Goal: Task Accomplishment & Management: Manage account settings

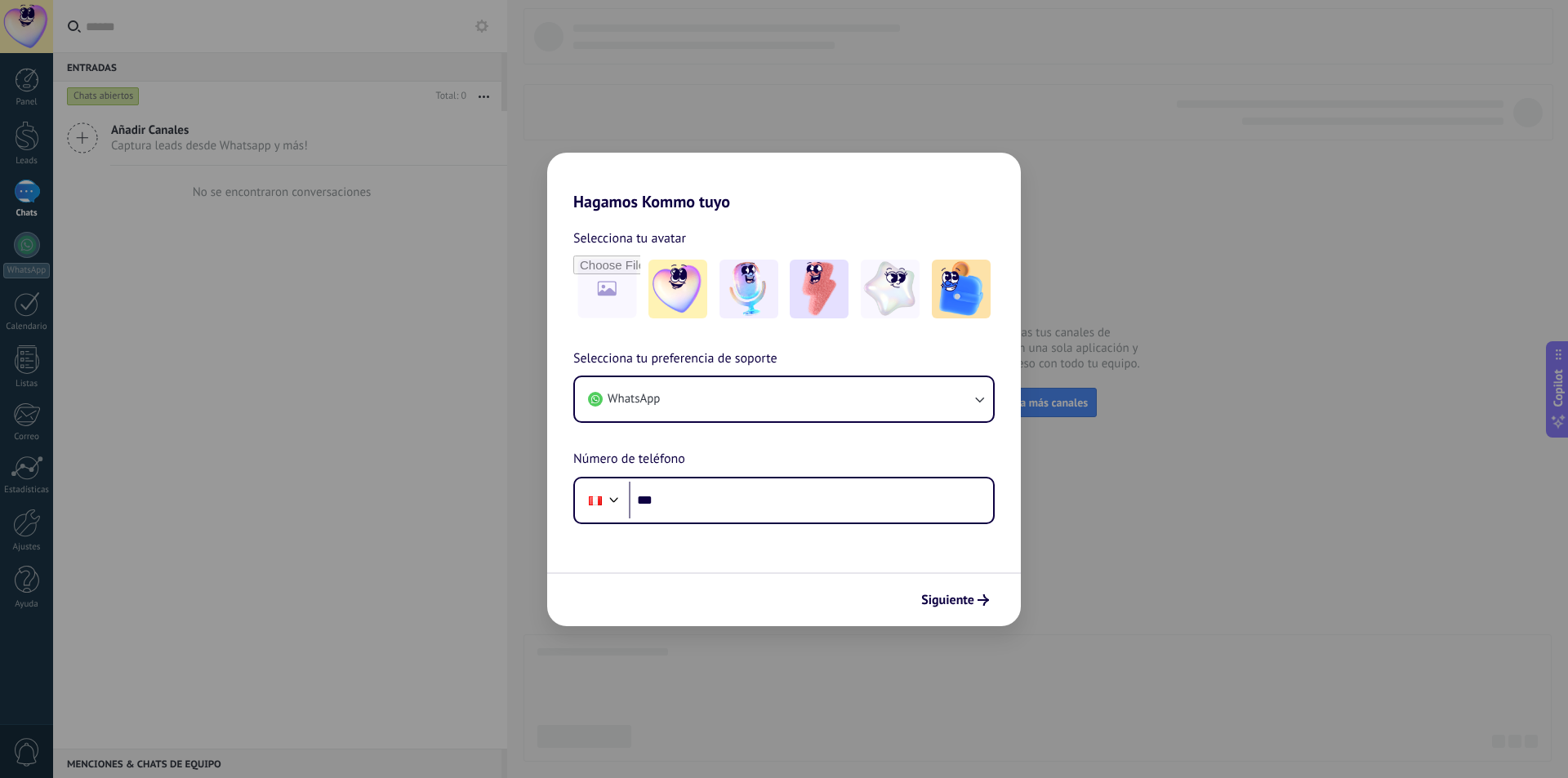
click at [1133, 341] on div "Hagamos Kommo tuyo Selecciona tu avatar Selecciona tu preferencia de soporte Wh…" at bounding box center [784, 389] width 1568 height 778
click at [960, 595] on span "Siguiente" at bounding box center [948, 600] width 53 height 12
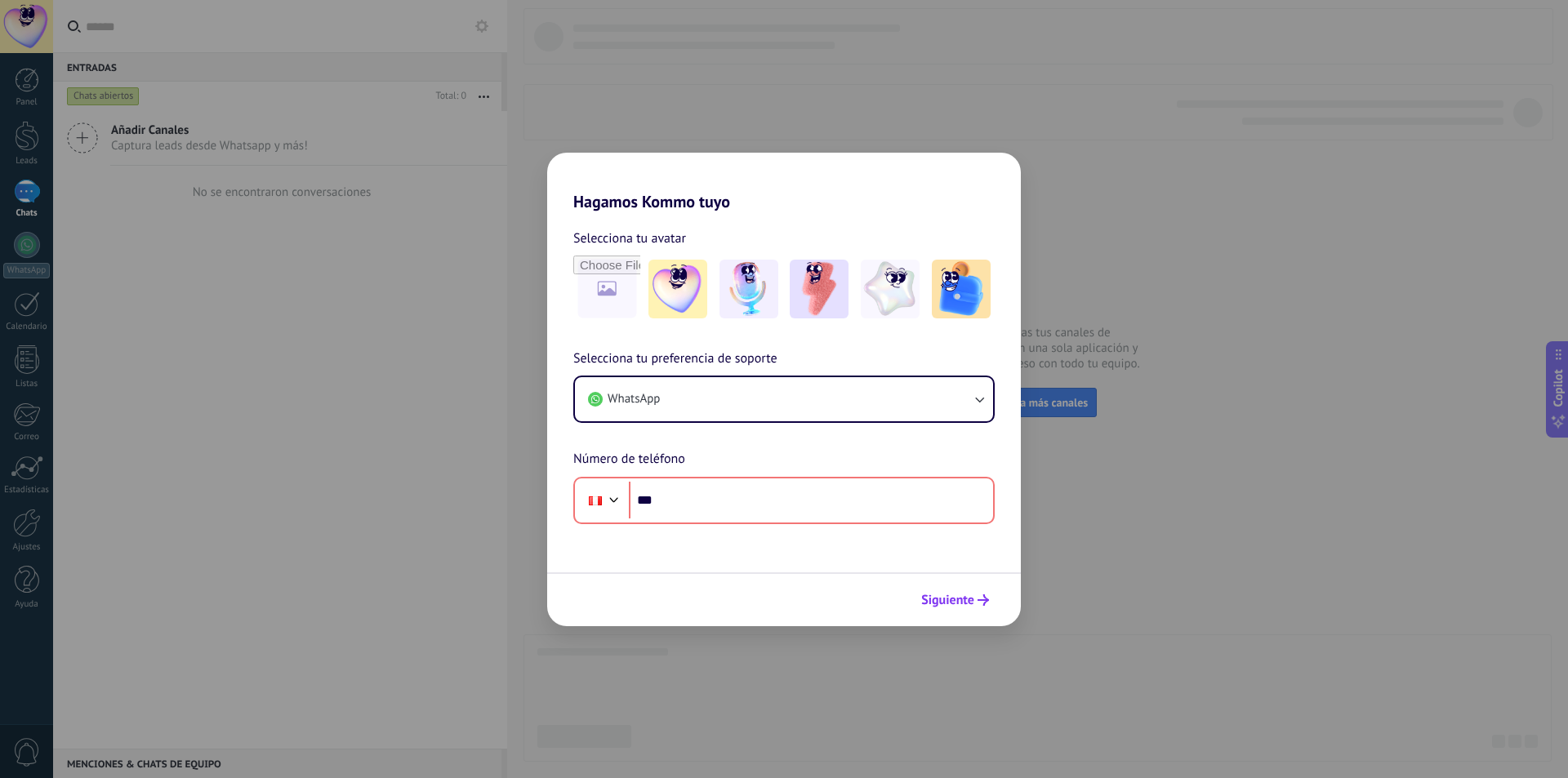
click at [960, 595] on span "Siguiente" at bounding box center [948, 600] width 53 height 12
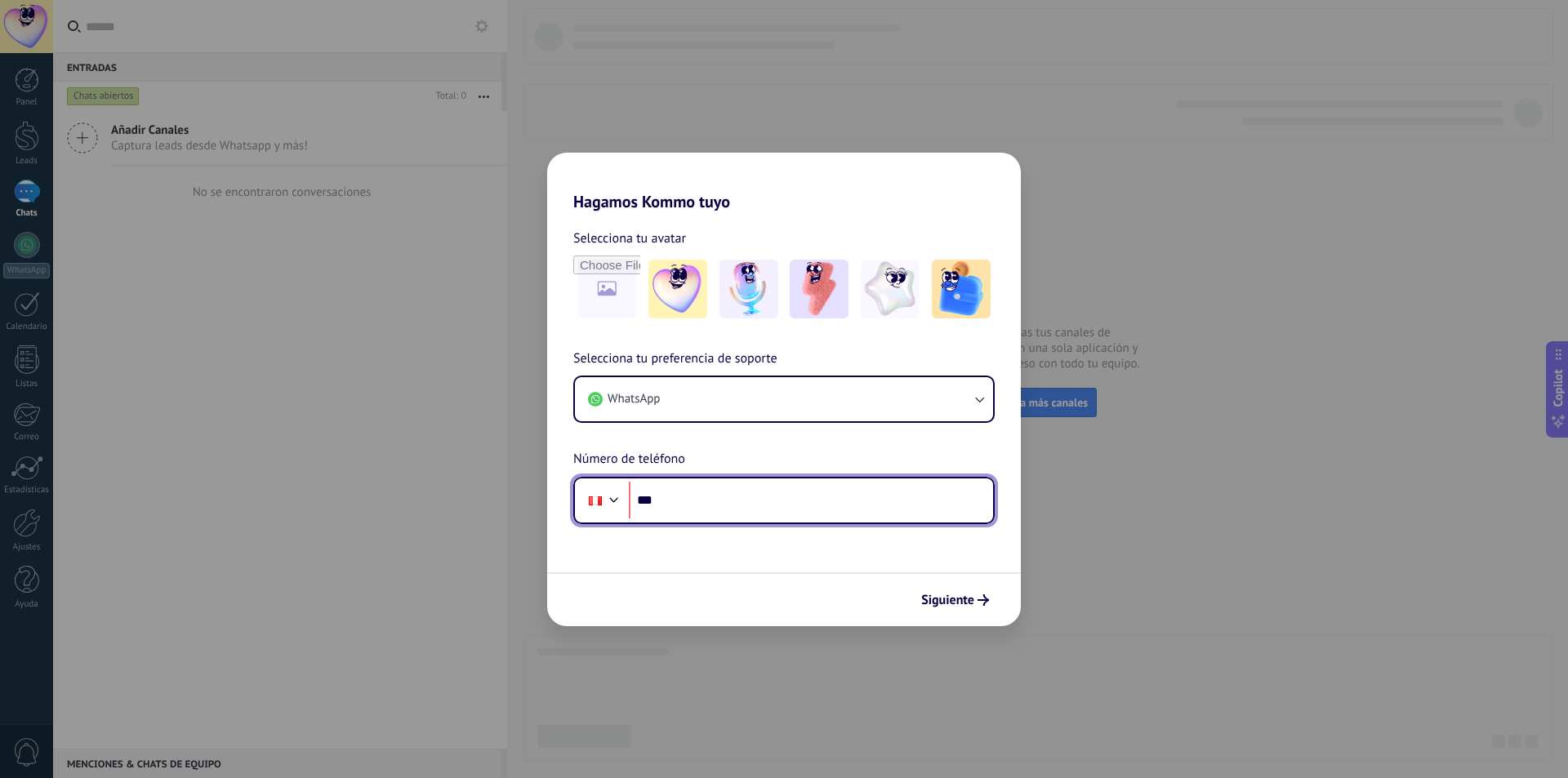
click at [800, 510] on input "***" at bounding box center [810, 500] width 364 height 37
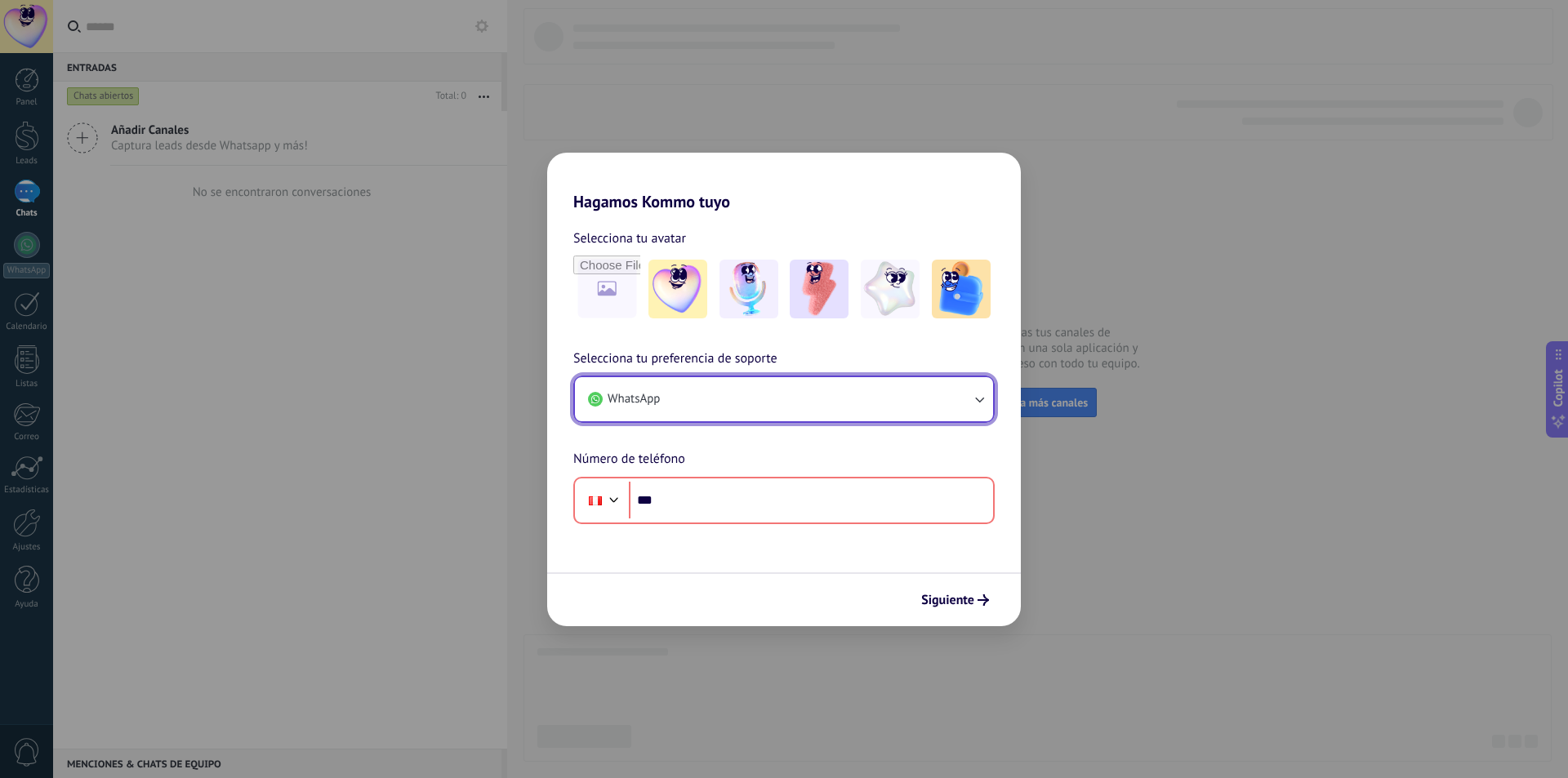
click at [736, 417] on button "WhatsApp" at bounding box center [784, 400] width 418 height 45
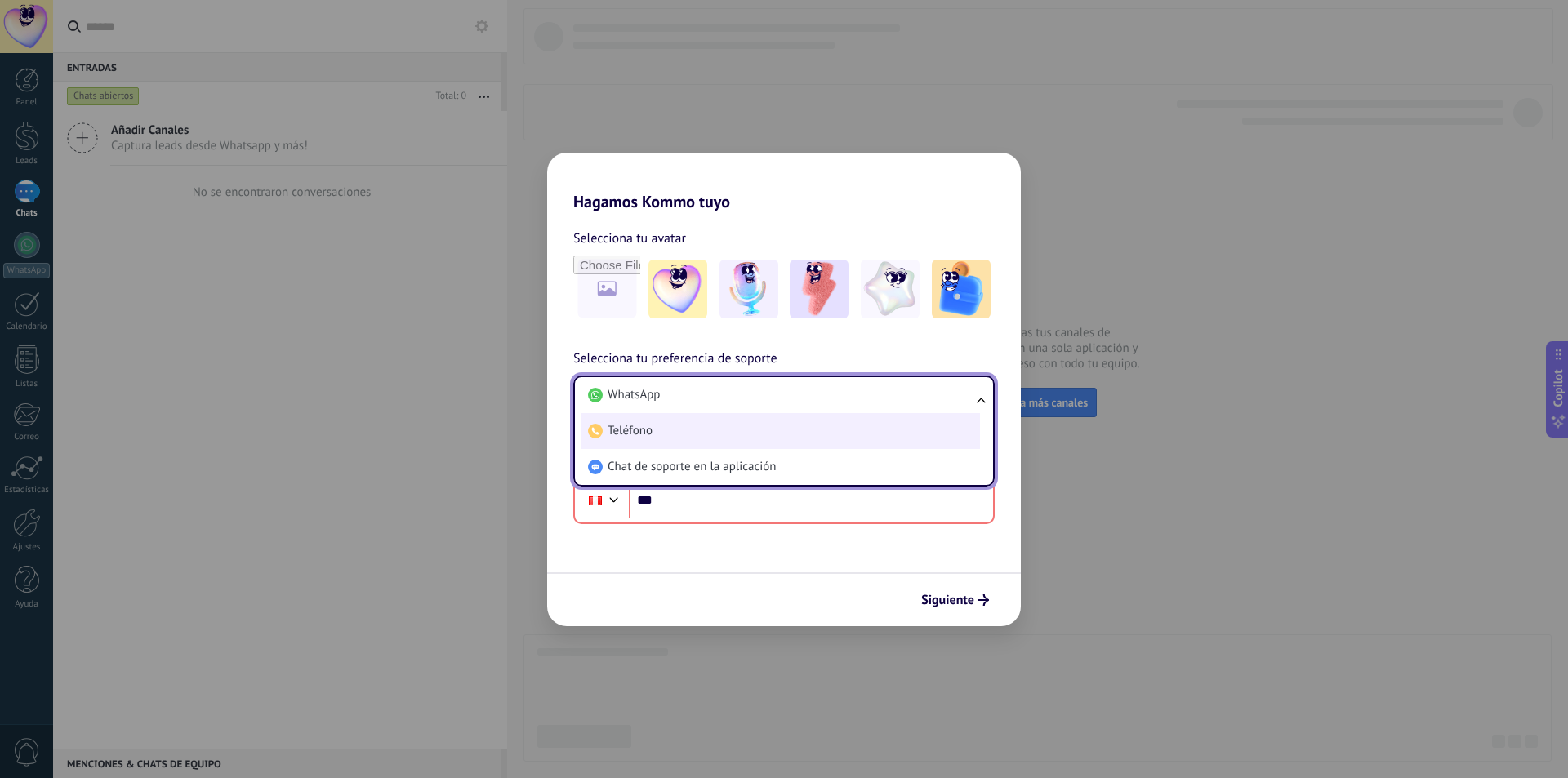
click at [709, 441] on li "Teléfono" at bounding box center [781, 431] width 399 height 36
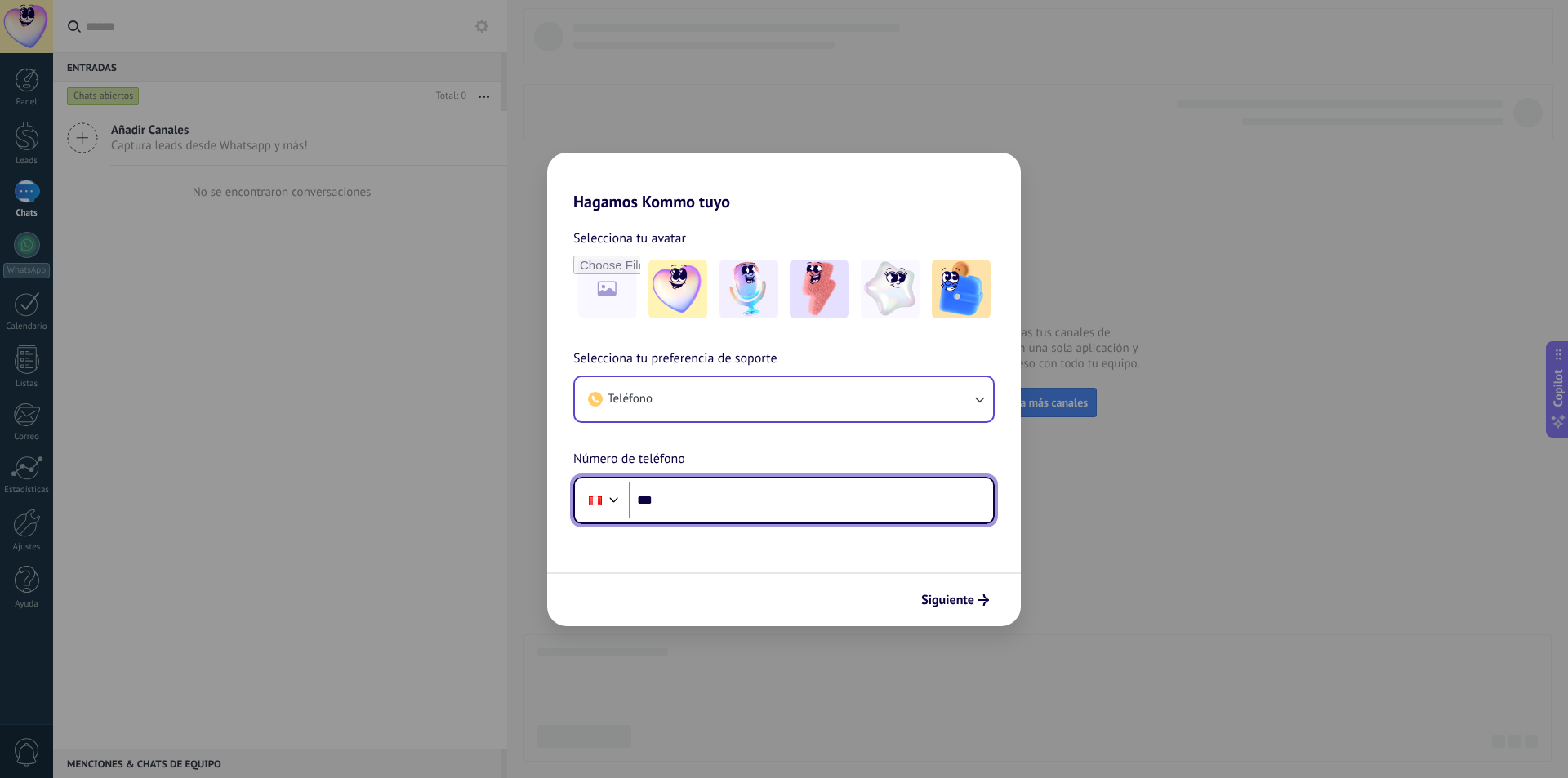
click at [706, 492] on input "***" at bounding box center [810, 500] width 364 height 37
type input "**********"
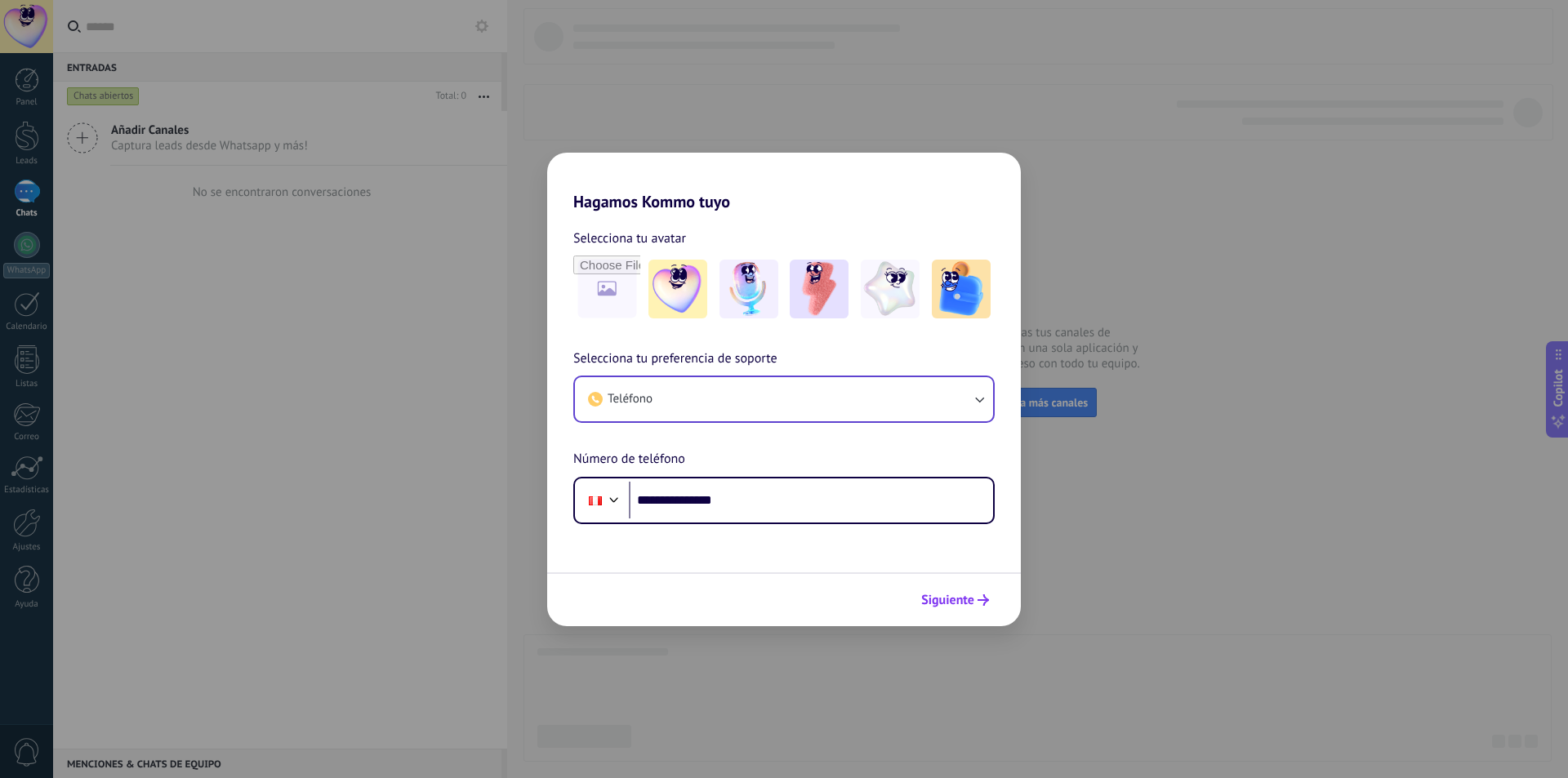
click at [955, 609] on button "Siguiente" at bounding box center [955, 600] width 83 height 28
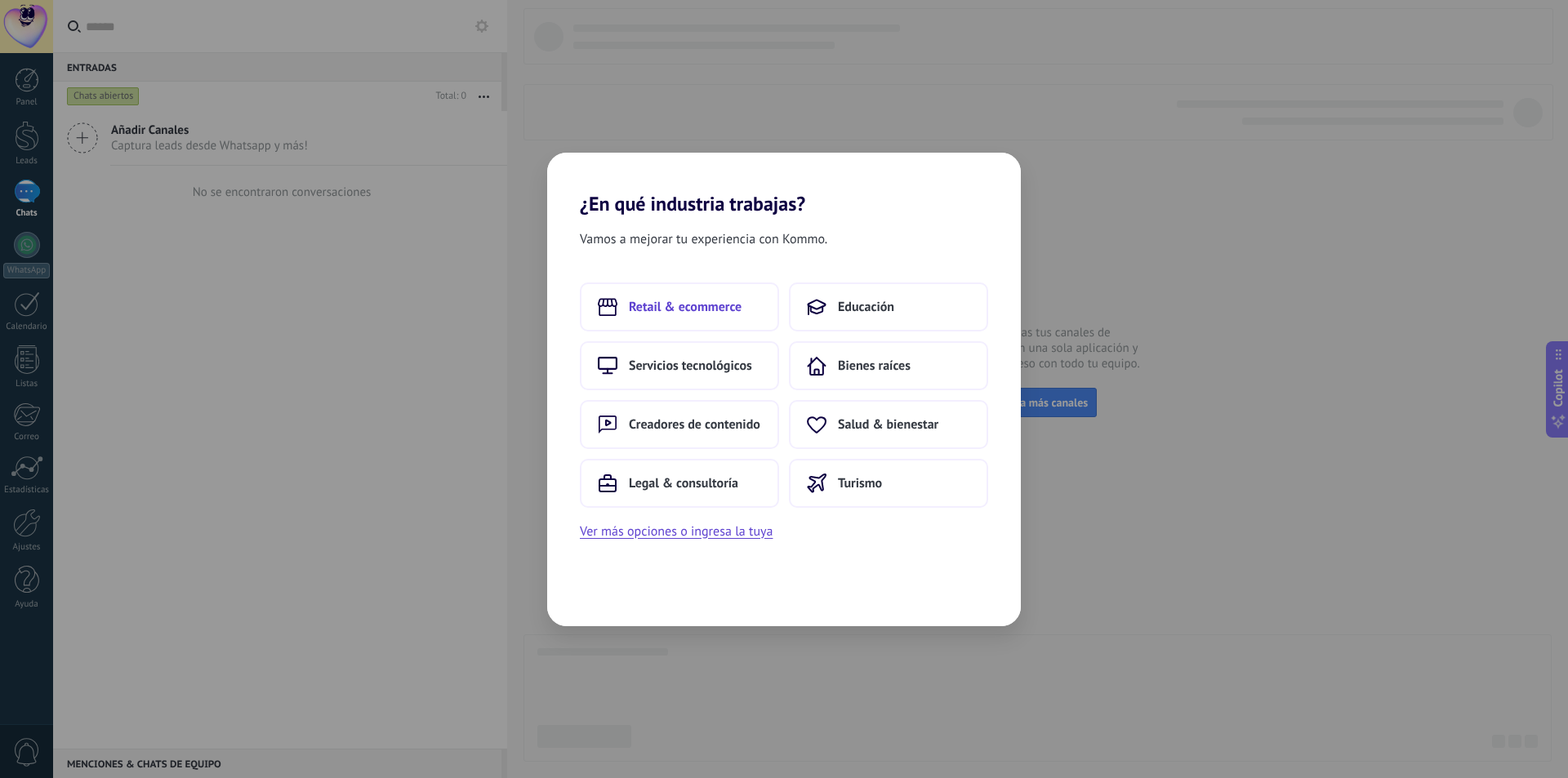
click at [735, 322] on button "Retail & ecommerce" at bounding box center [679, 306] width 199 height 49
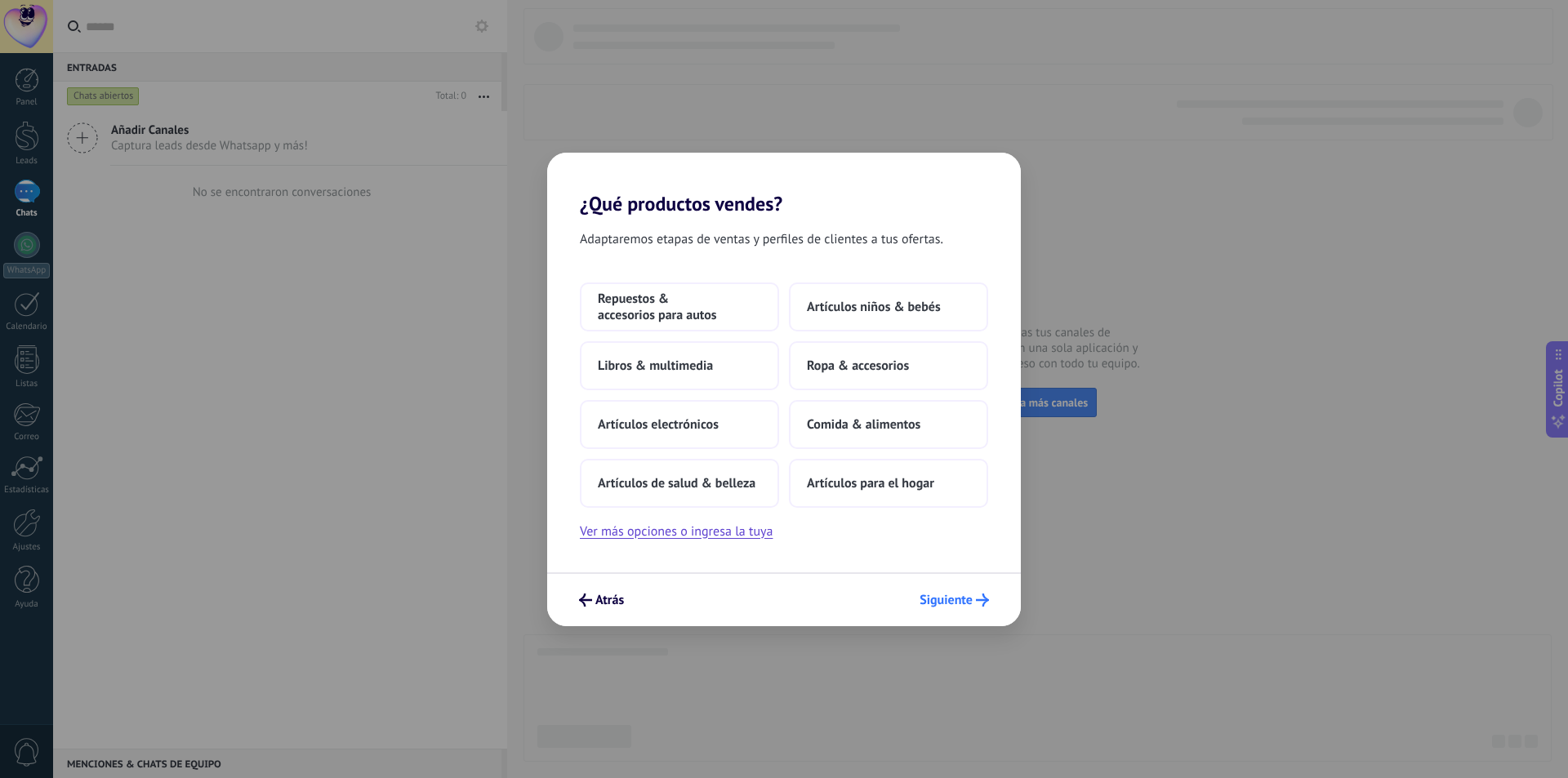
click at [933, 595] on span "Siguiente" at bounding box center [946, 600] width 53 height 12
click at [701, 329] on button "Repuestos & accesorios para autos" at bounding box center [679, 306] width 199 height 49
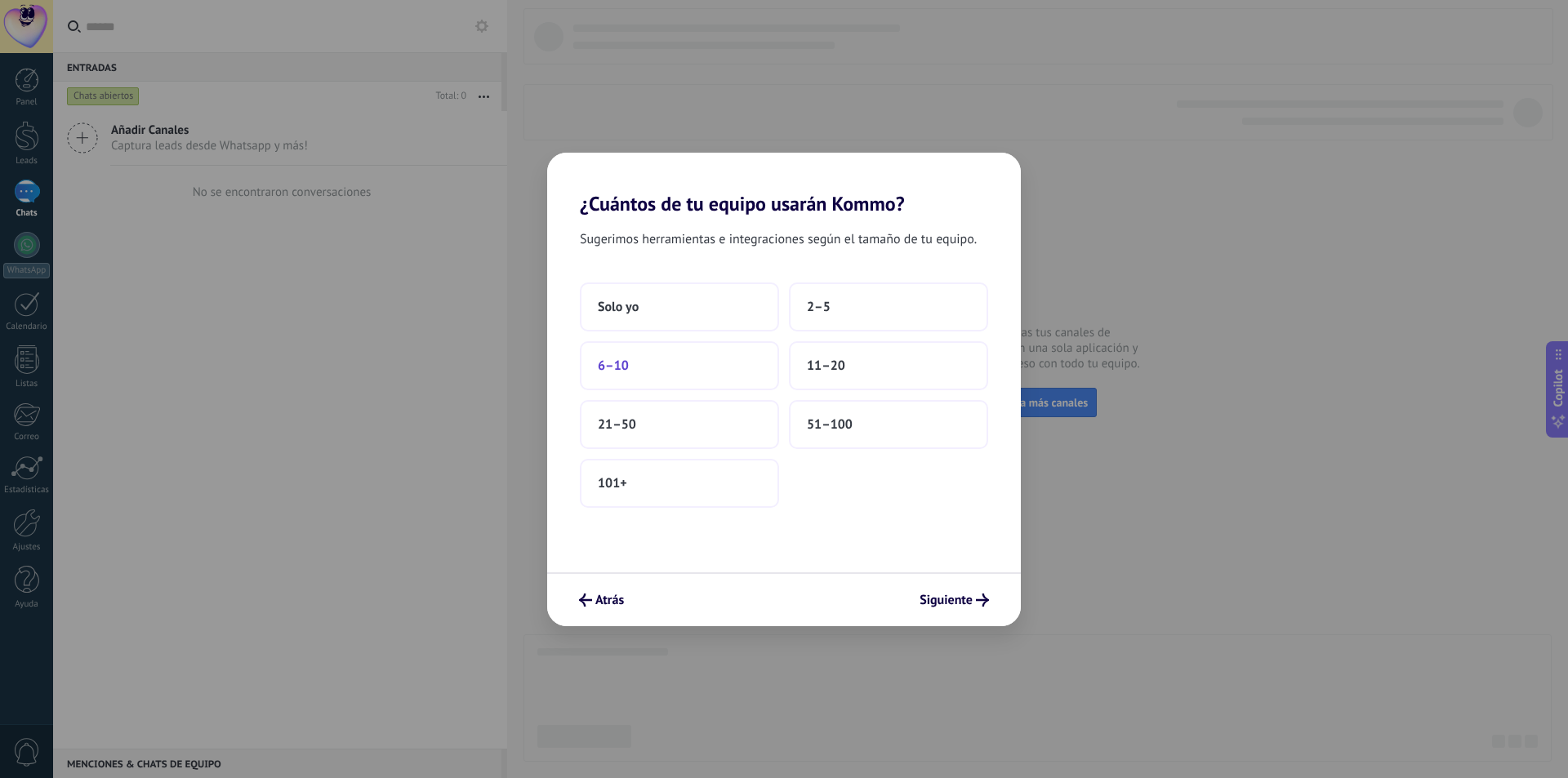
click at [703, 371] on button "6–10" at bounding box center [679, 365] width 199 height 49
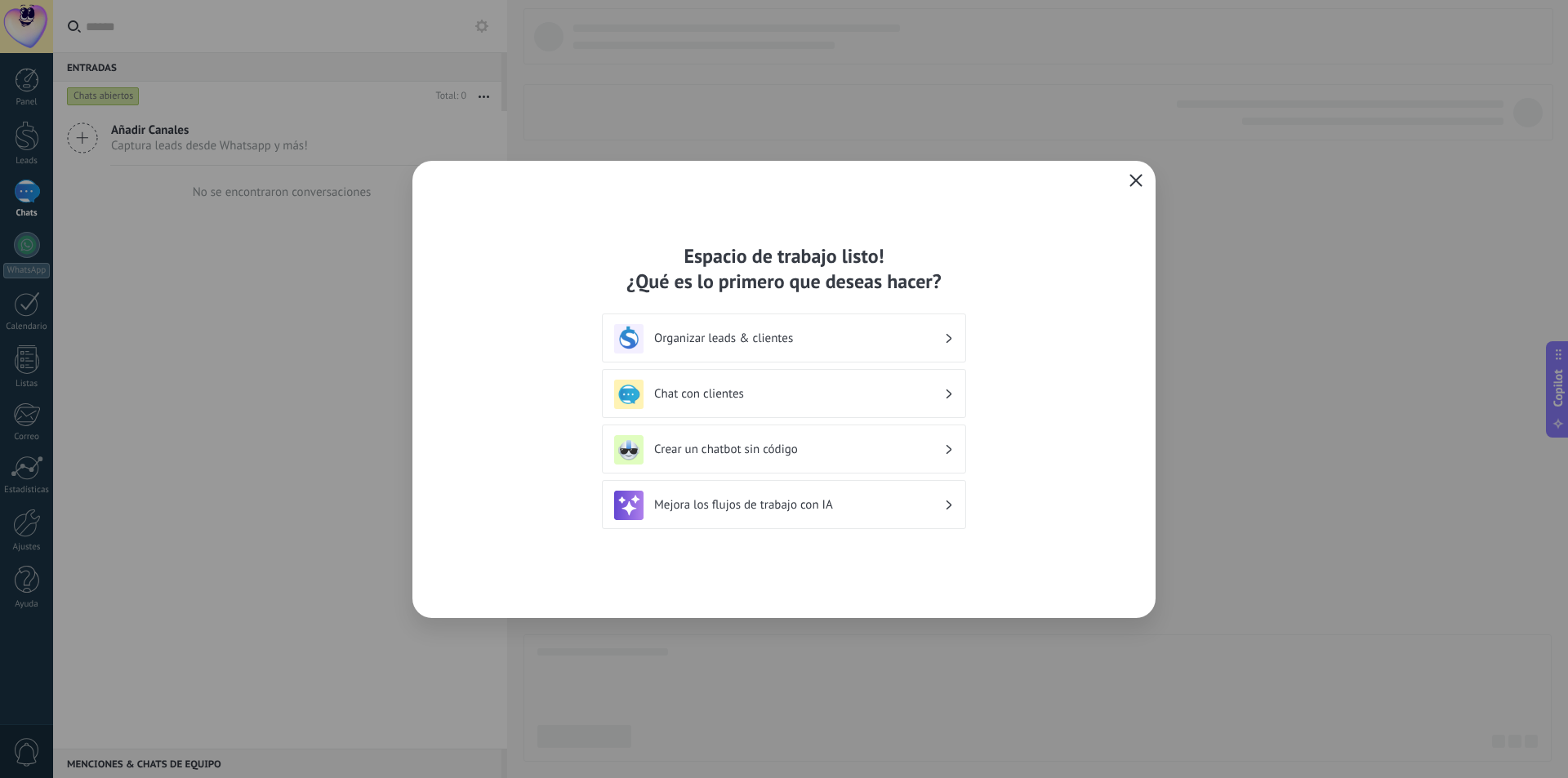
click at [1133, 190] on button "button" at bounding box center [1136, 182] width 21 height 23
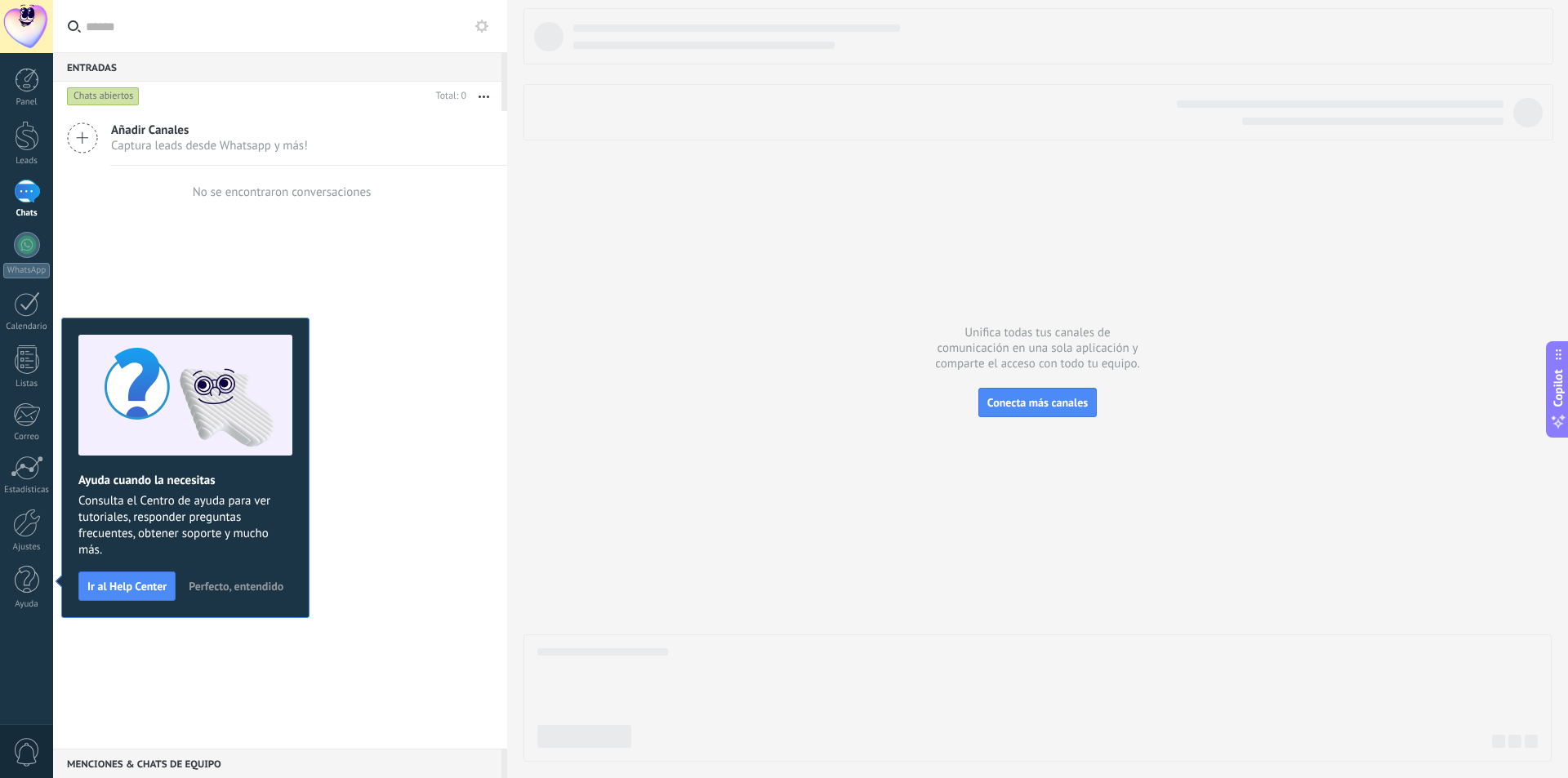
click at [415, 393] on div "Añadir Canales Captura leads desde Whatsapp y más! No se encontraron conversaci…" at bounding box center [280, 430] width 454 height 637
click at [32, 149] on div at bounding box center [28, 136] width 25 height 30
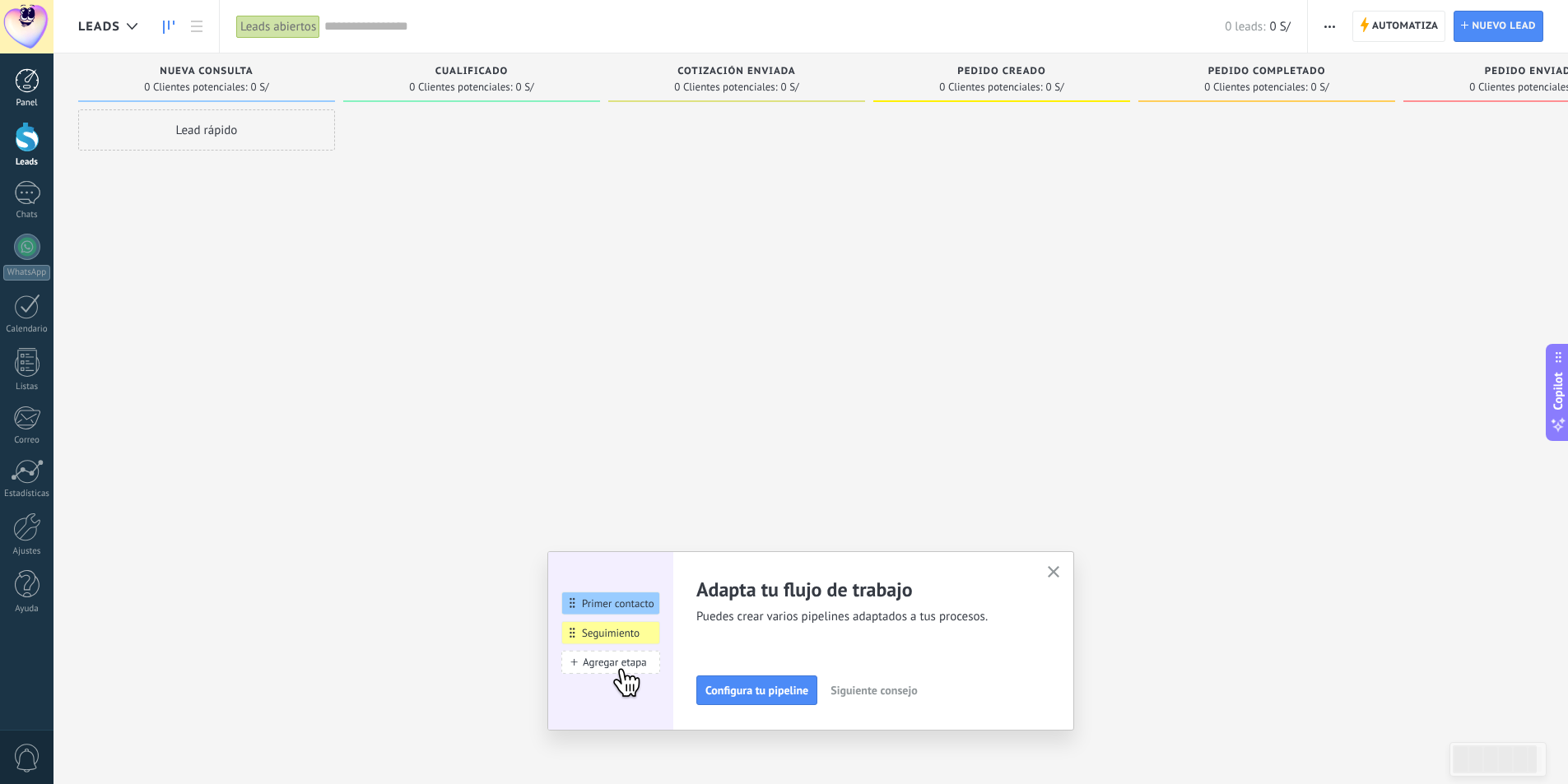
click at [25, 107] on div "Panel" at bounding box center [27, 103] width 48 height 11
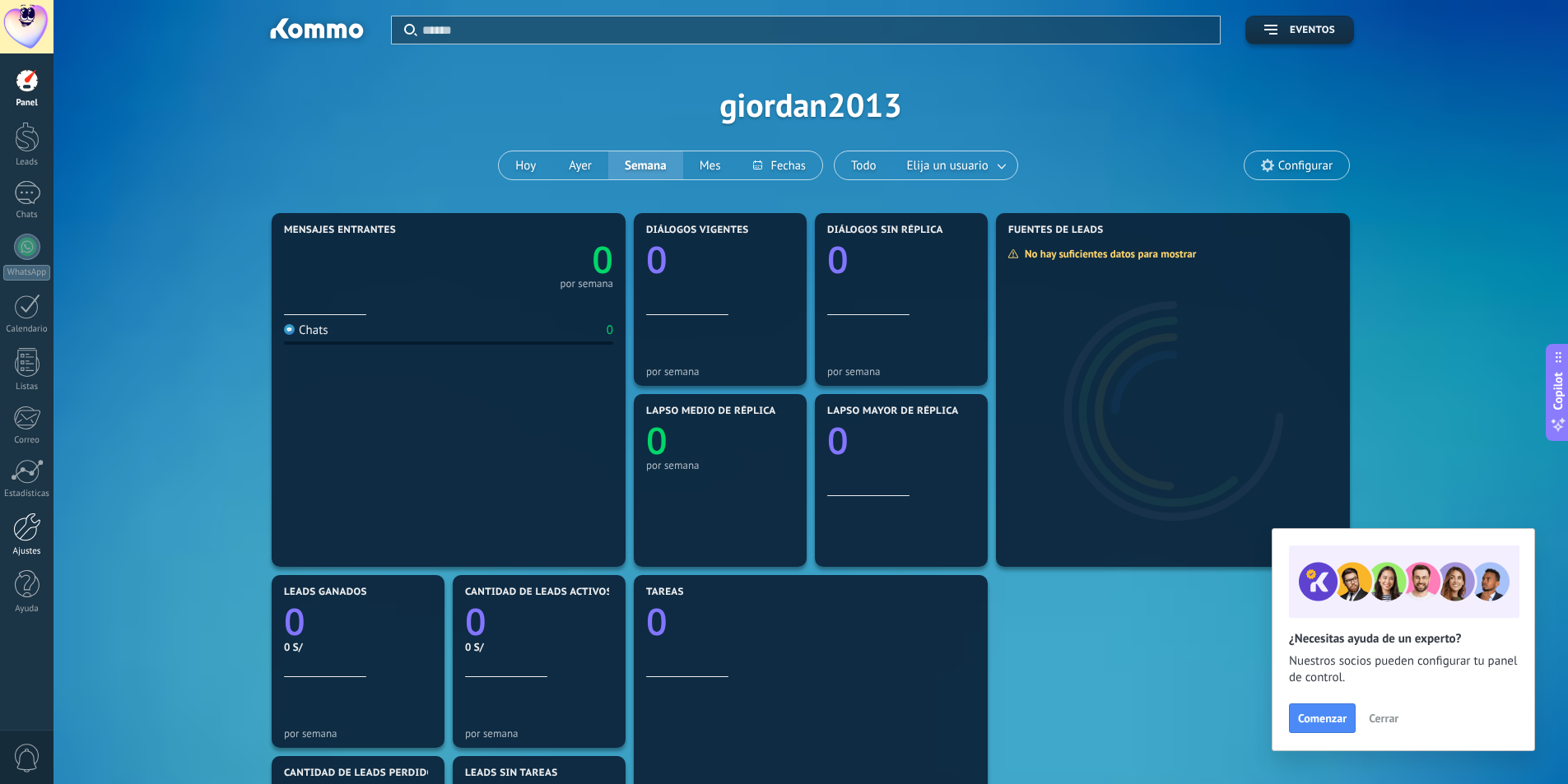
click at [29, 535] on div at bounding box center [27, 527] width 28 height 29
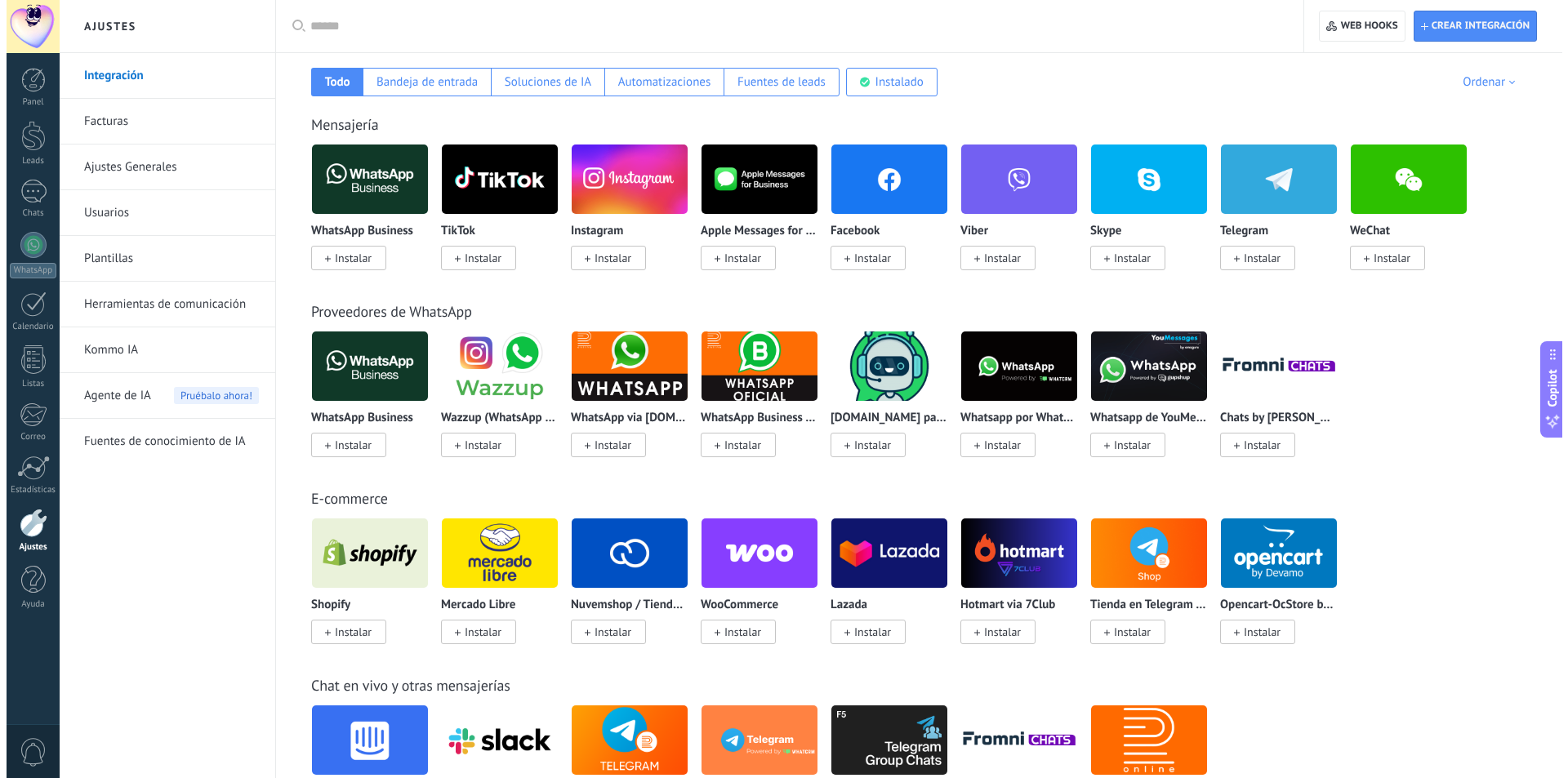
scroll to position [245, 0]
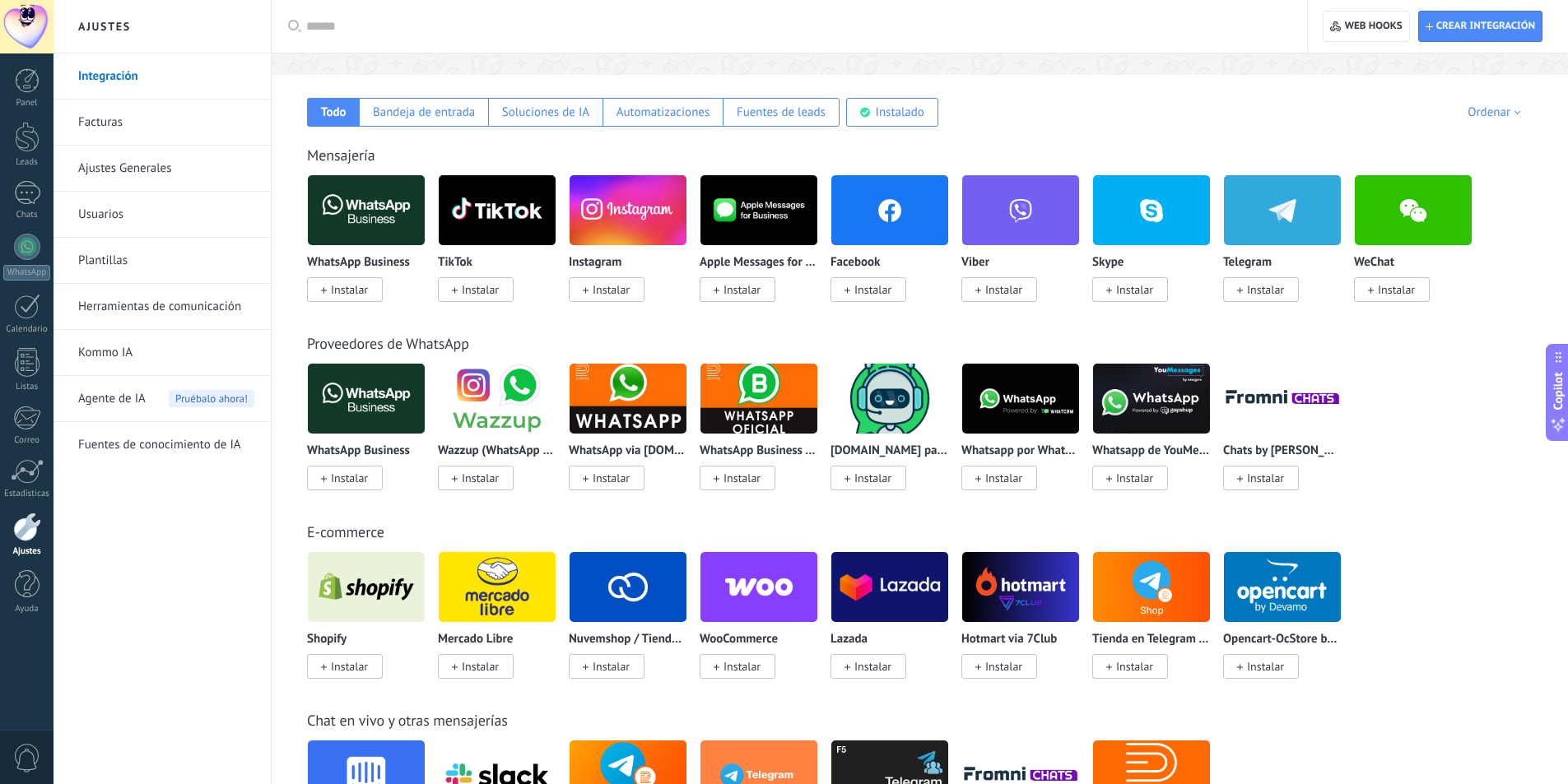
click at [374, 404] on img at bounding box center [366, 398] width 117 height 80
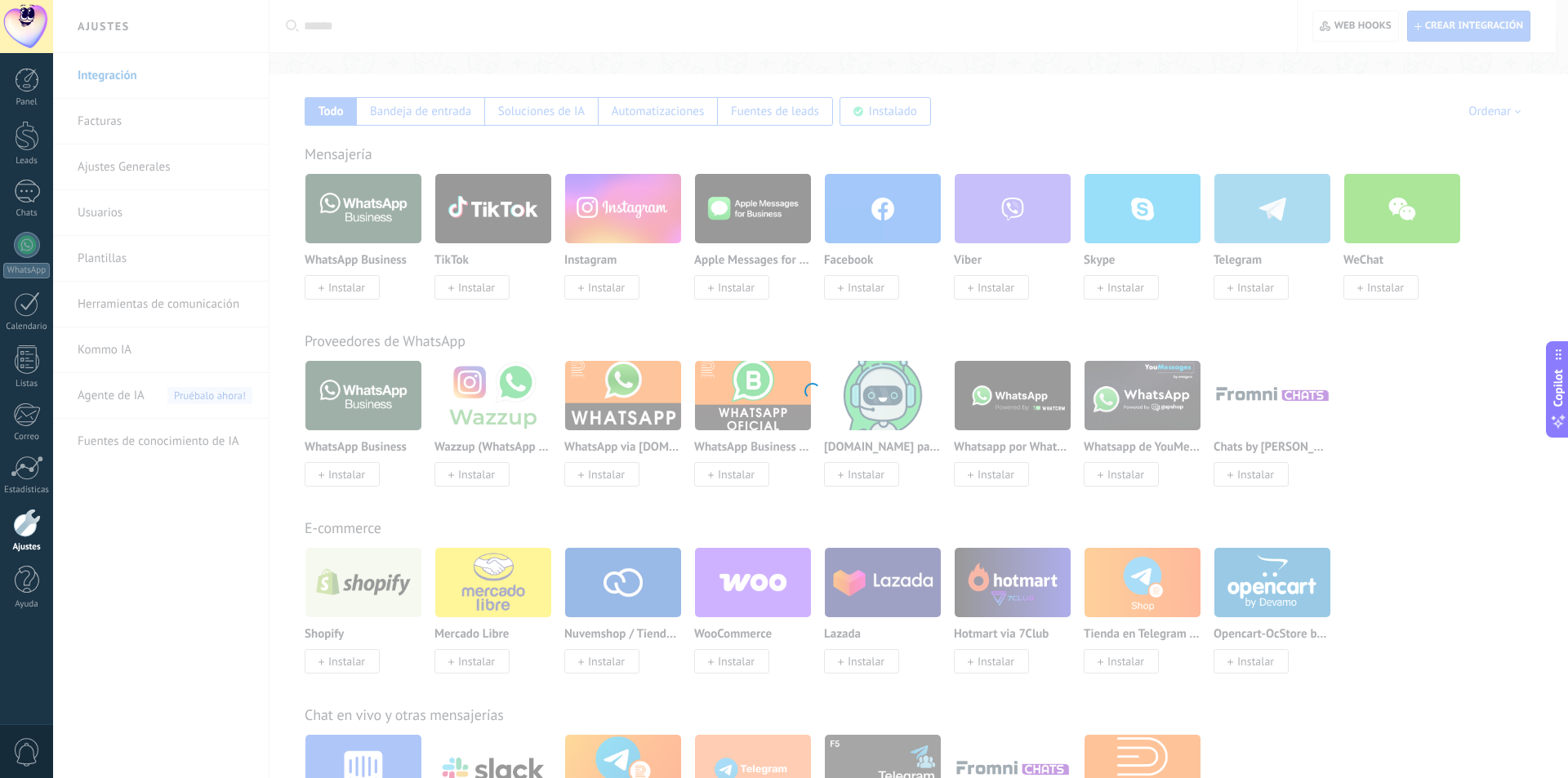
click at [362, 465] on div at bounding box center [811, 389] width 1515 height 778
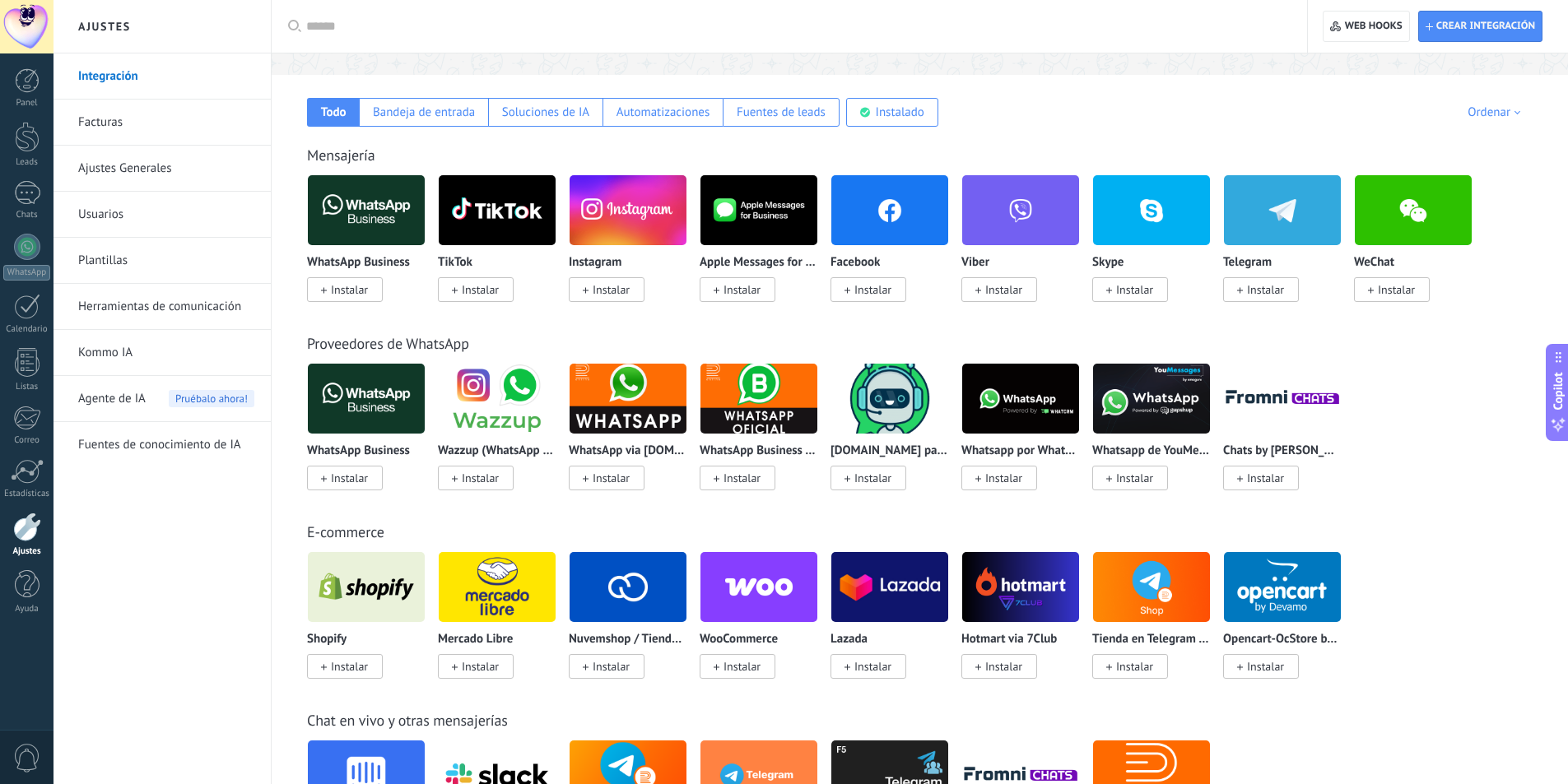
click at [363, 474] on span "Instalar" at bounding box center [349, 478] width 37 height 15
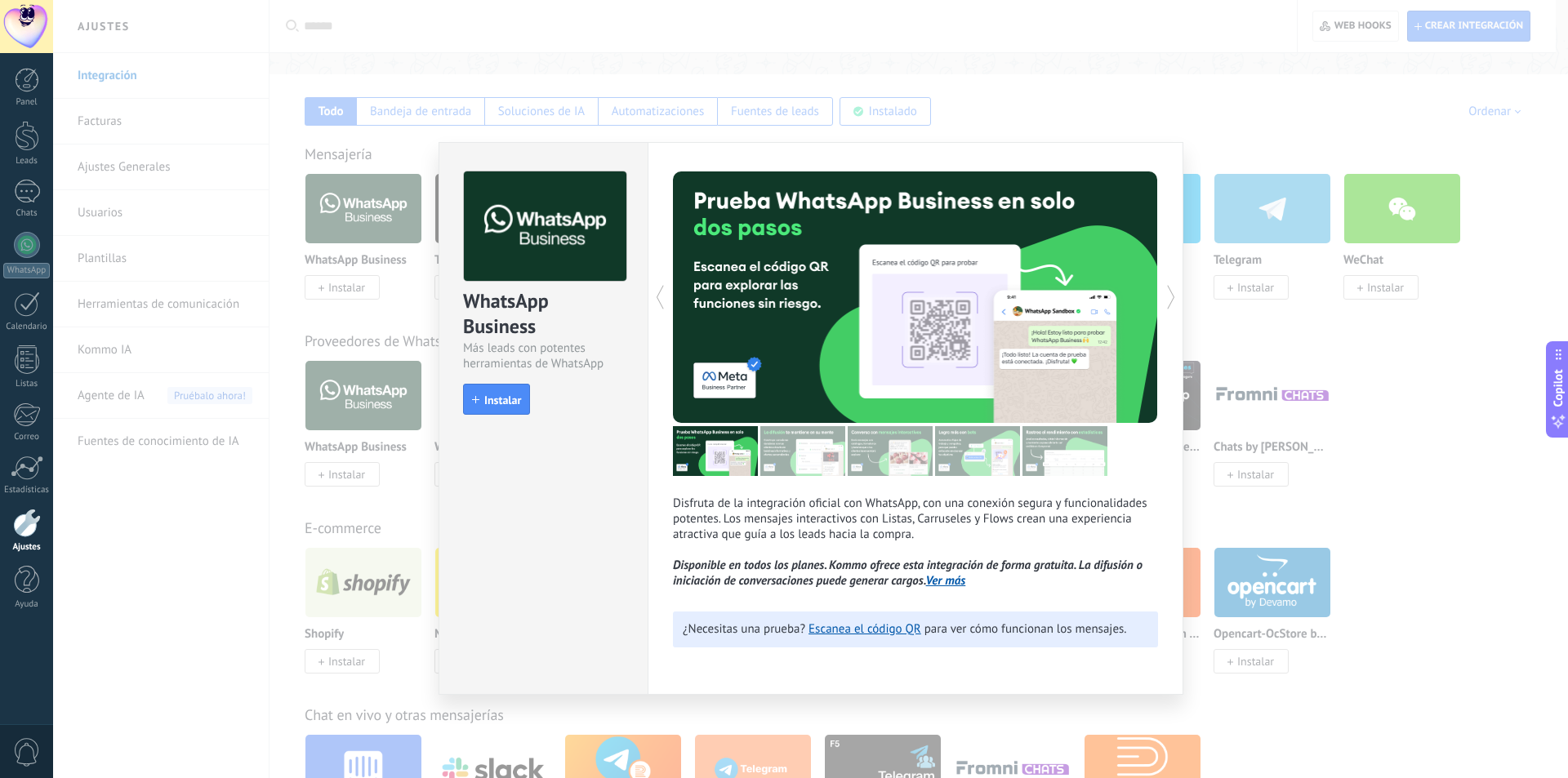
click at [1405, 475] on div "WhatsApp Business Más leads con potentes herramientas de WhatsApp install Insta…" at bounding box center [811, 389] width 1515 height 778
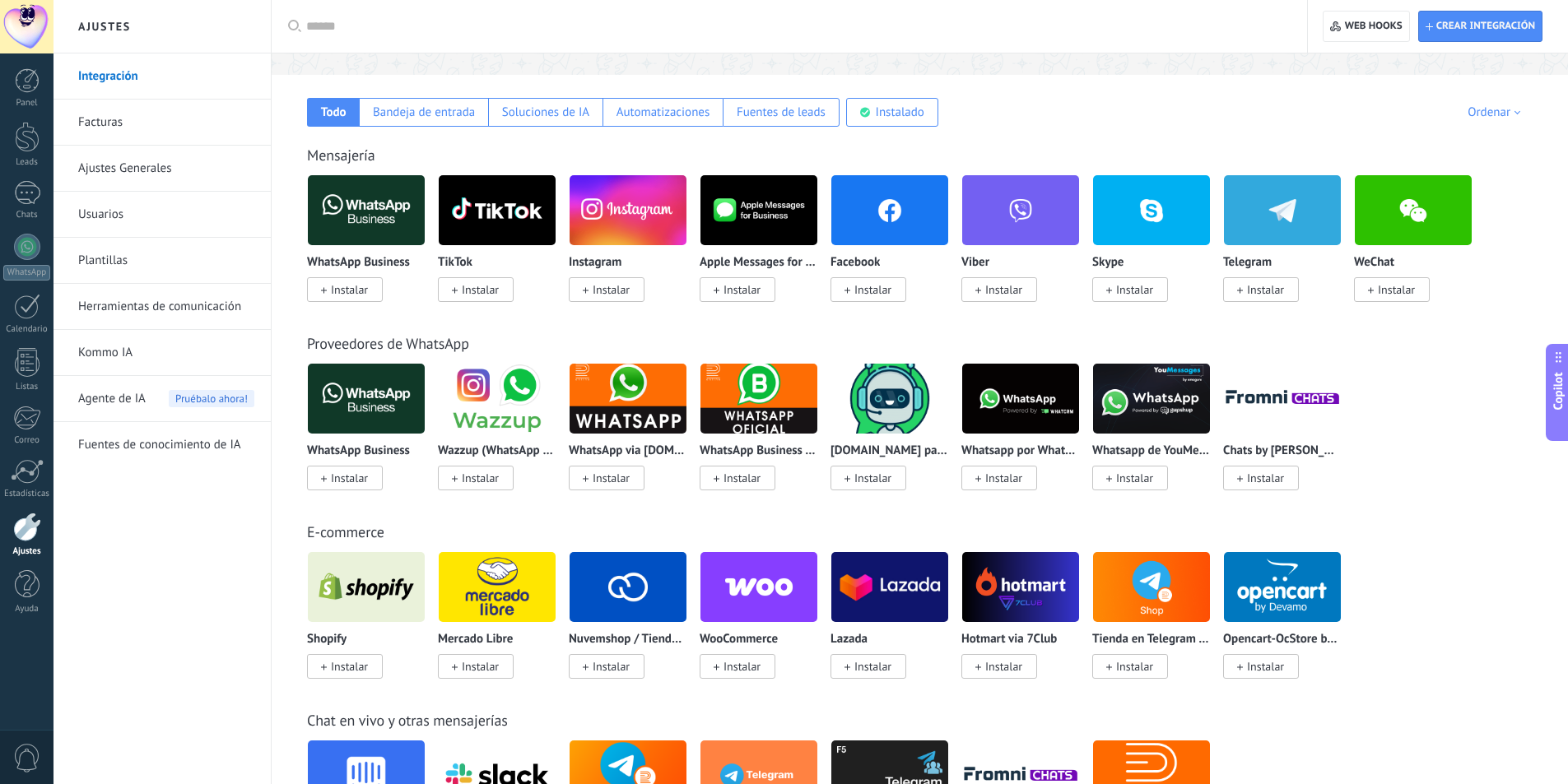
click at [404, 411] on img at bounding box center [366, 398] width 117 height 80
click at [352, 483] on span "Instalar" at bounding box center [349, 478] width 37 height 15
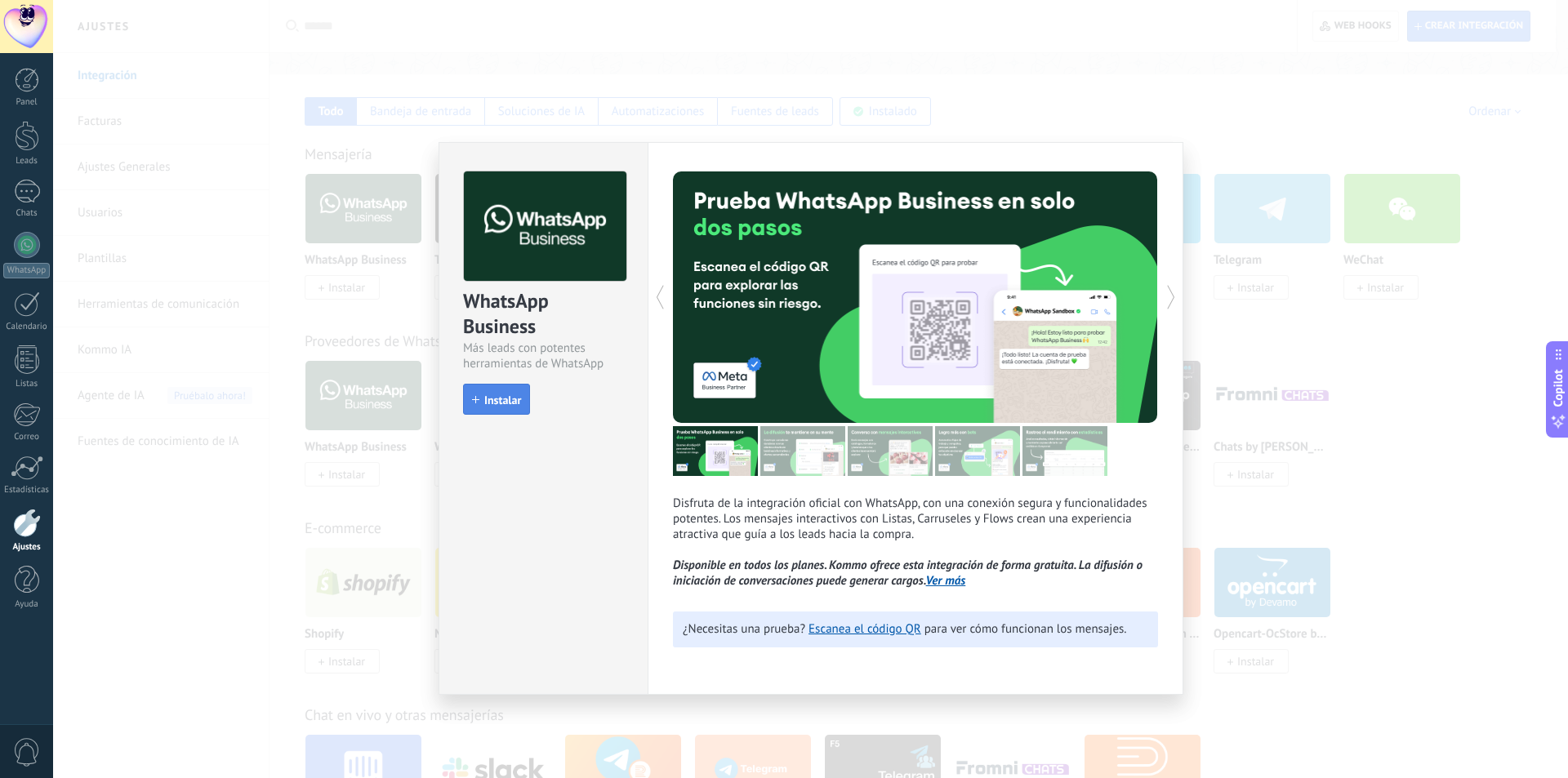
click at [500, 406] on span "Instalar" at bounding box center [502, 400] width 37 height 12
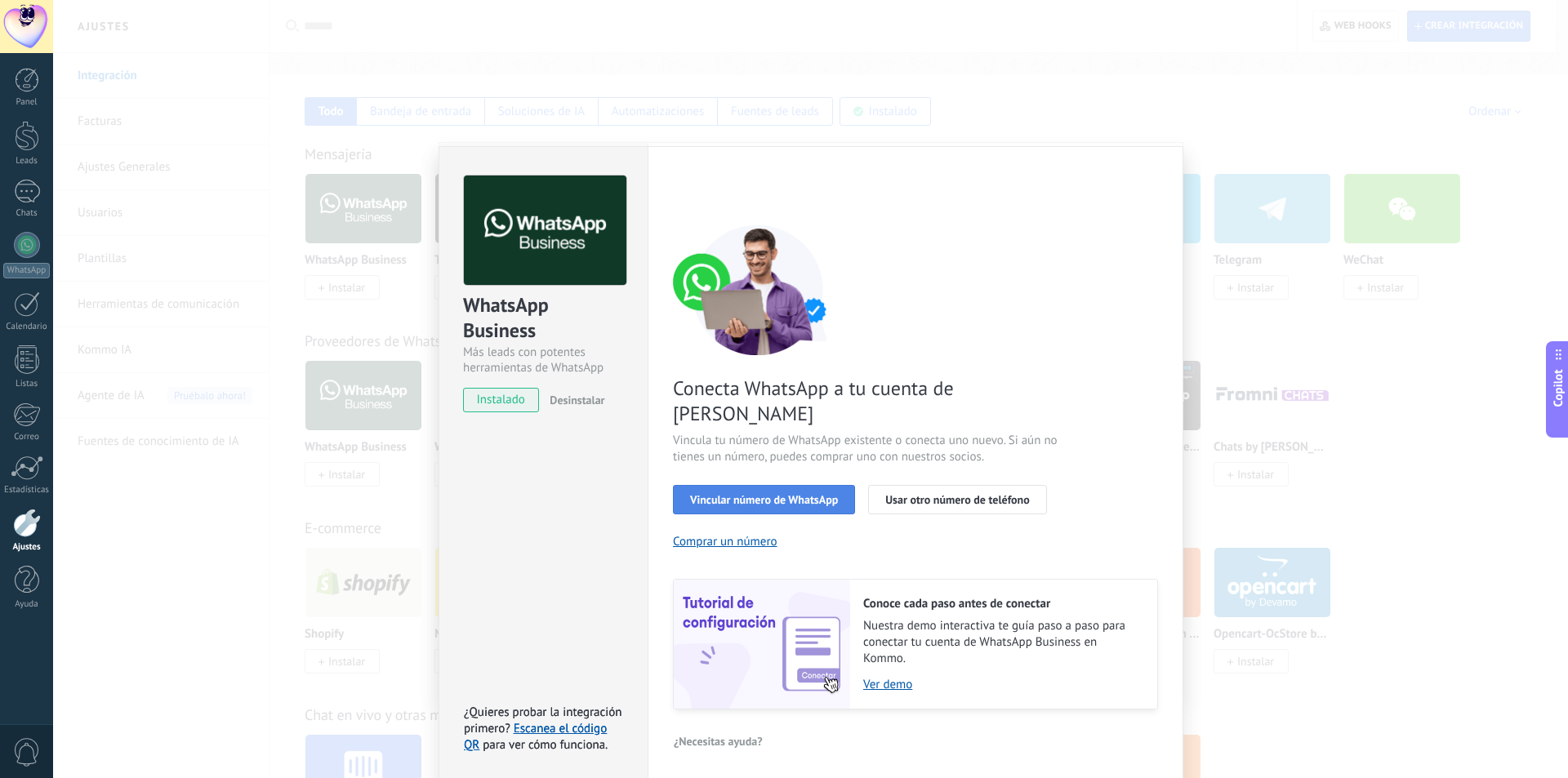
click at [786, 485] on button "Vincular número de WhatsApp" at bounding box center [764, 499] width 183 height 29
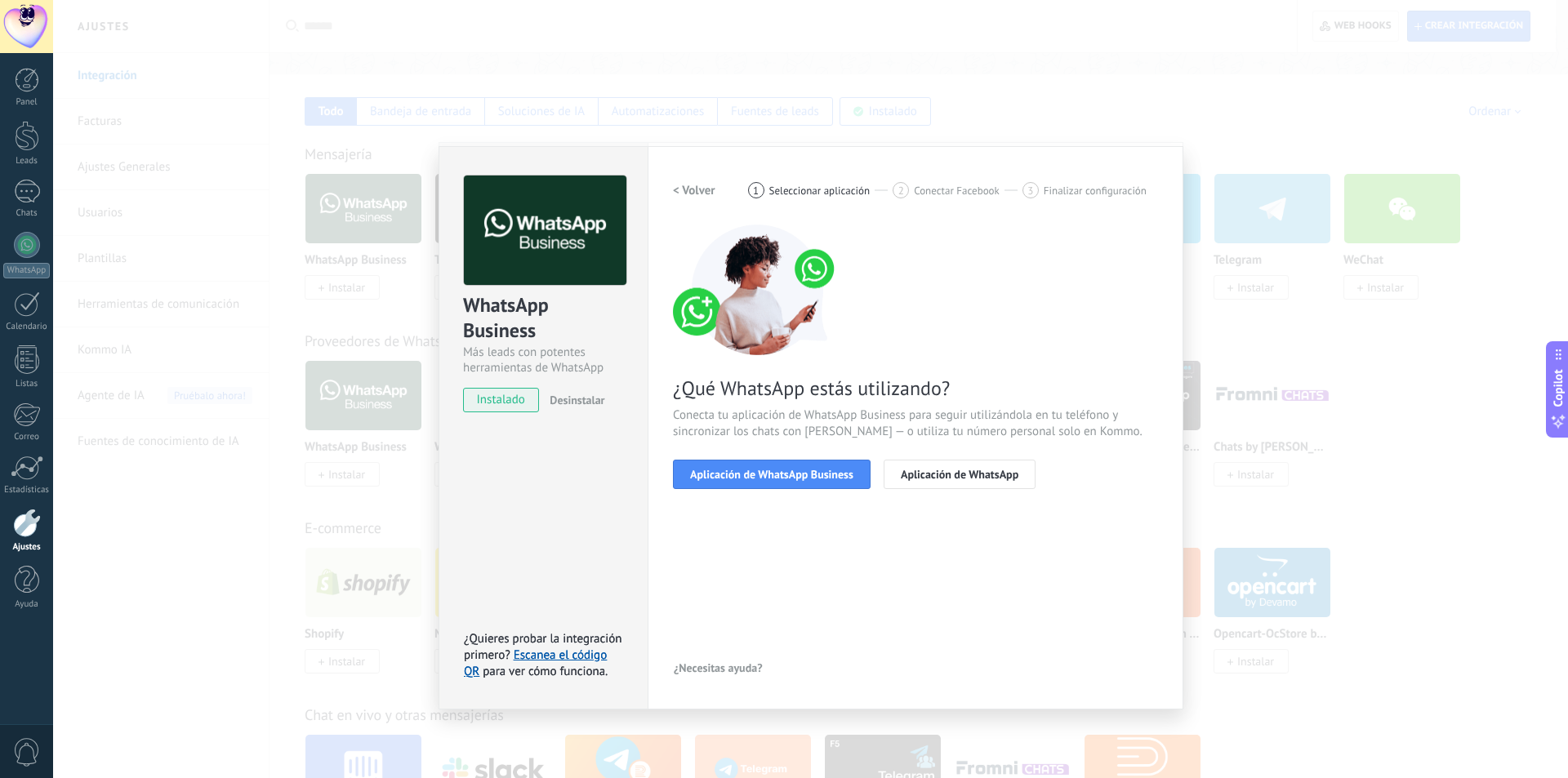
click at [943, 197] on span "Conectar Facebook" at bounding box center [957, 190] width 85 height 12
click at [914, 480] on span "Aplicación de WhatsApp" at bounding box center [960, 474] width 118 height 12
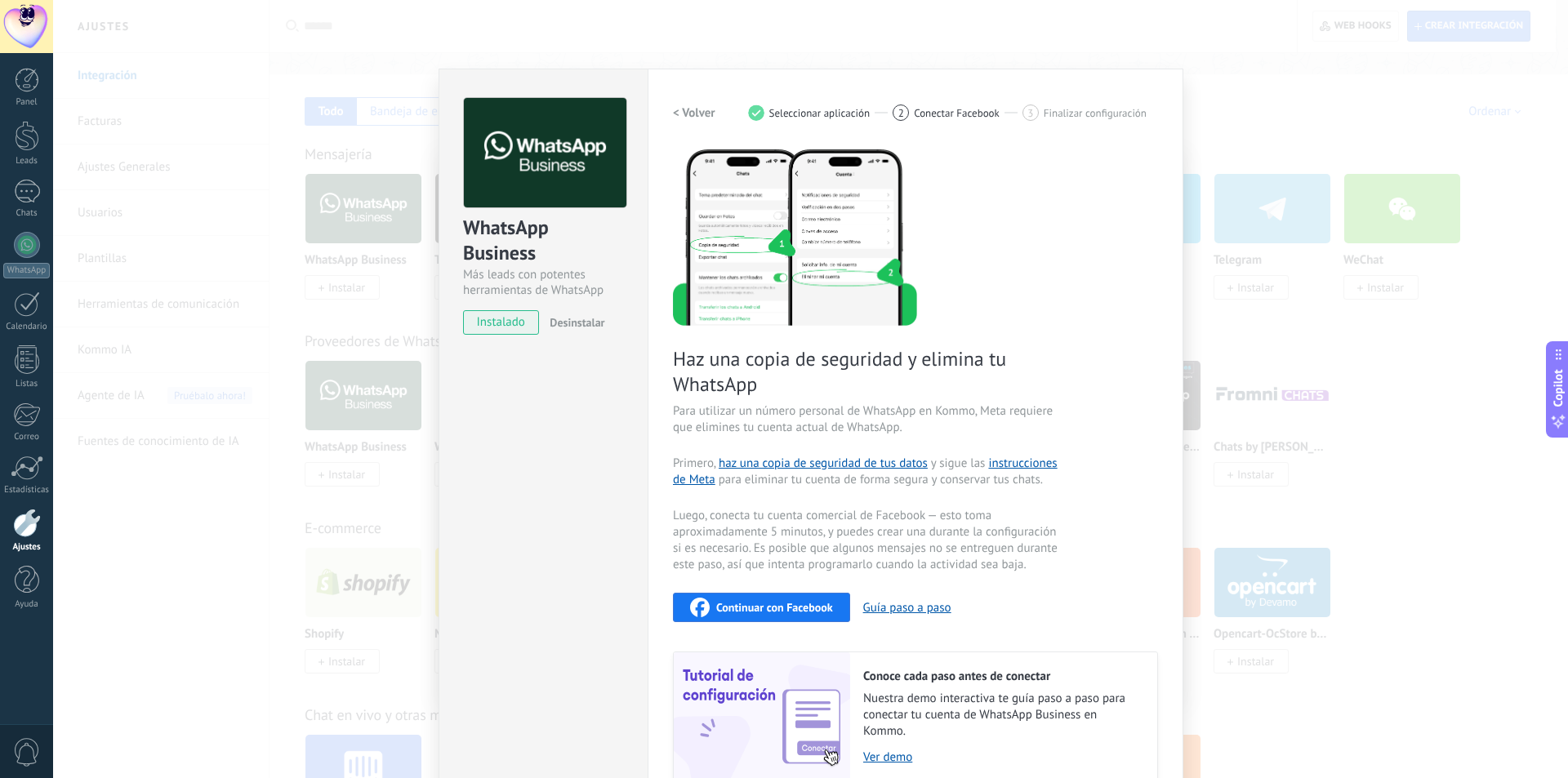
scroll to position [154, 0]
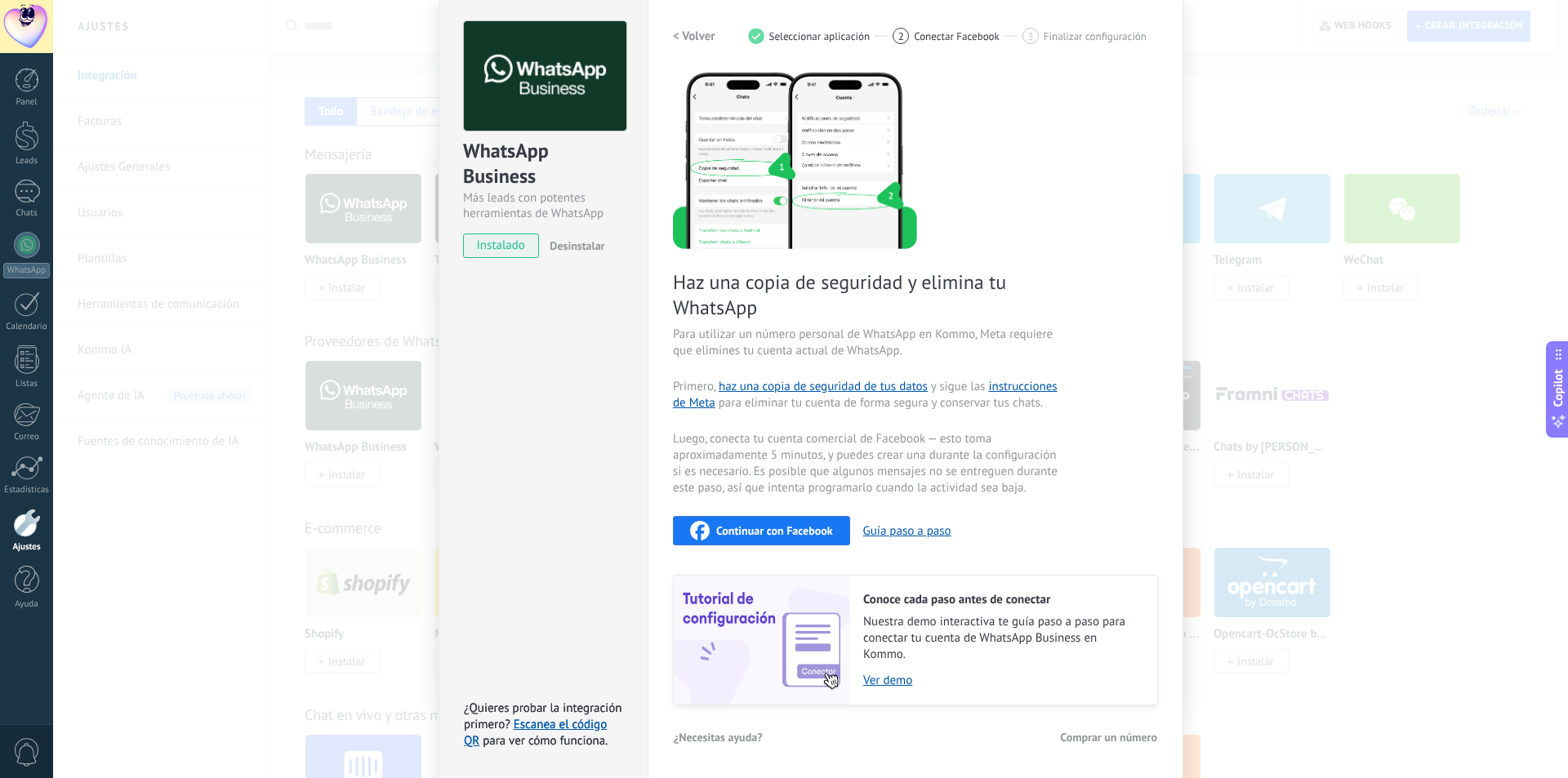
click at [800, 534] on span "Continuar con Facebook" at bounding box center [775, 531] width 117 height 12
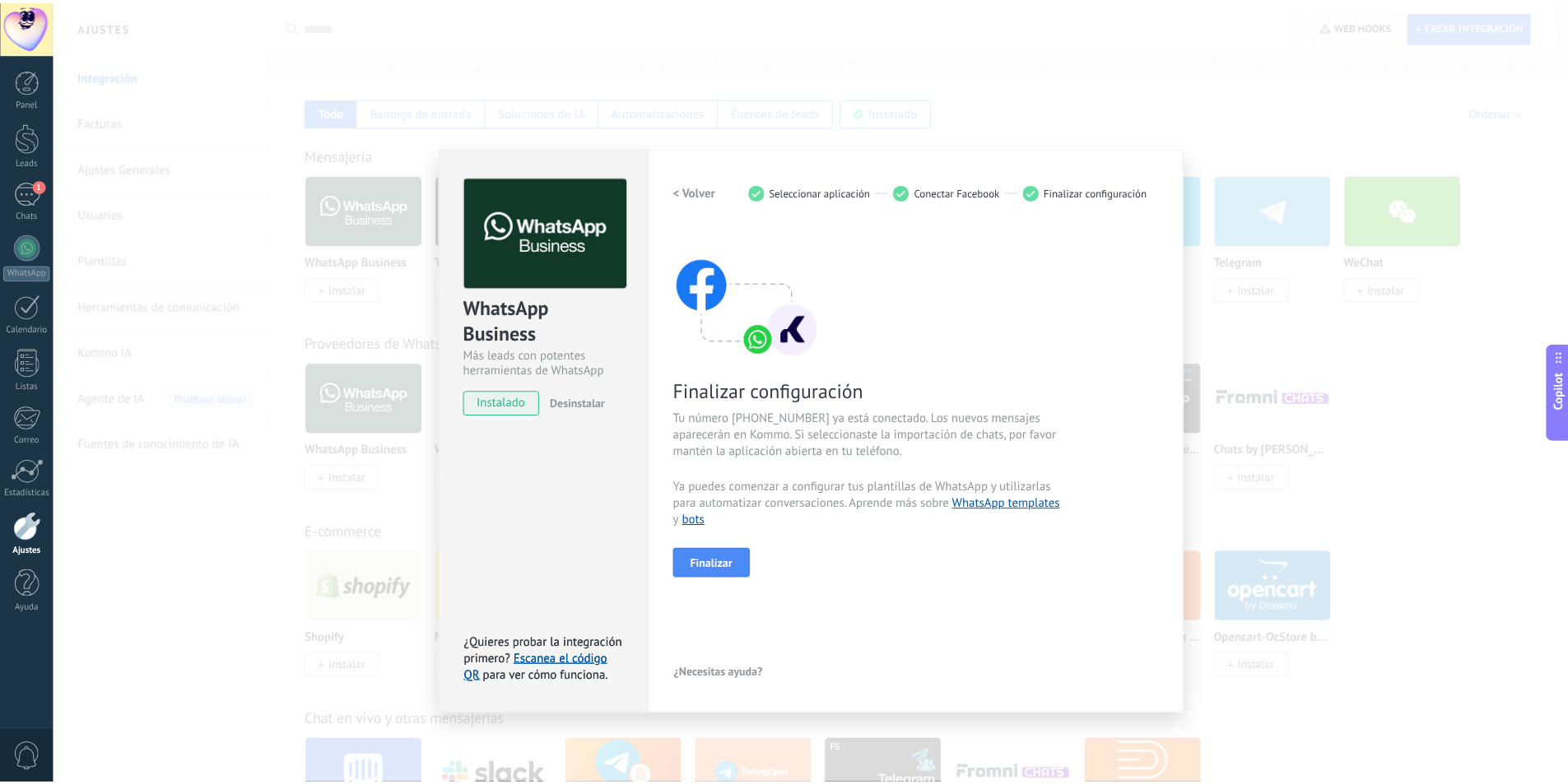
scroll to position [0, 0]
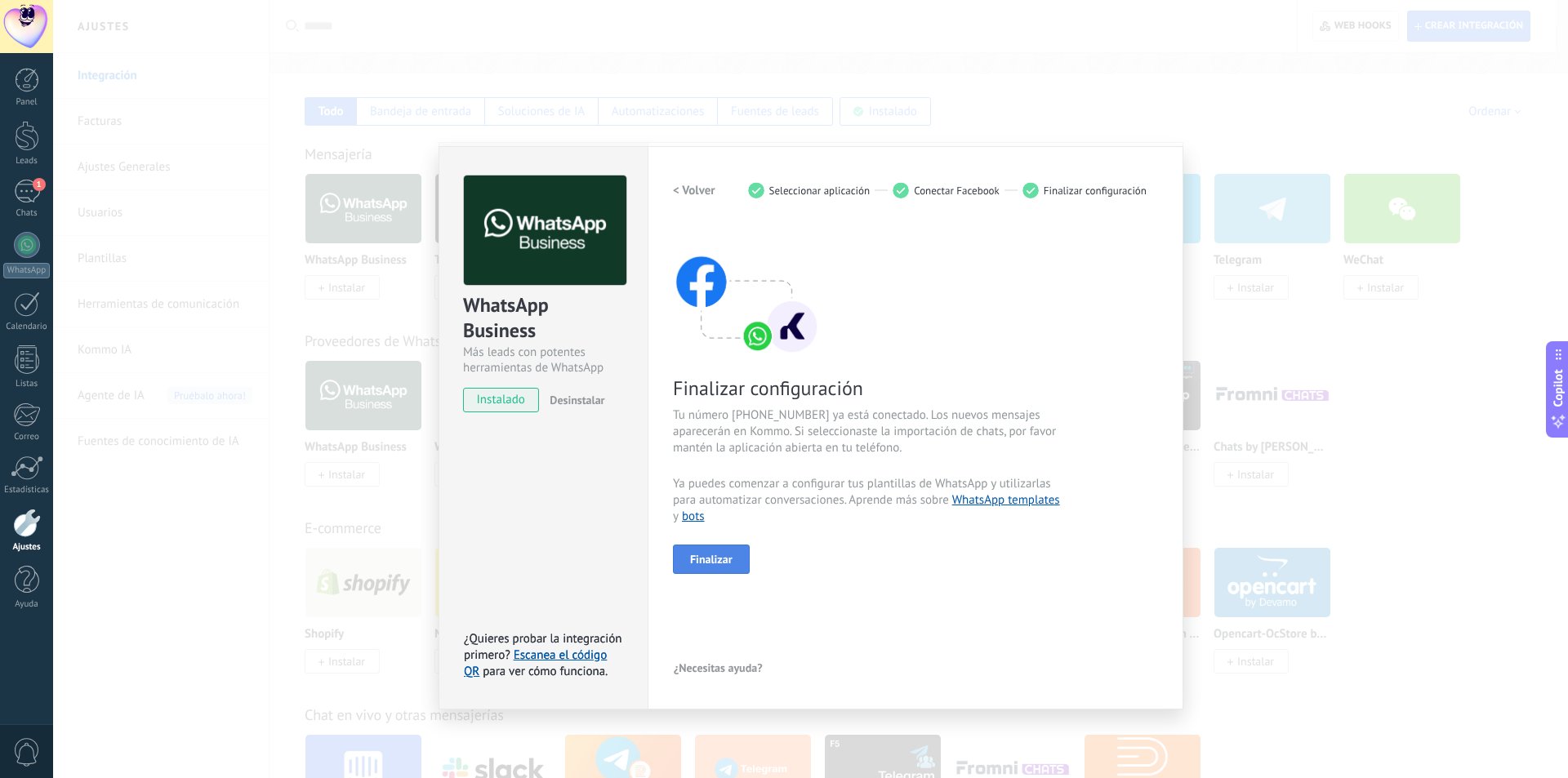
click at [719, 563] on span "Finalizar" at bounding box center [711, 559] width 43 height 12
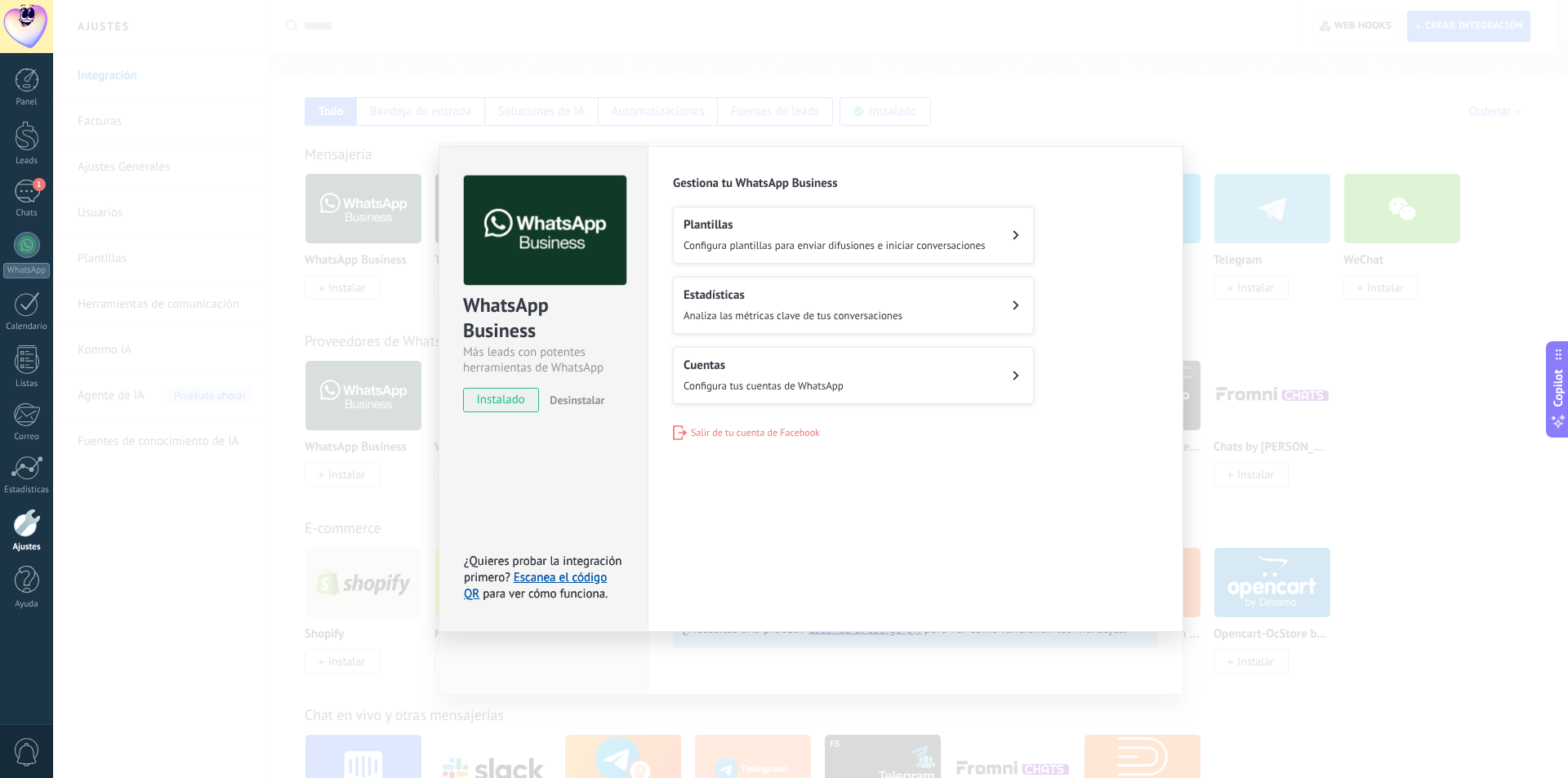
click at [1263, 430] on div "WhatsApp Business Más leads con potentes herramientas de WhatsApp instalado Des…" at bounding box center [811, 389] width 1515 height 778
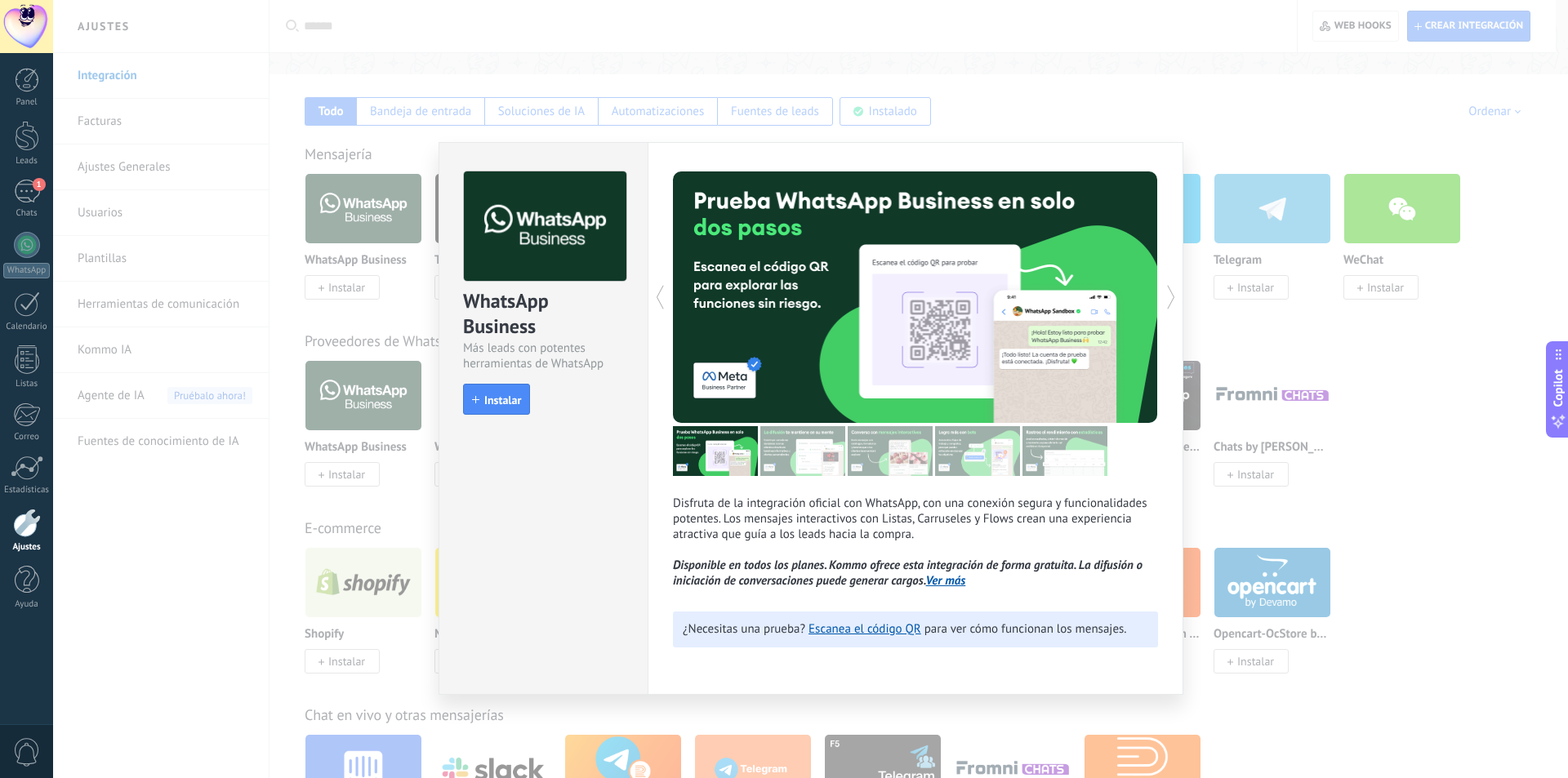
click at [389, 113] on div "WhatsApp Business Más leads con potentes herramientas de WhatsApp install Insta…" at bounding box center [811, 389] width 1515 height 778
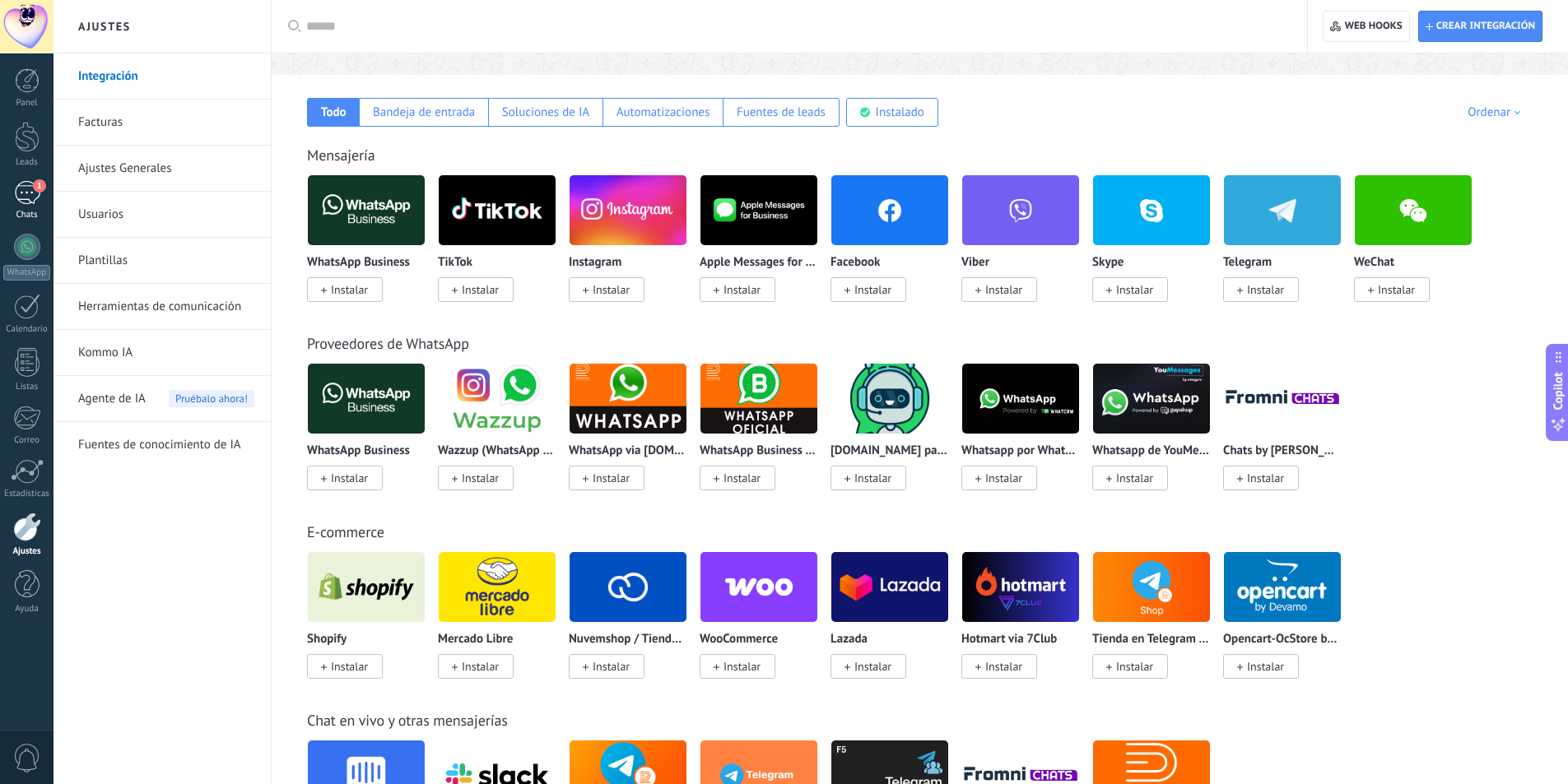
click at [19, 205] on link "1 Chats" at bounding box center [27, 201] width 54 height 39
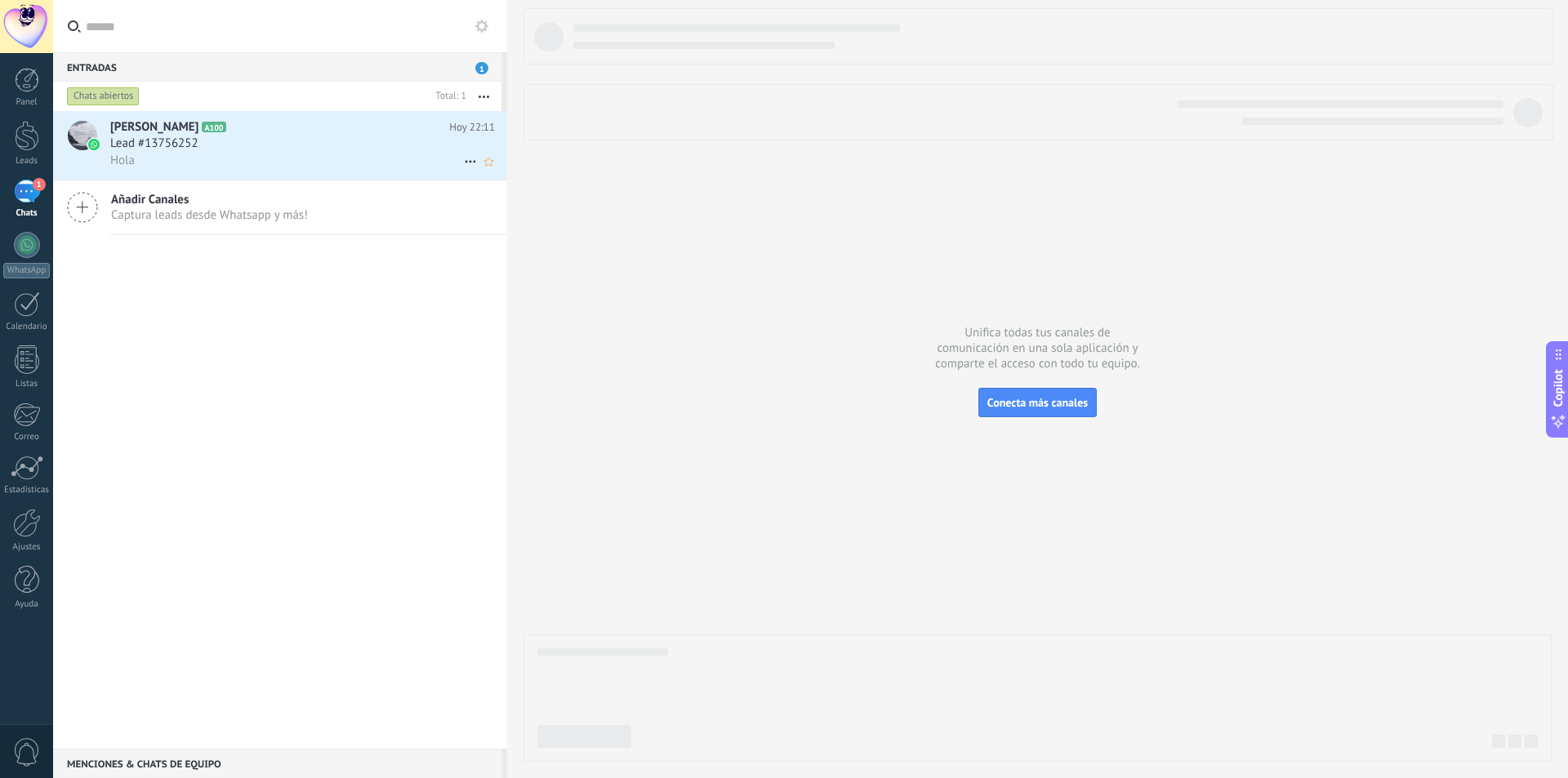
click at [208, 163] on div "Hola" at bounding box center [303, 160] width 385 height 17
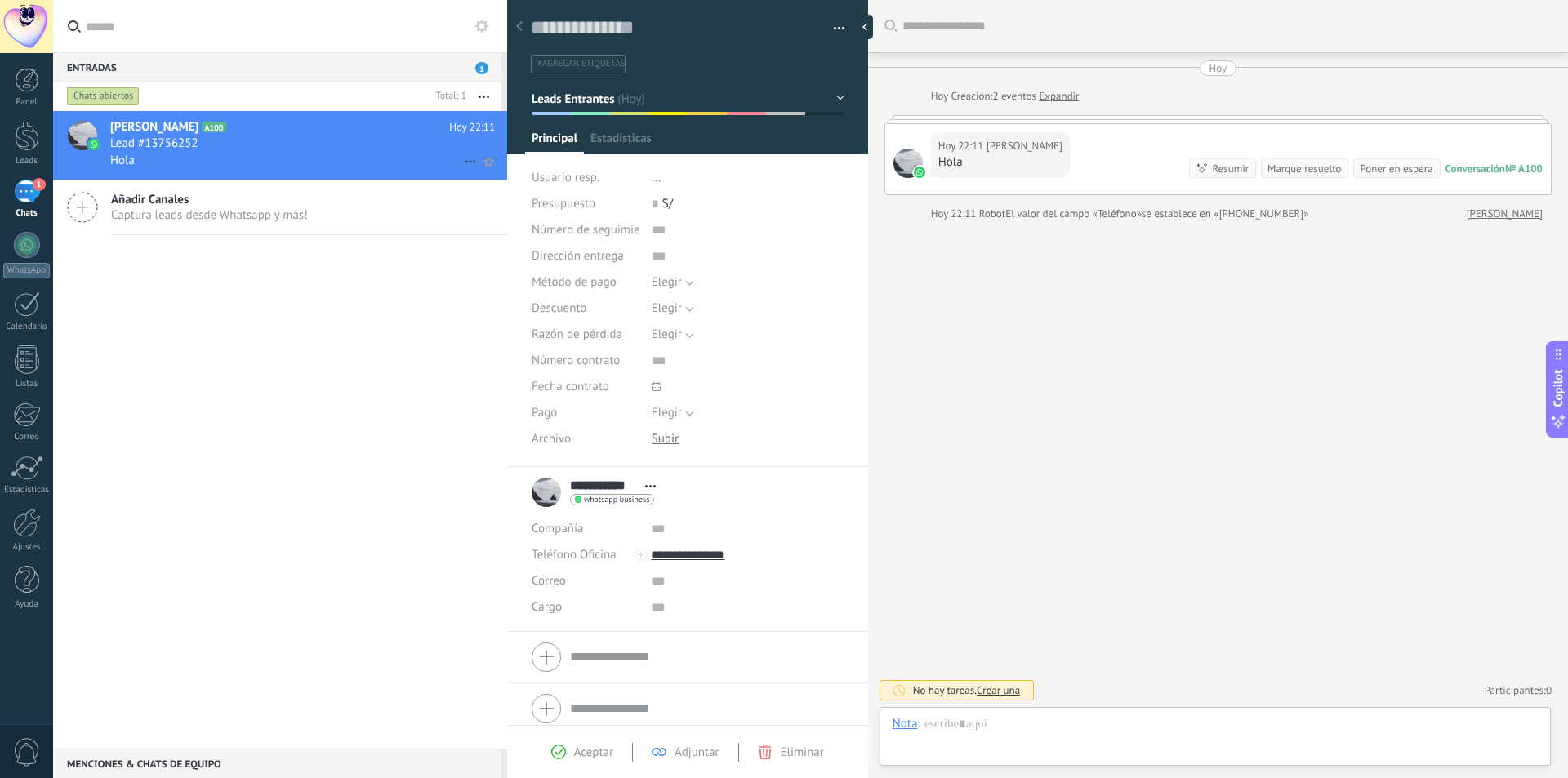
scroll to position [25, 0]
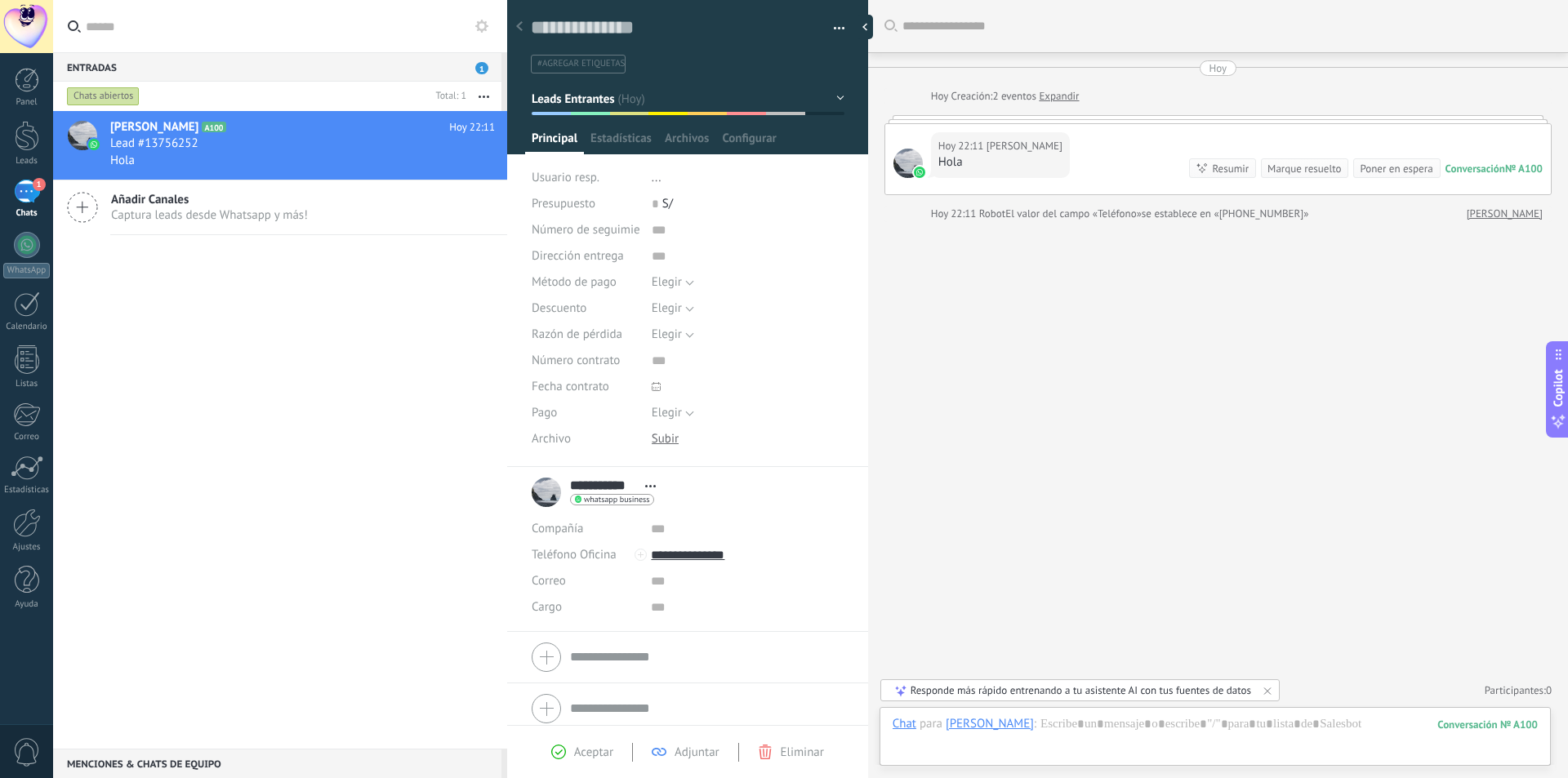
click at [25, 209] on div "Chats" at bounding box center [27, 214] width 47 height 11
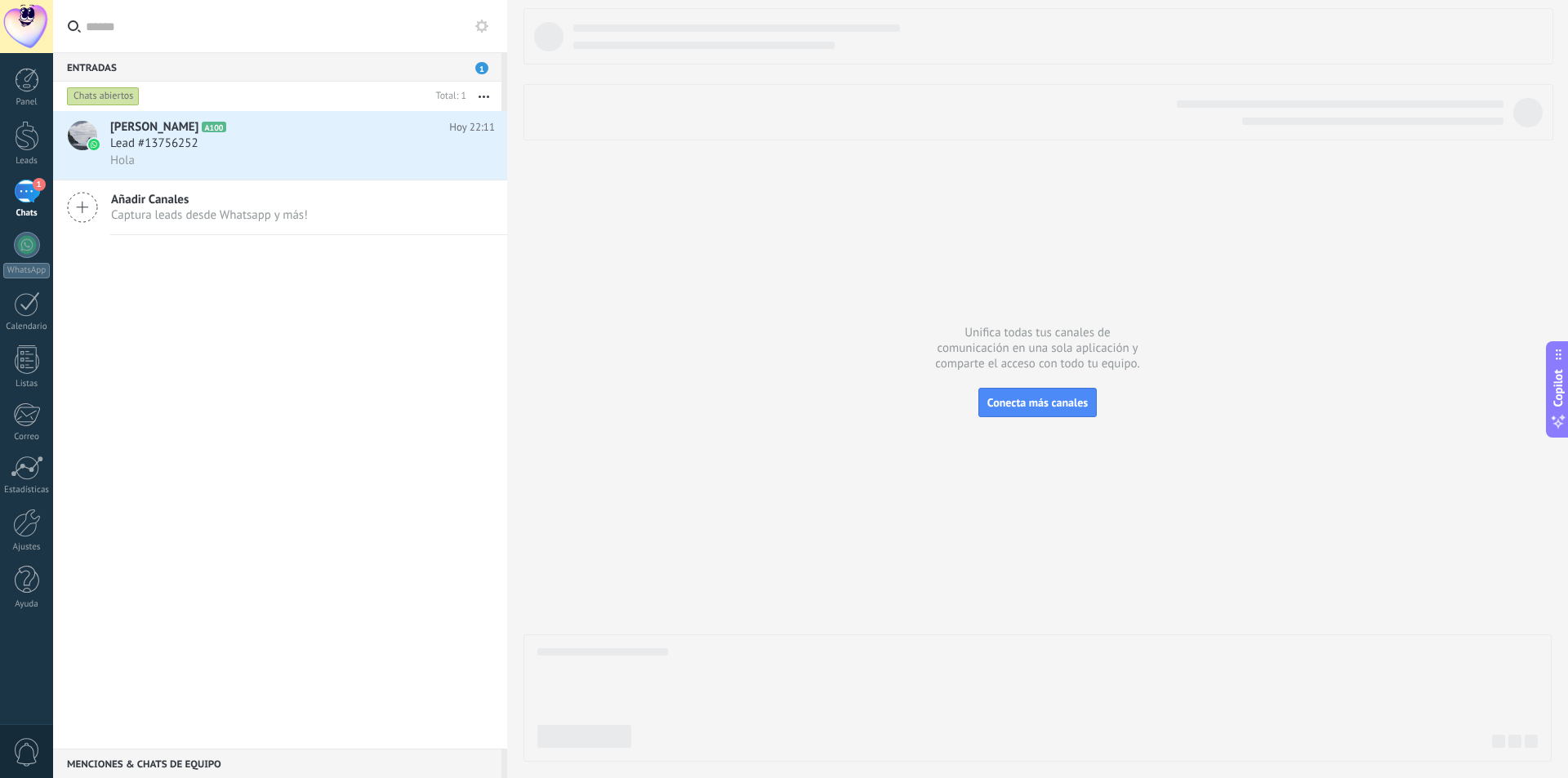
click at [25, 209] on div "Chats" at bounding box center [27, 214] width 47 height 11
click at [25, 234] on div at bounding box center [27, 245] width 26 height 26
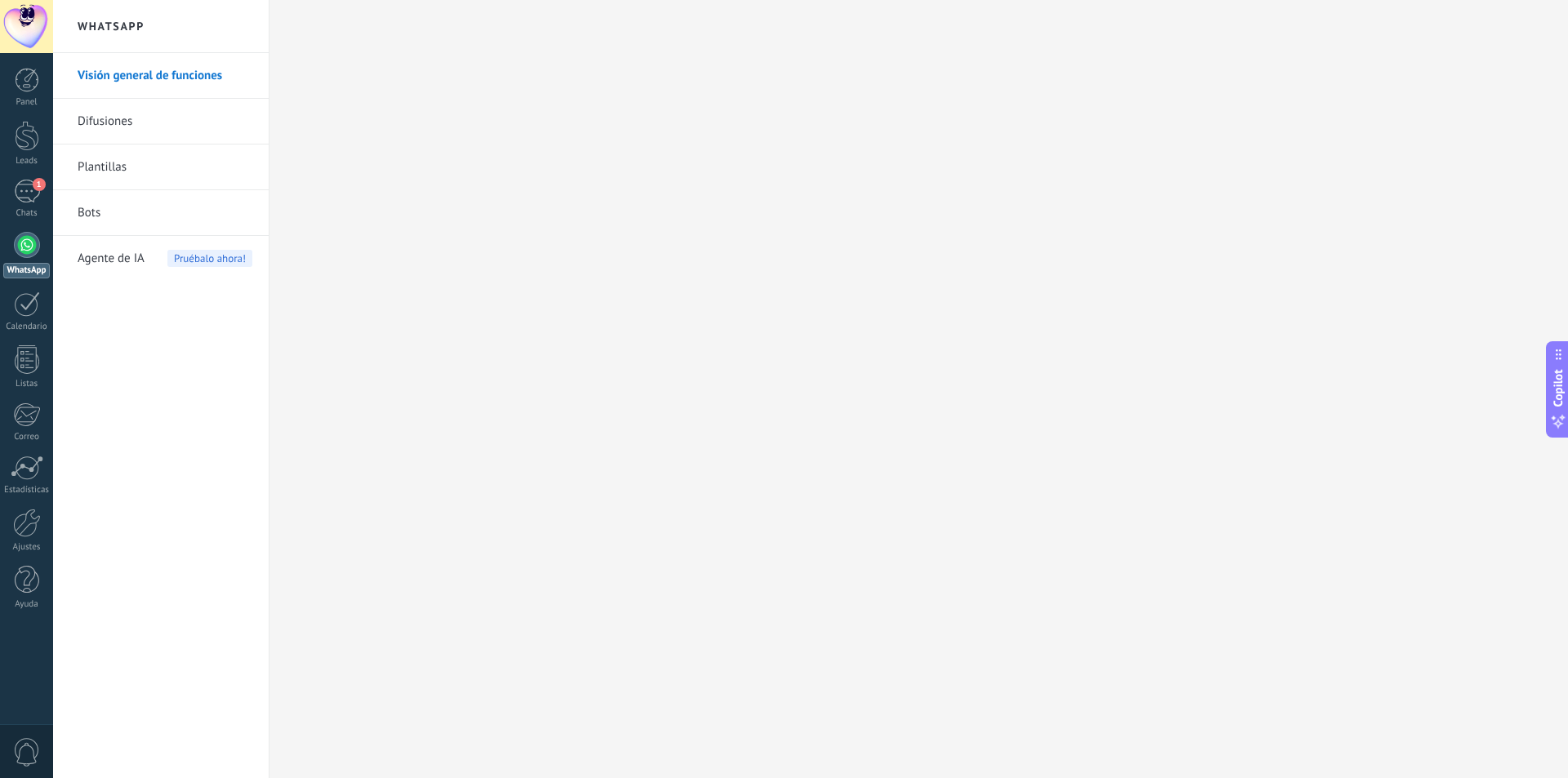
click at [93, 217] on link "Bots" at bounding box center [165, 213] width 175 height 45
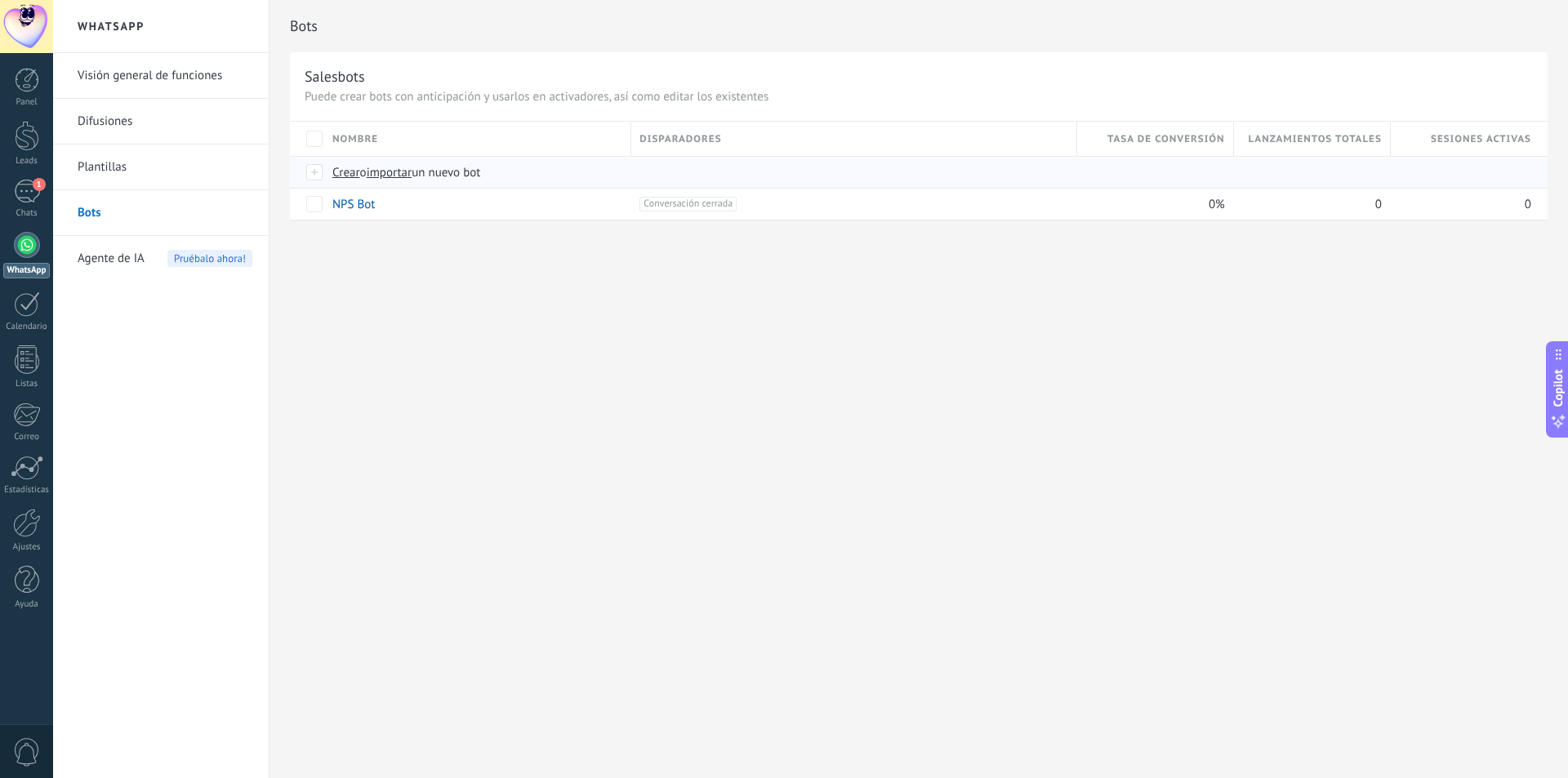
click at [392, 177] on span "importar" at bounding box center [389, 172] width 45 height 15
click at [0, 0] on input "importar un nuevo bot" at bounding box center [0, 0] width 0 height 0
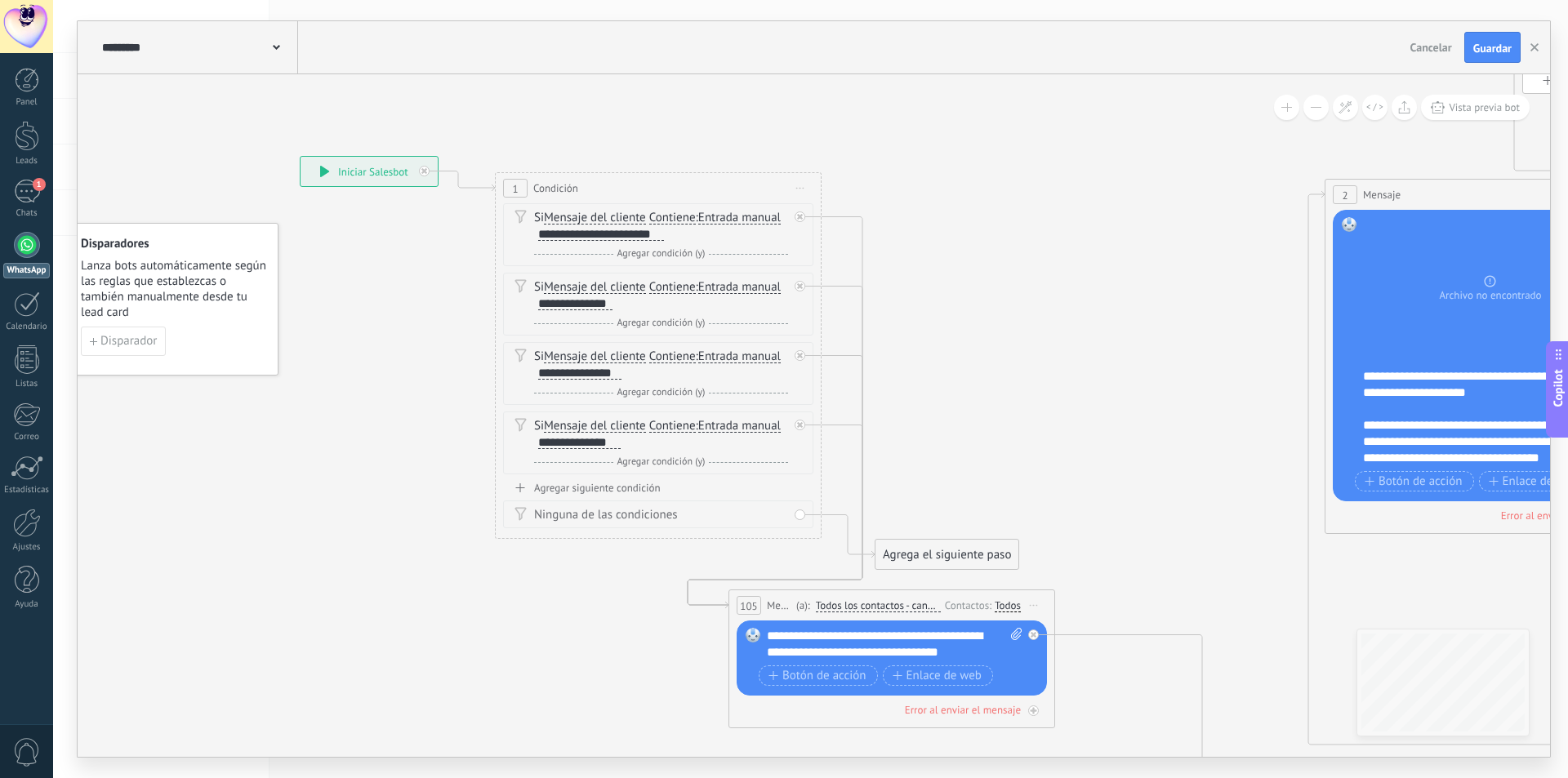
drag, startPoint x: 745, startPoint y: 425, endPoint x: 973, endPoint y: 414, distance: 228.3
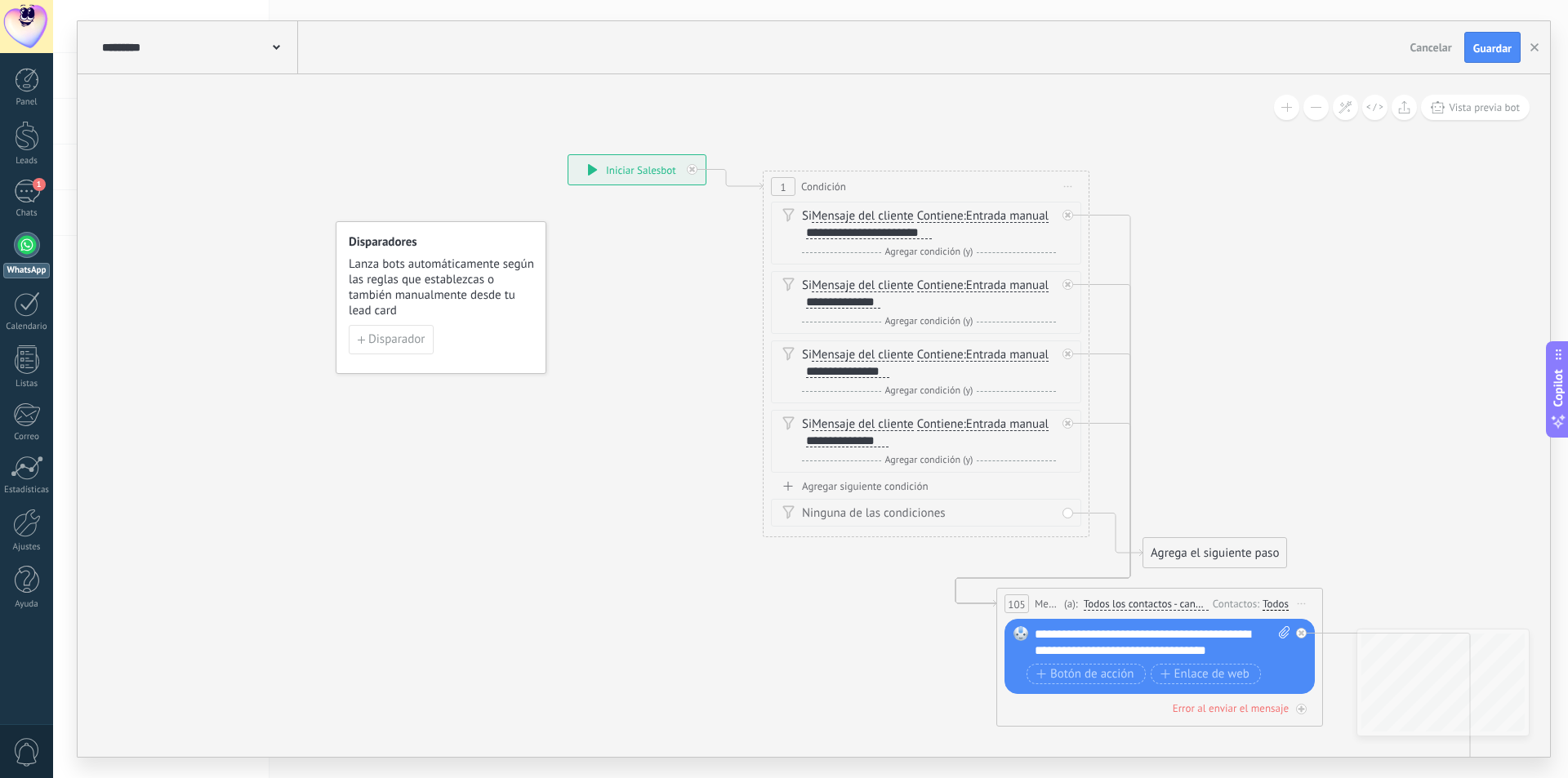
drag, startPoint x: 351, startPoint y: 469, endPoint x: 618, endPoint y: 469, distance: 267.0
click at [419, 328] on button "Disparador" at bounding box center [391, 339] width 85 height 29
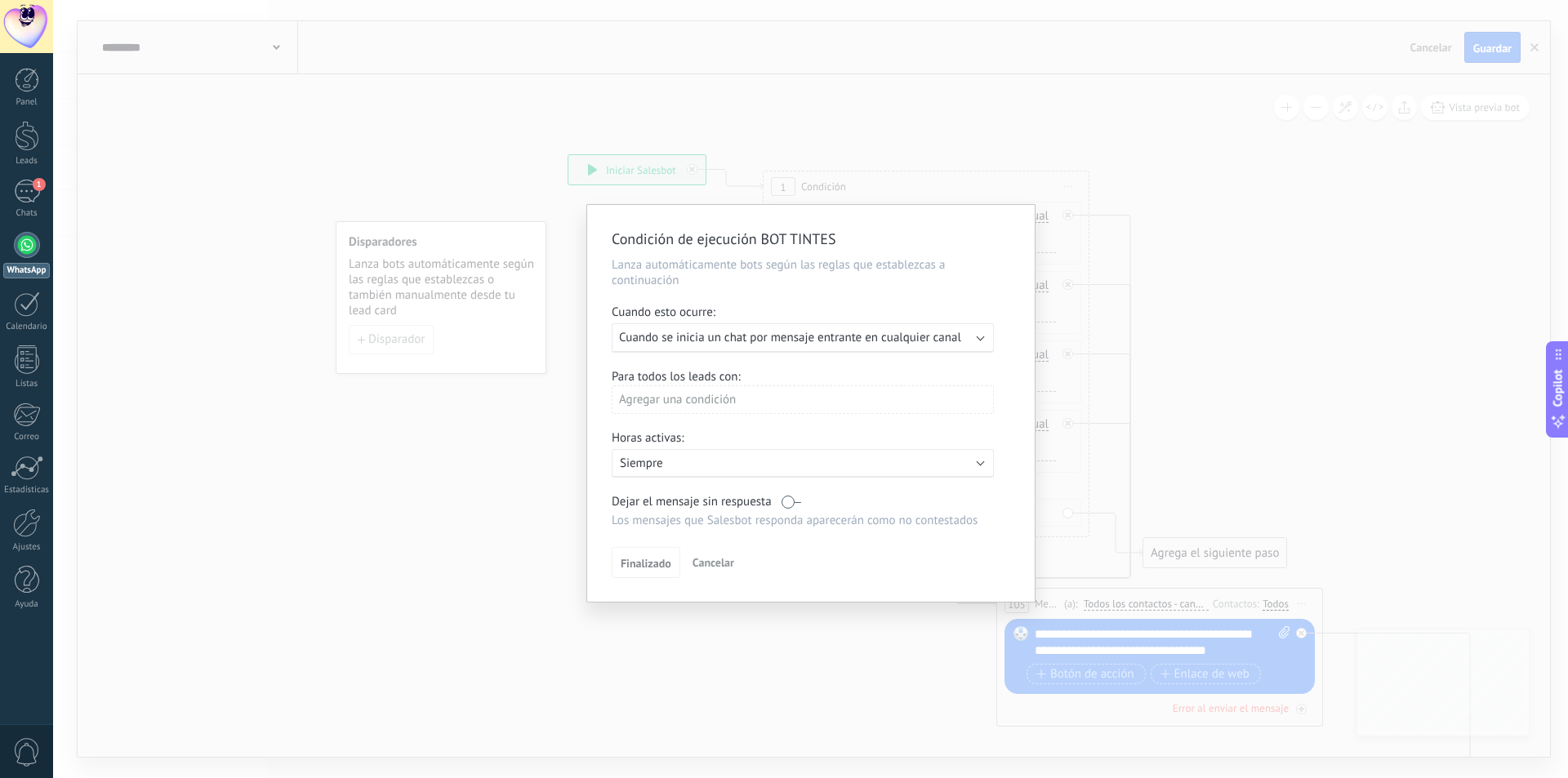
click at [729, 330] on span "Cuando se inicia un chat por mensaje entrante en cualquier canal" at bounding box center [790, 337] width 342 height 15
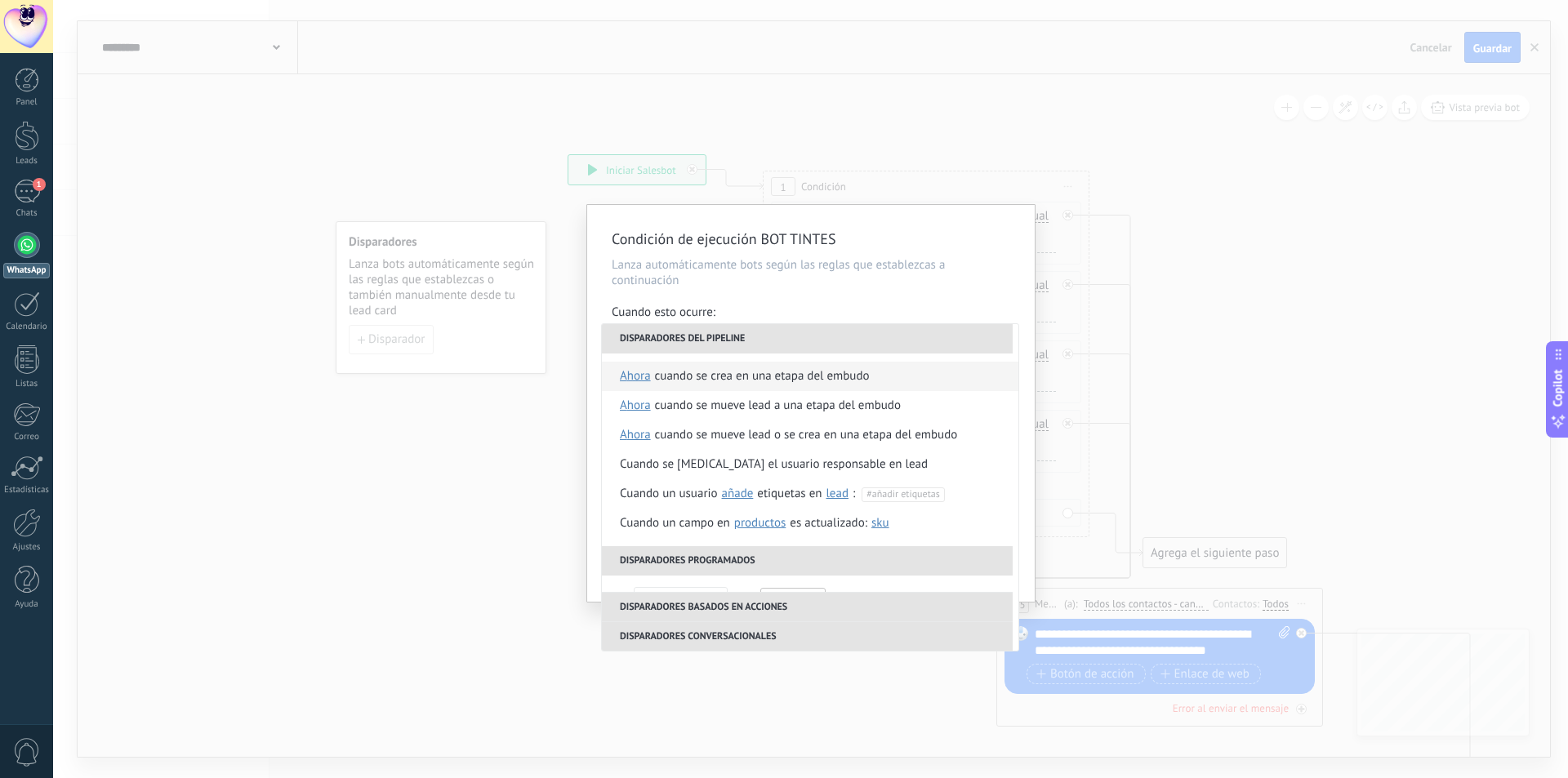
click at [717, 370] on div "Cuando se crea en una etapa del embudo" at bounding box center [762, 376] width 215 height 29
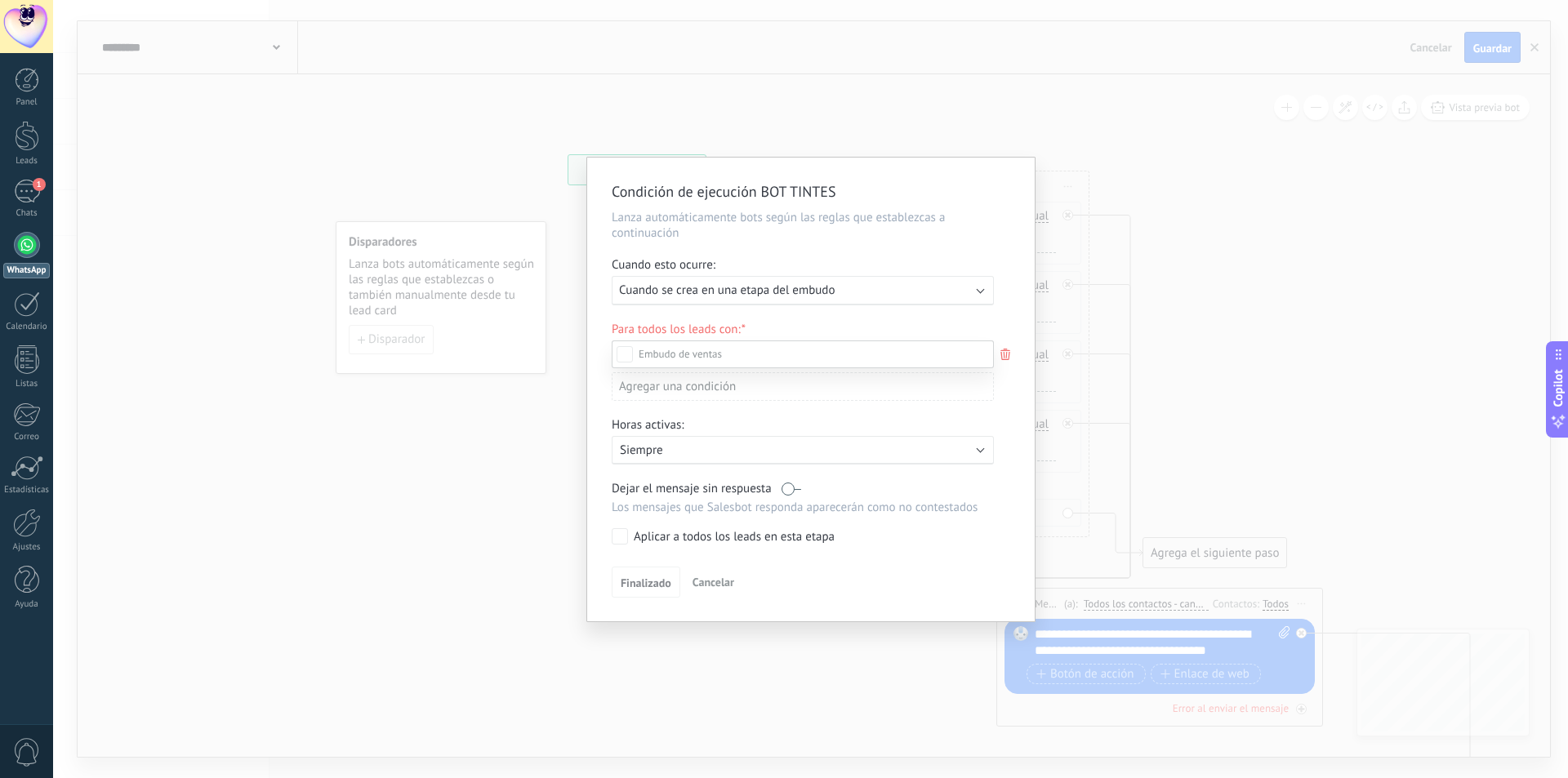
click at [1007, 385] on div at bounding box center [811, 389] width 1515 height 778
click at [654, 590] on span "Finalizado" at bounding box center [646, 586] width 51 height 12
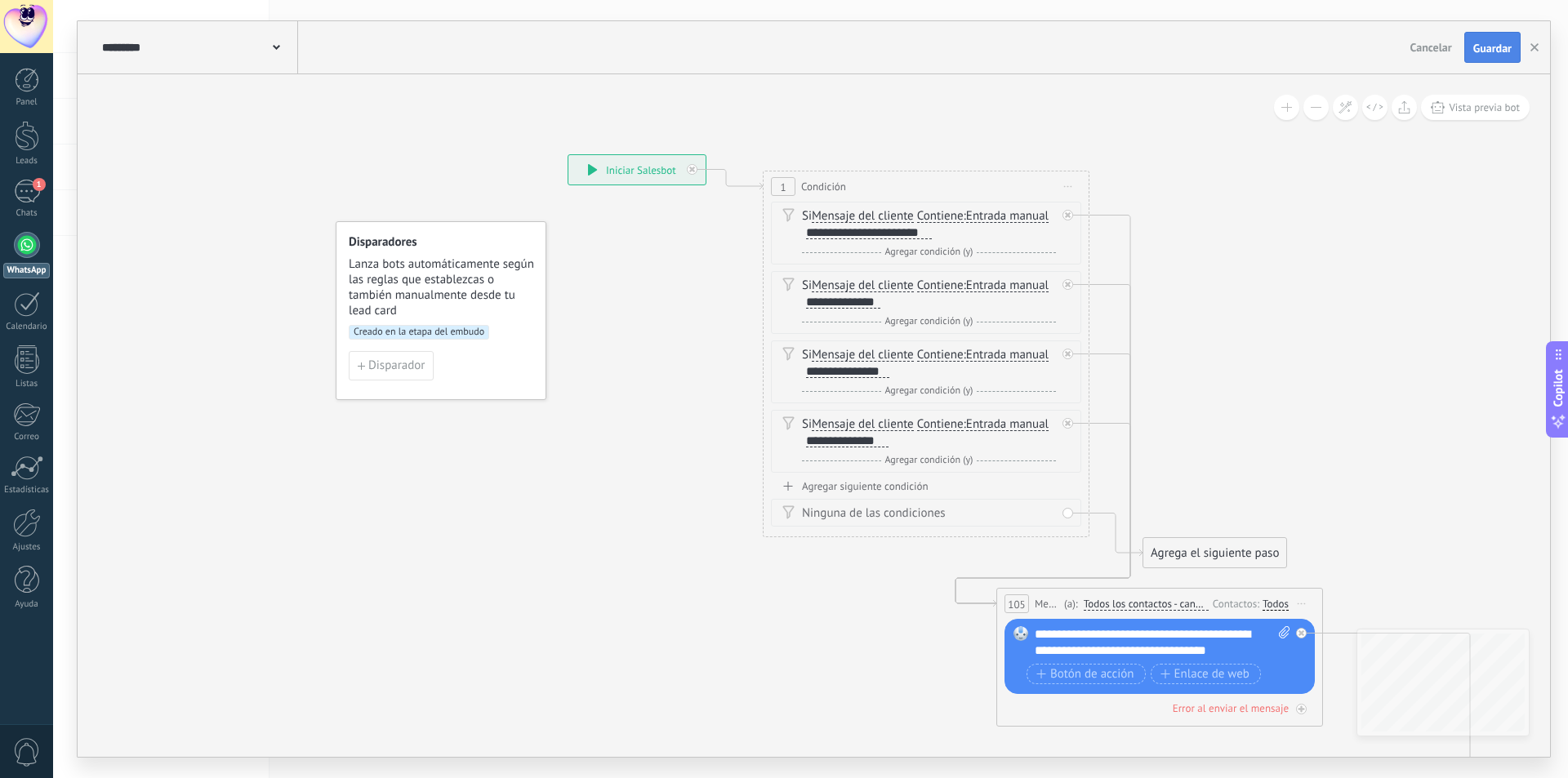
click at [1492, 57] on button "Guardar" at bounding box center [1492, 47] width 56 height 31
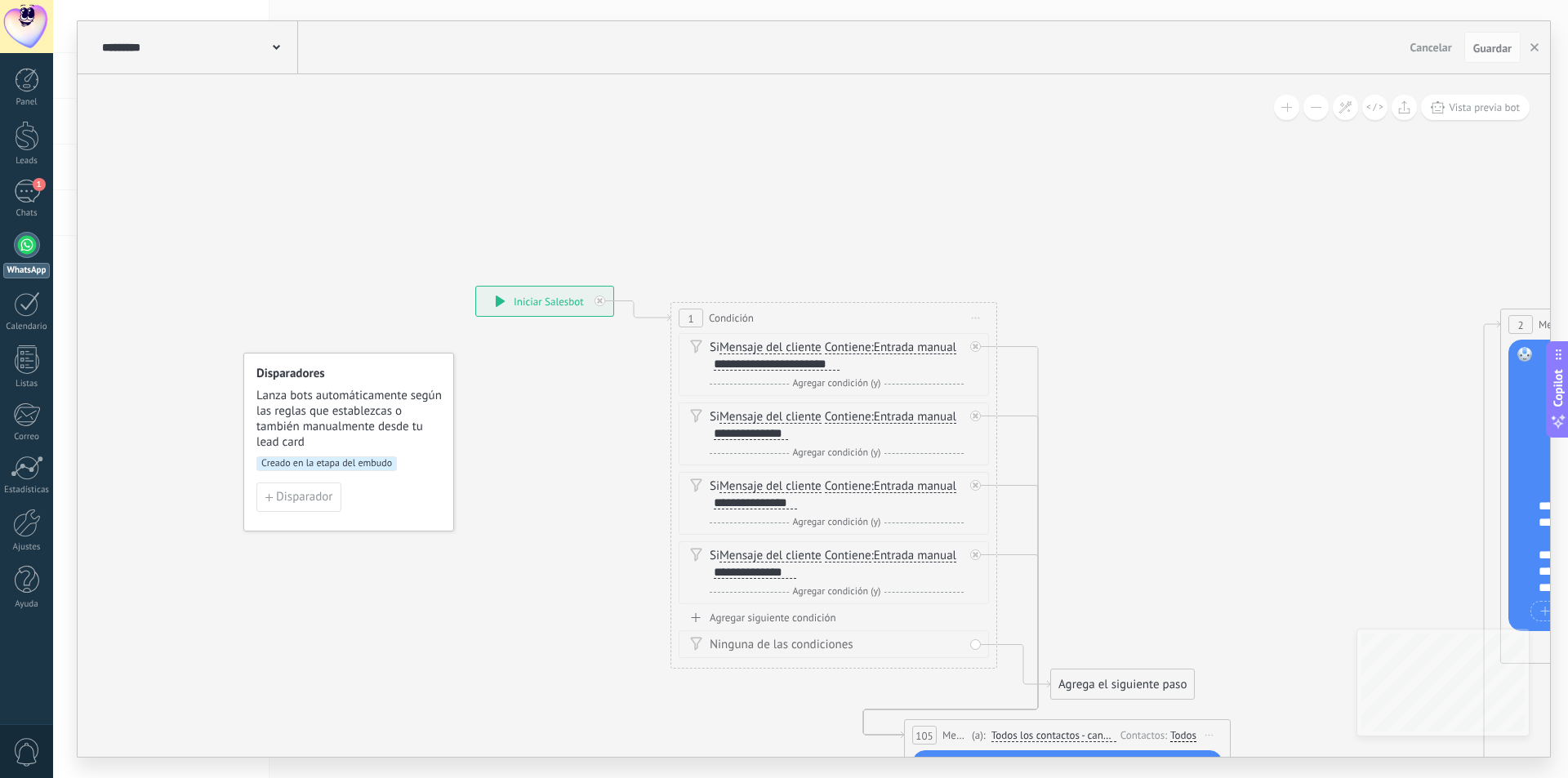
drag, startPoint x: 1185, startPoint y: 257, endPoint x: 1093, endPoint y: 389, distance: 160.9
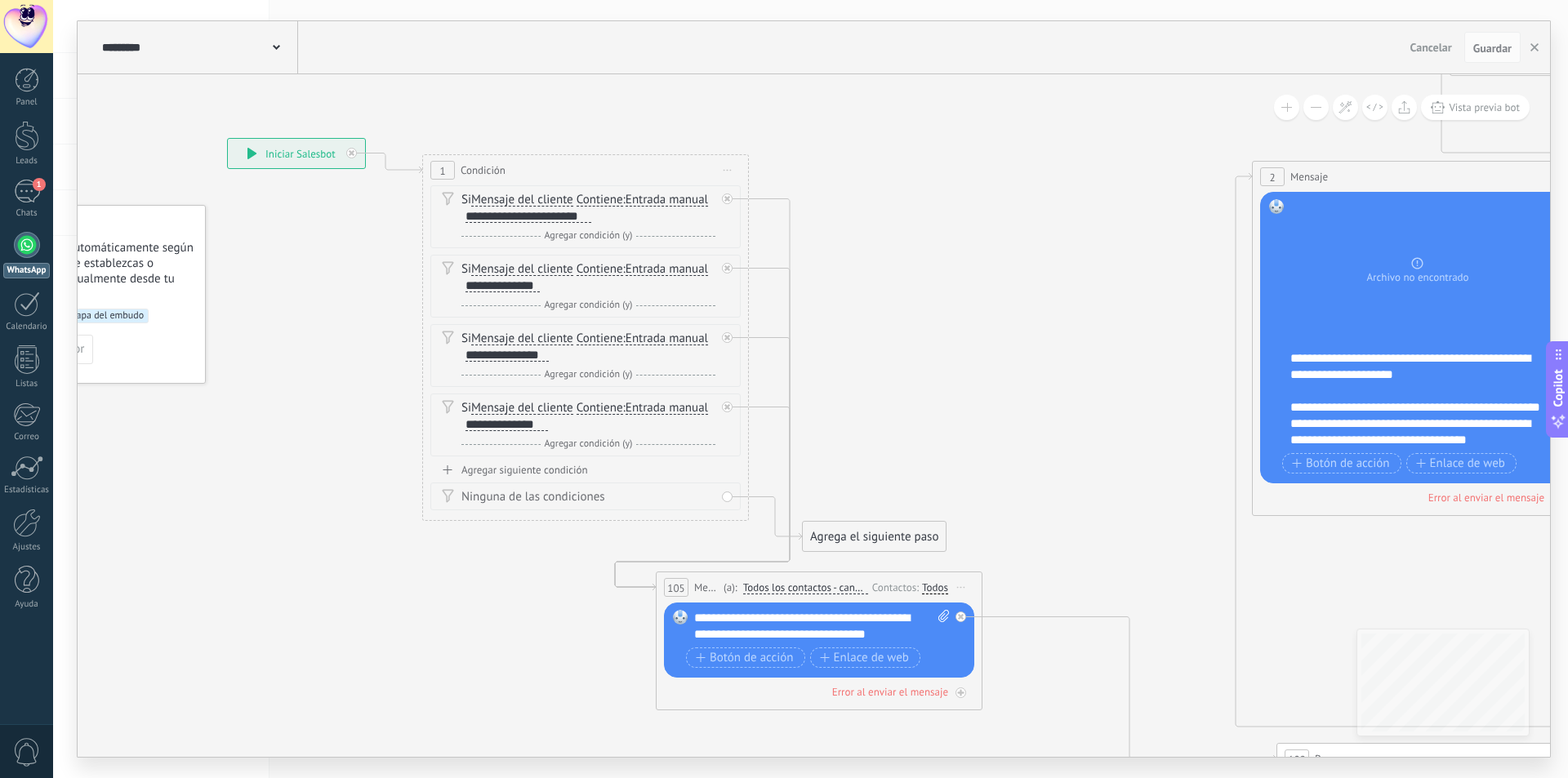
drag, startPoint x: 1068, startPoint y: 460, endPoint x: 1093, endPoint y: 425, distance: 43.0
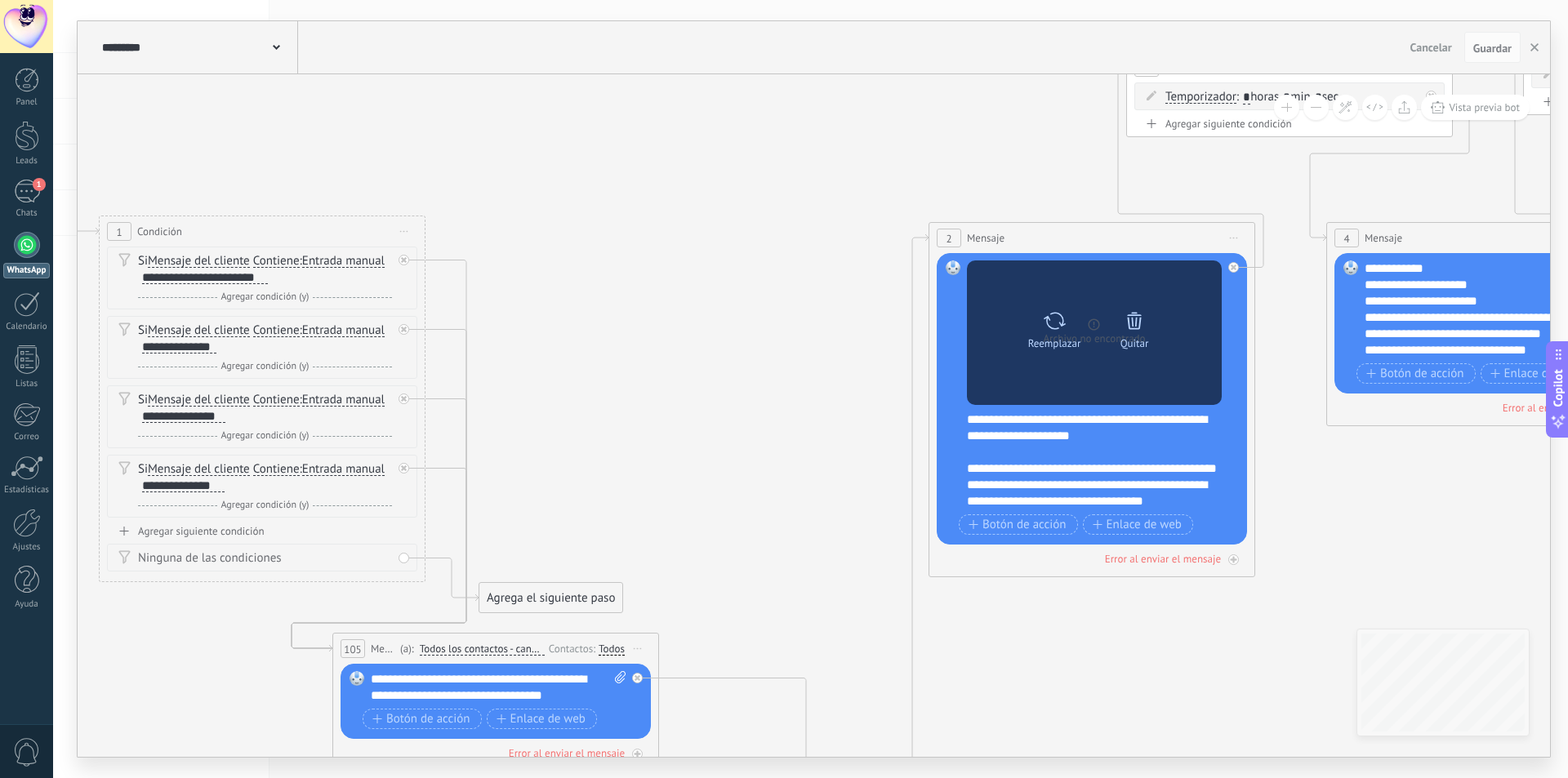
drag, startPoint x: 1135, startPoint y: 382, endPoint x: 995, endPoint y: 381, distance: 140.0
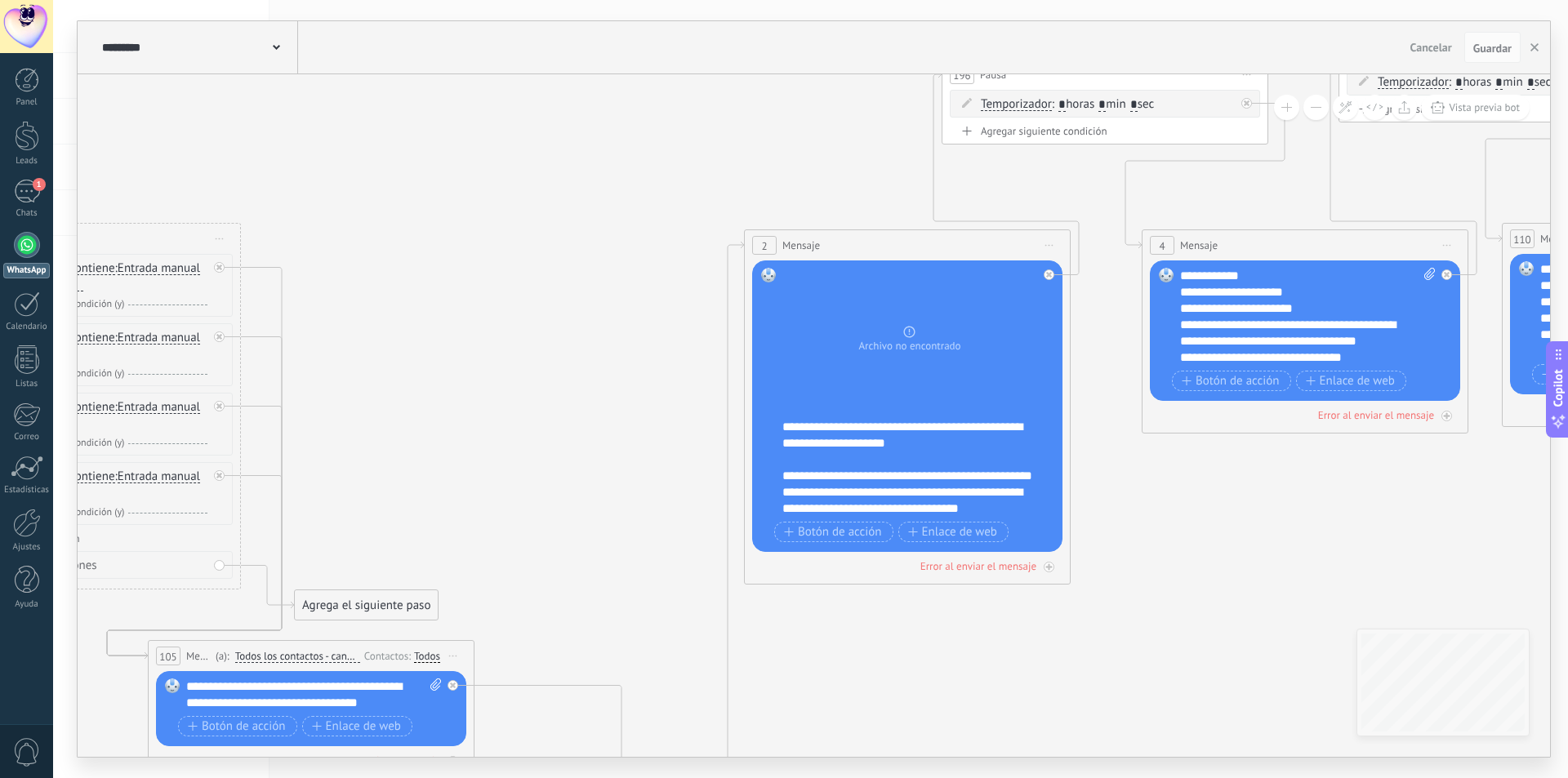
drag, startPoint x: 752, startPoint y: 412, endPoint x: 557, endPoint y: 400, distance: 195.4
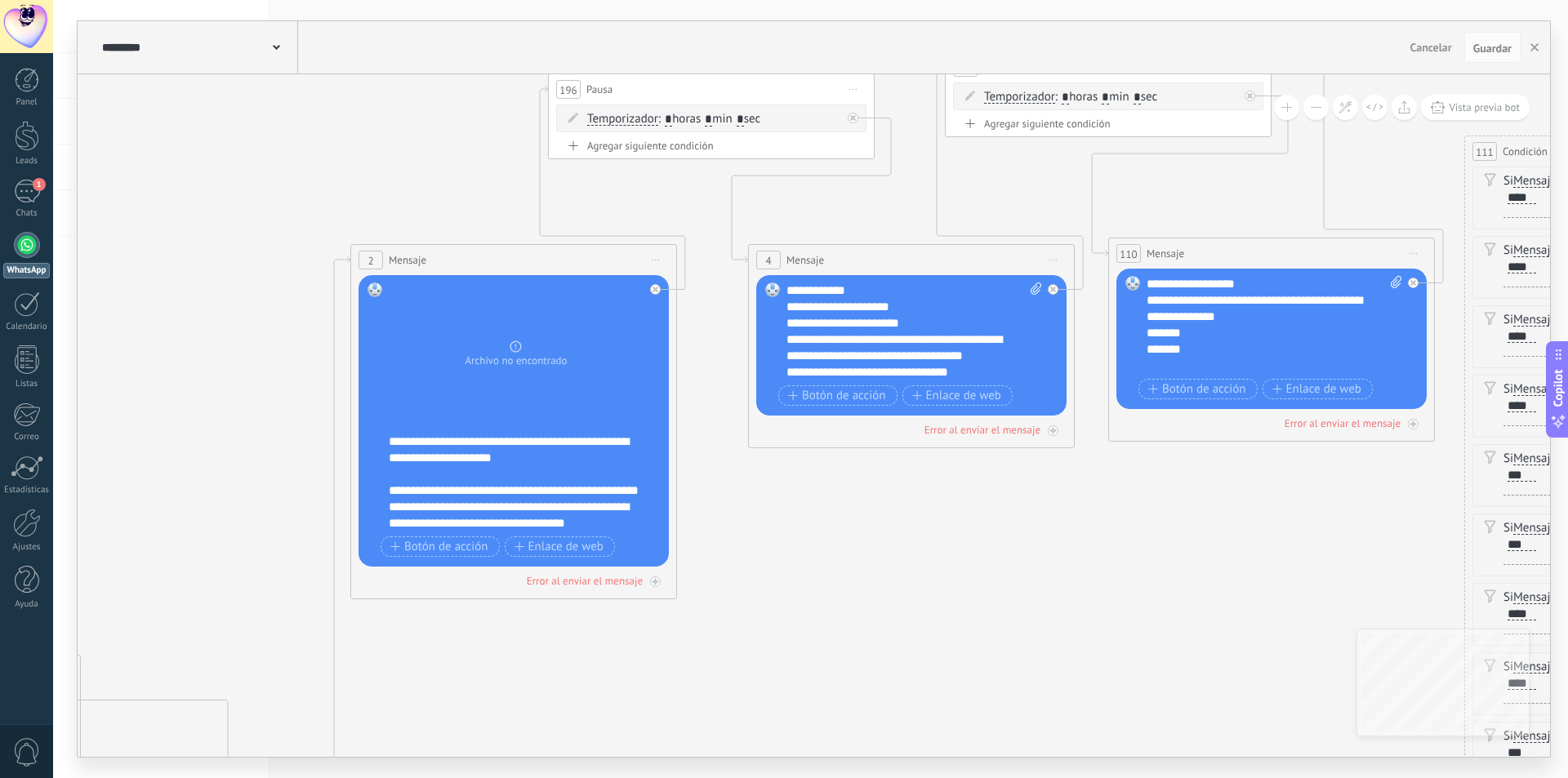
drag, startPoint x: 1223, startPoint y: 509, endPoint x: 1263, endPoint y: 539, distance: 50.0
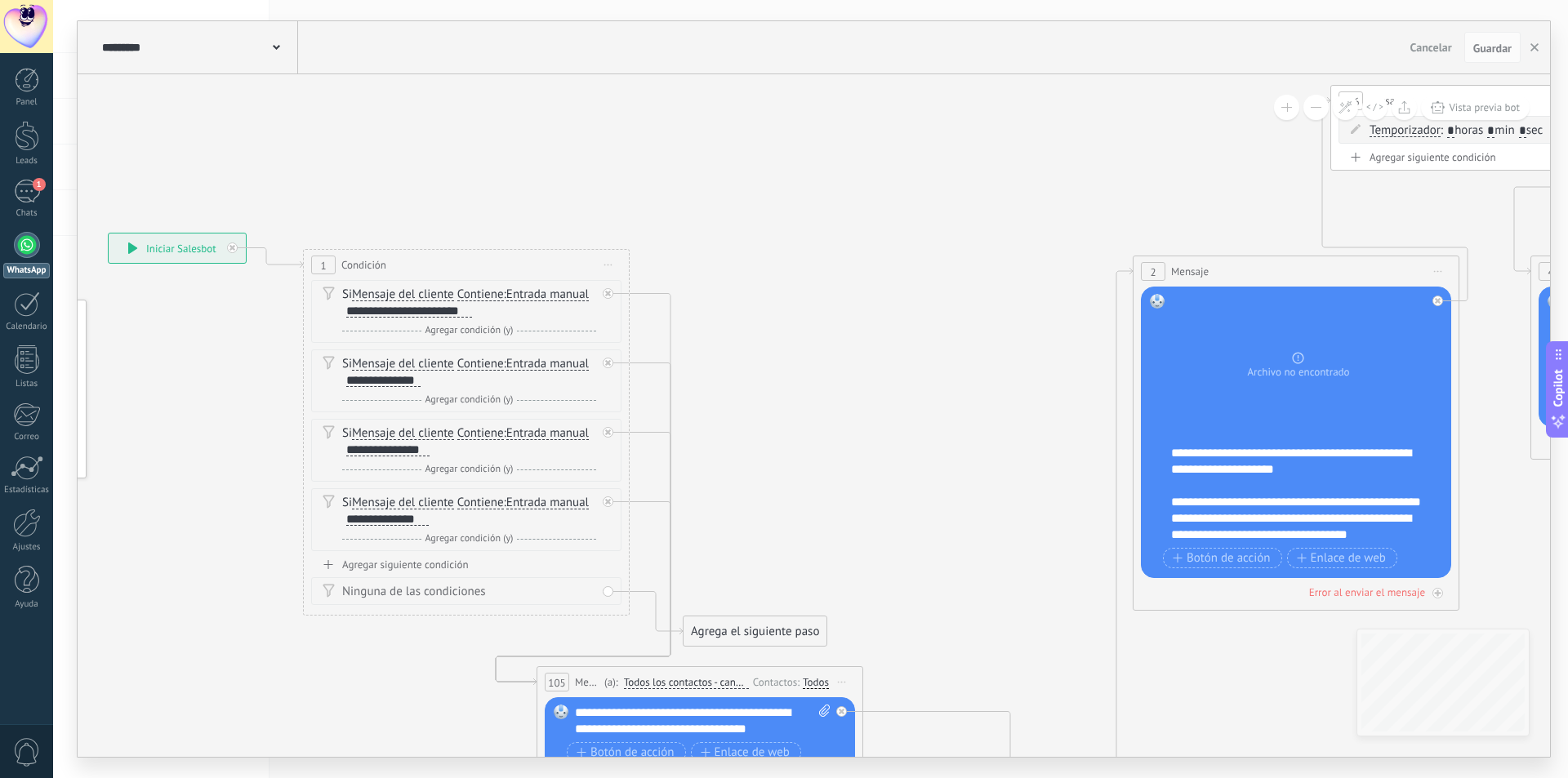
drag, startPoint x: 537, startPoint y: 405, endPoint x: 1011, endPoint y: 403, distance: 474.0
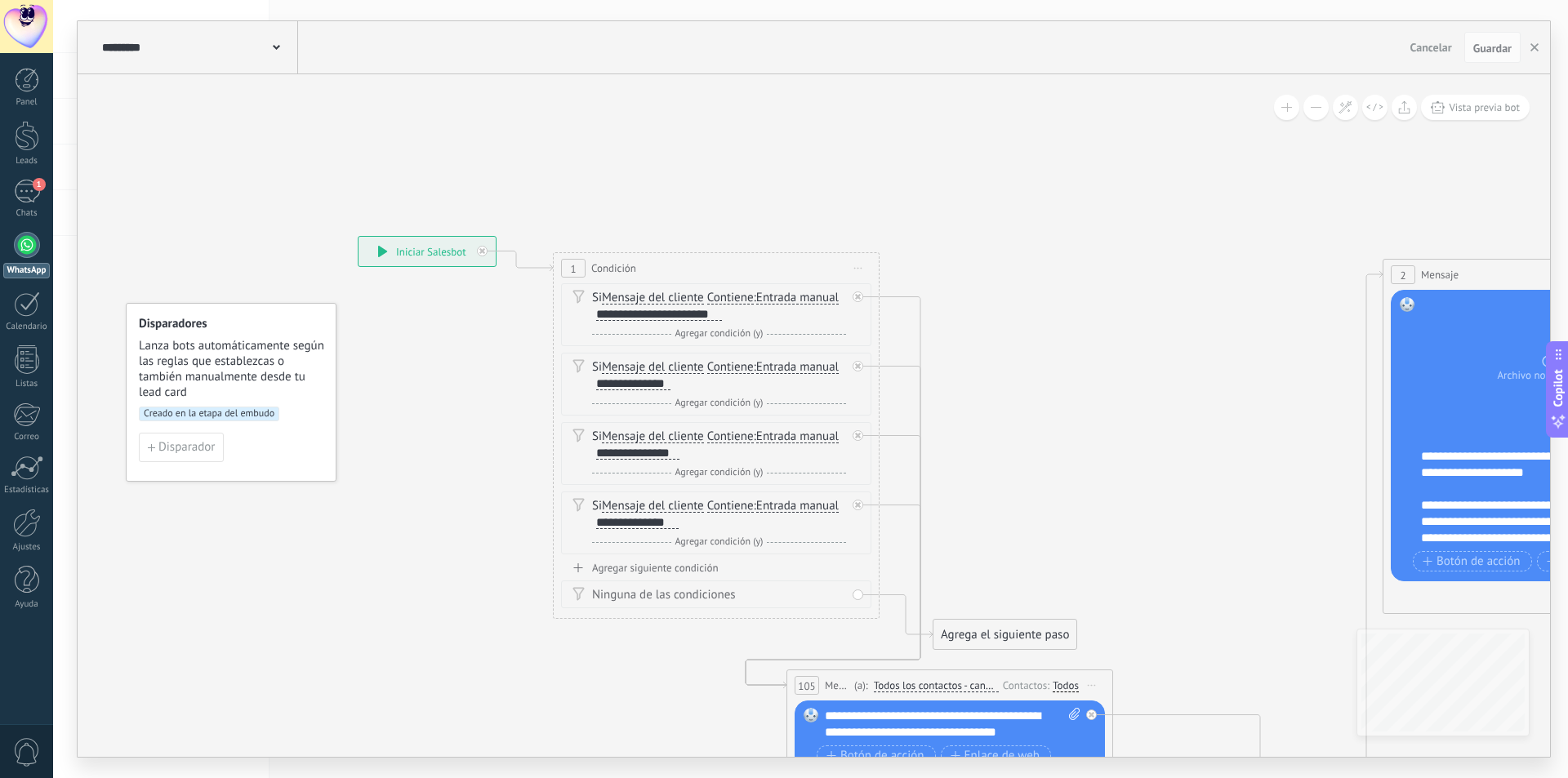
drag, startPoint x: 825, startPoint y: 401, endPoint x: 970, endPoint y: 406, distance: 145.1
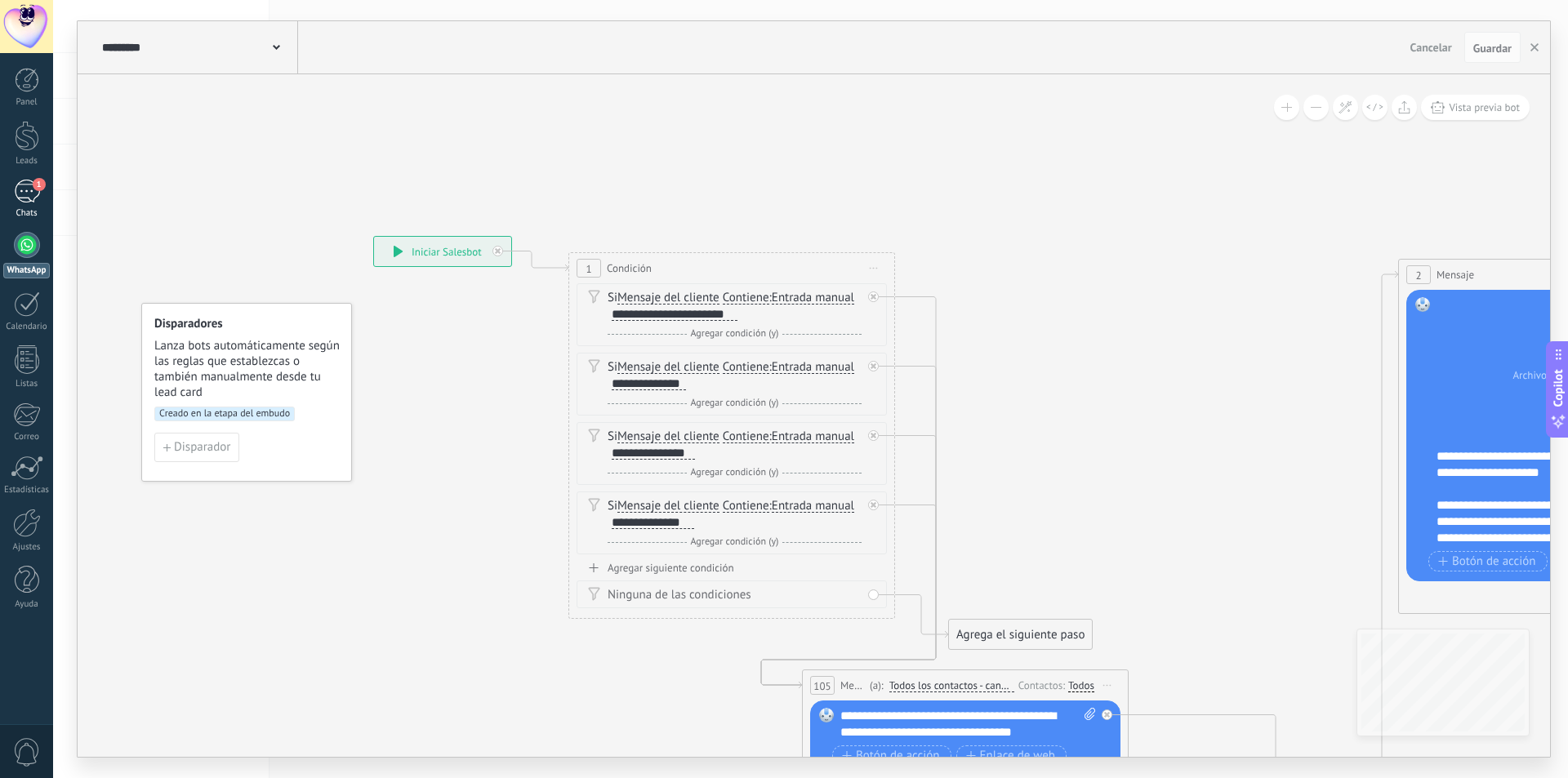
click at [25, 193] on div "1" at bounding box center [27, 191] width 26 height 24
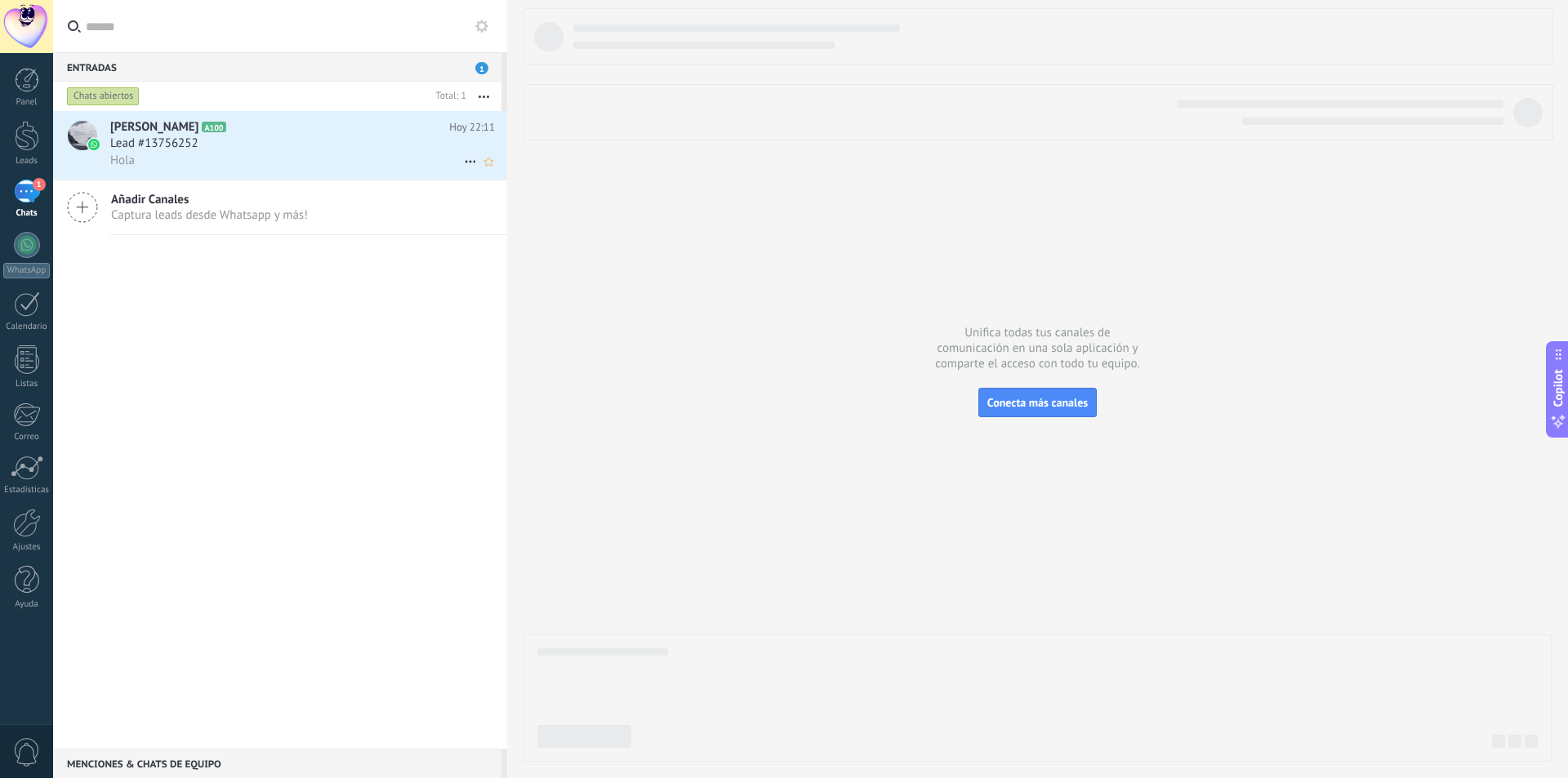
click at [381, 154] on div "Hola" at bounding box center [303, 160] width 385 height 17
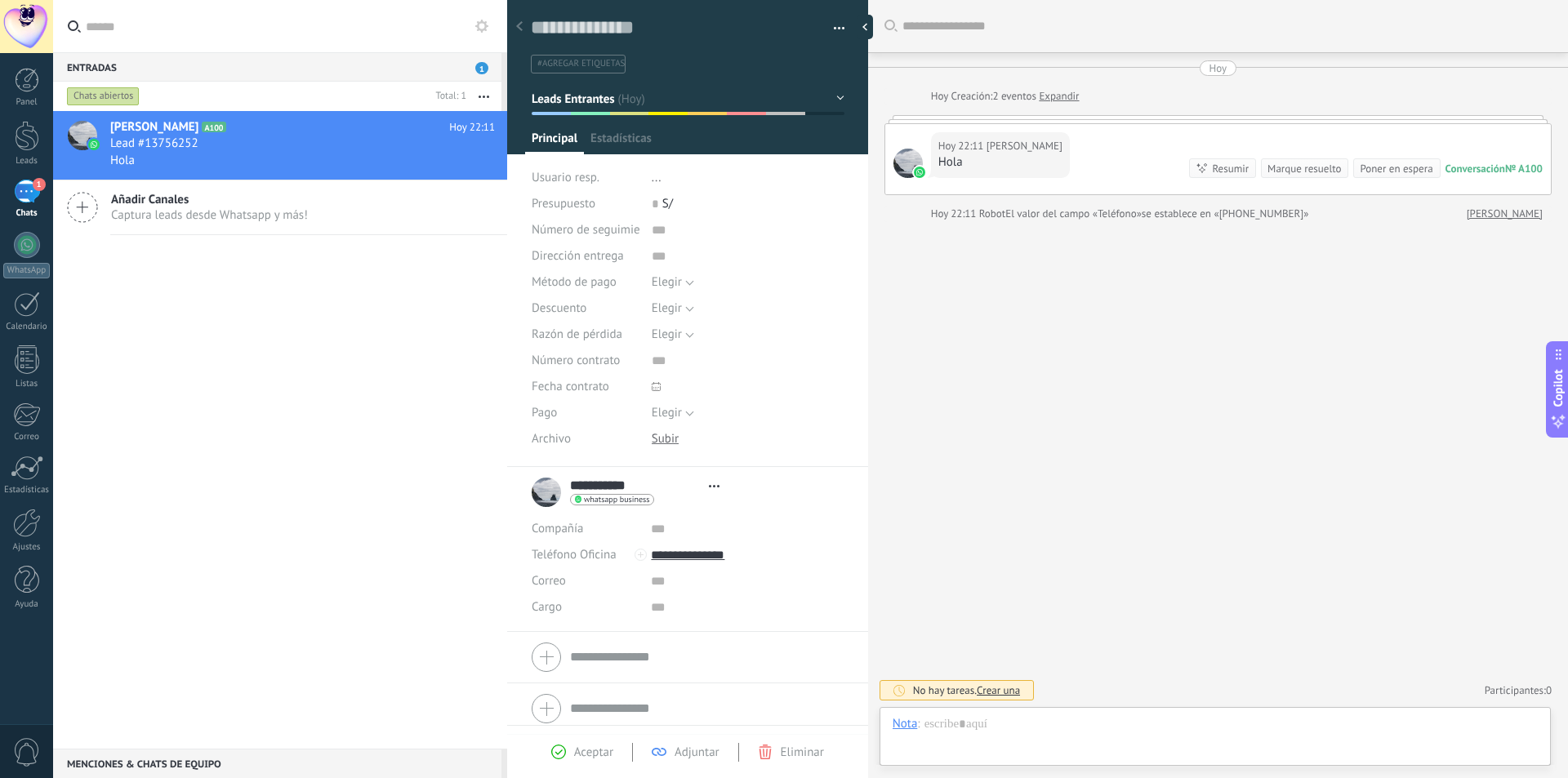
type textarea "**********"
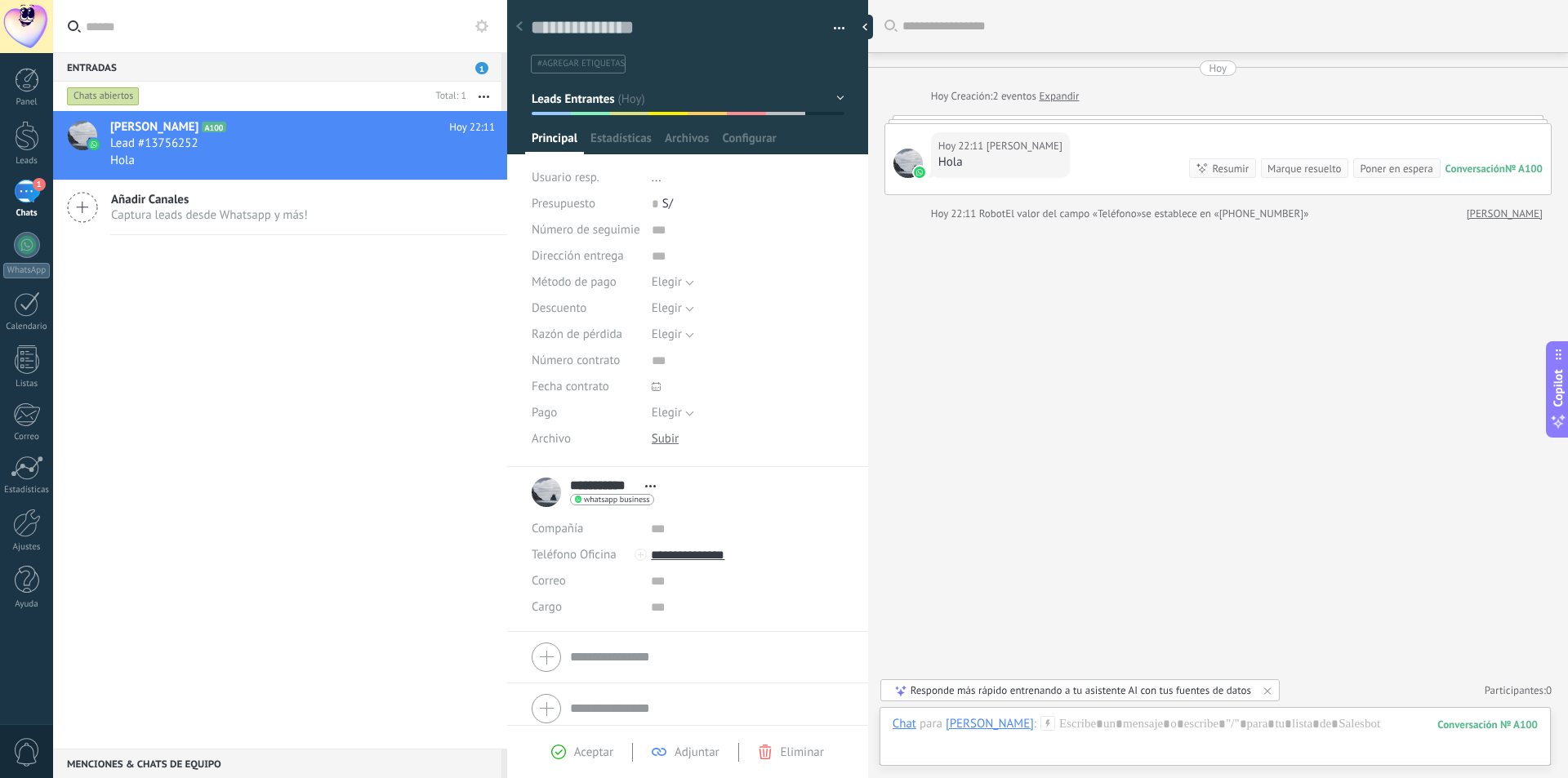
click at [834, 32] on span "button" at bounding box center [840, 31] width 12 height 4
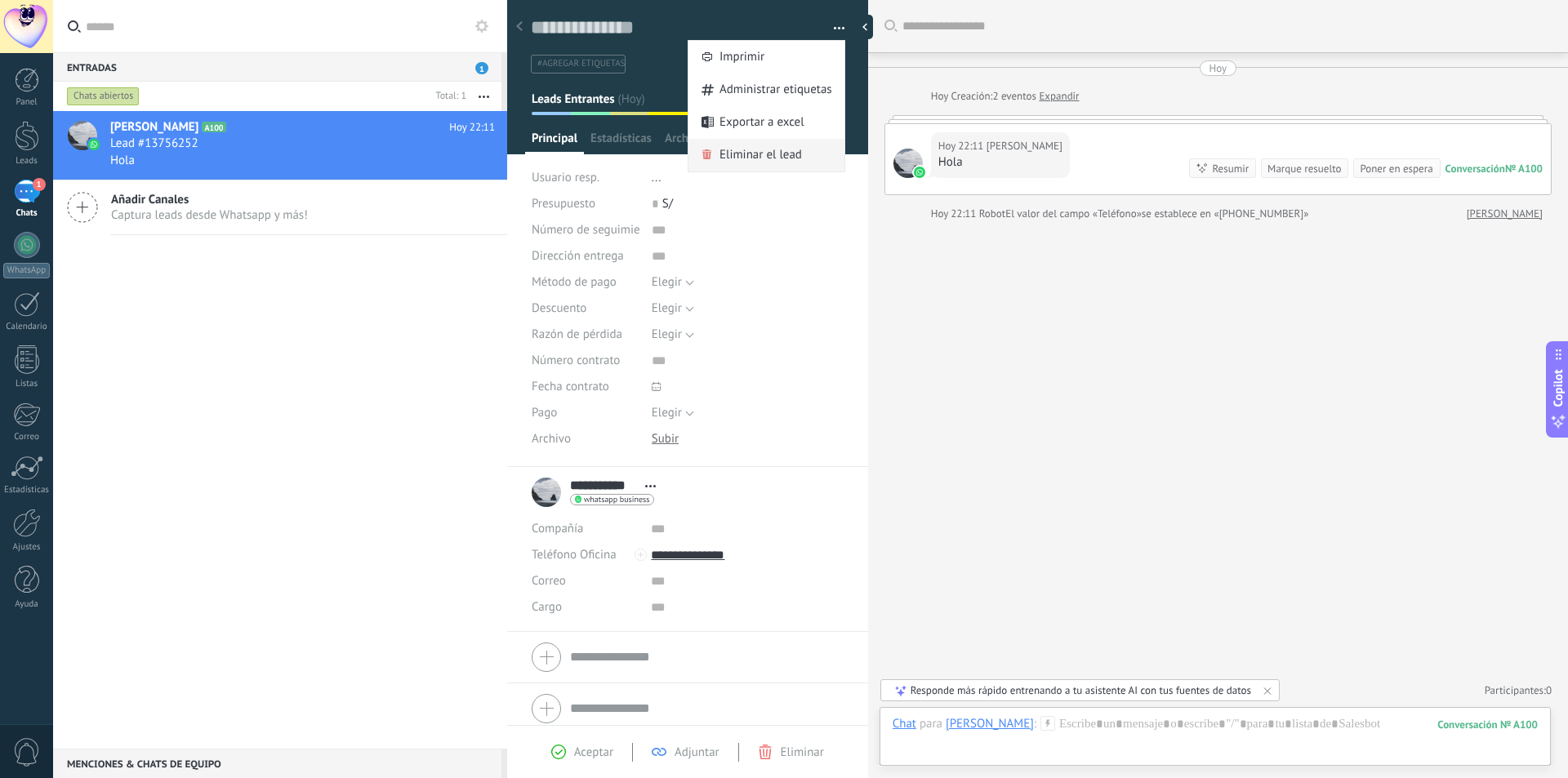
click at [766, 152] on span "Eliminar el lead" at bounding box center [760, 155] width 83 height 33
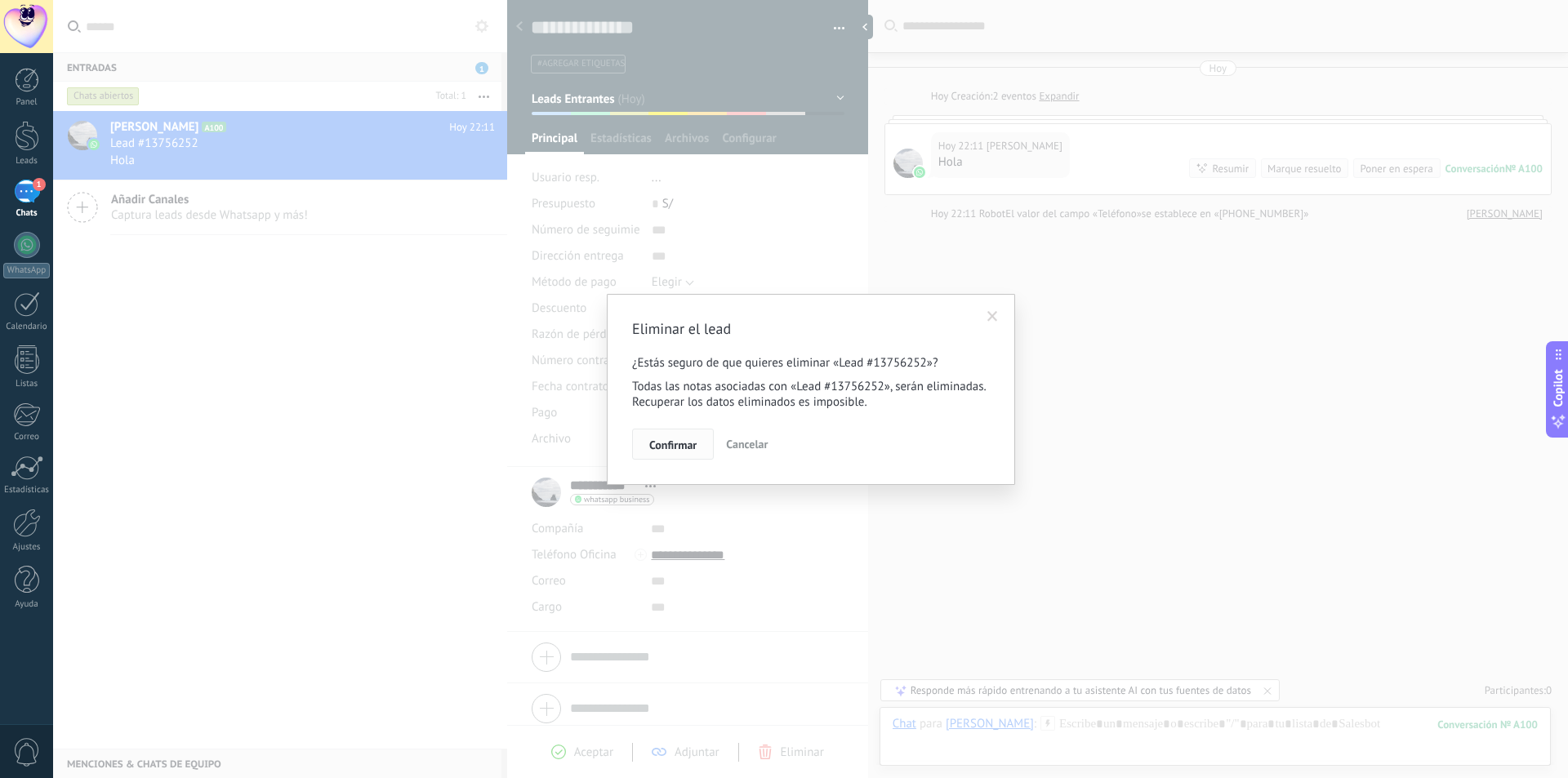
click at [685, 444] on span "Confirmar" at bounding box center [672, 445] width 47 height 12
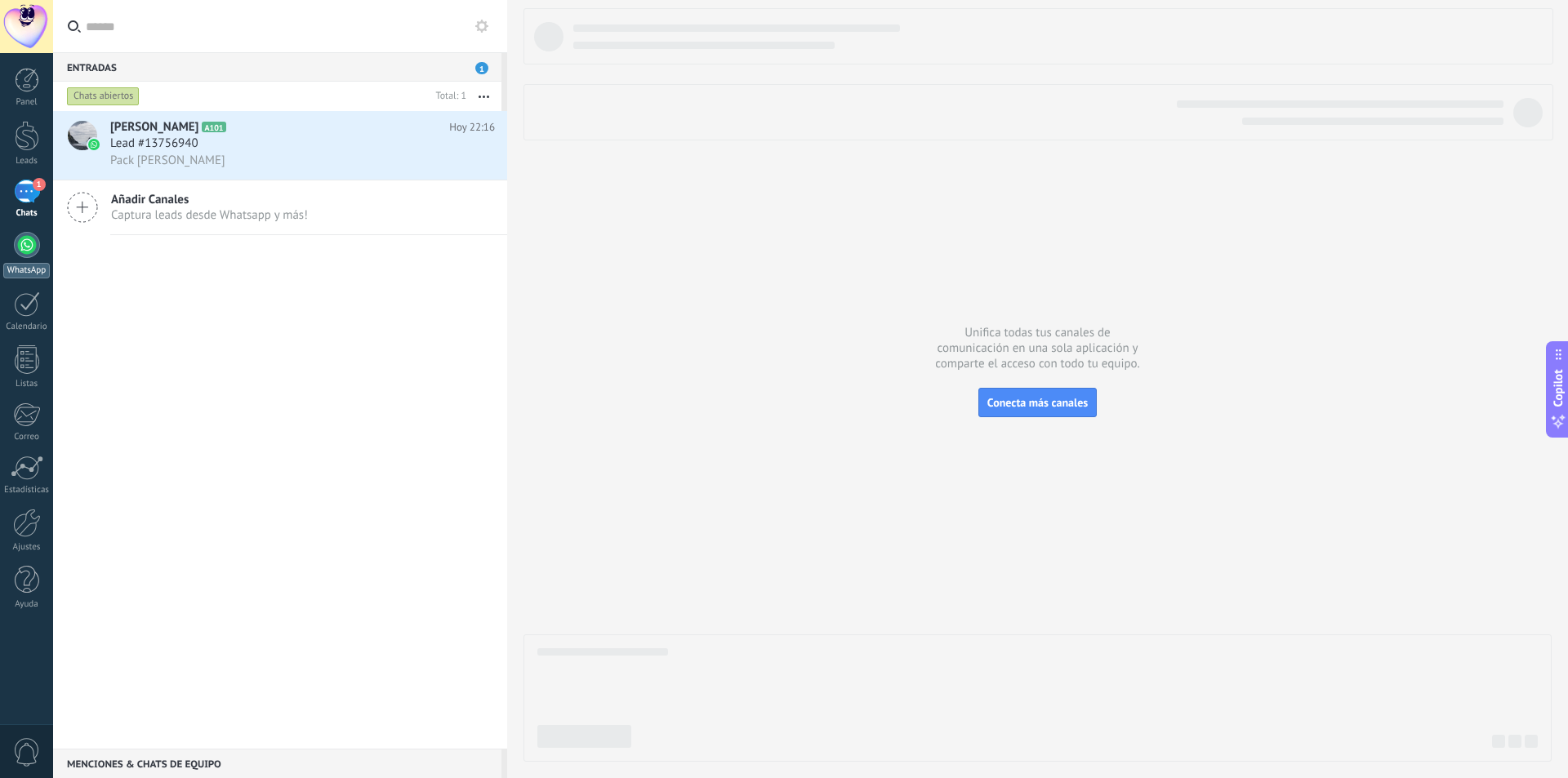
click at [25, 240] on div at bounding box center [27, 245] width 26 height 26
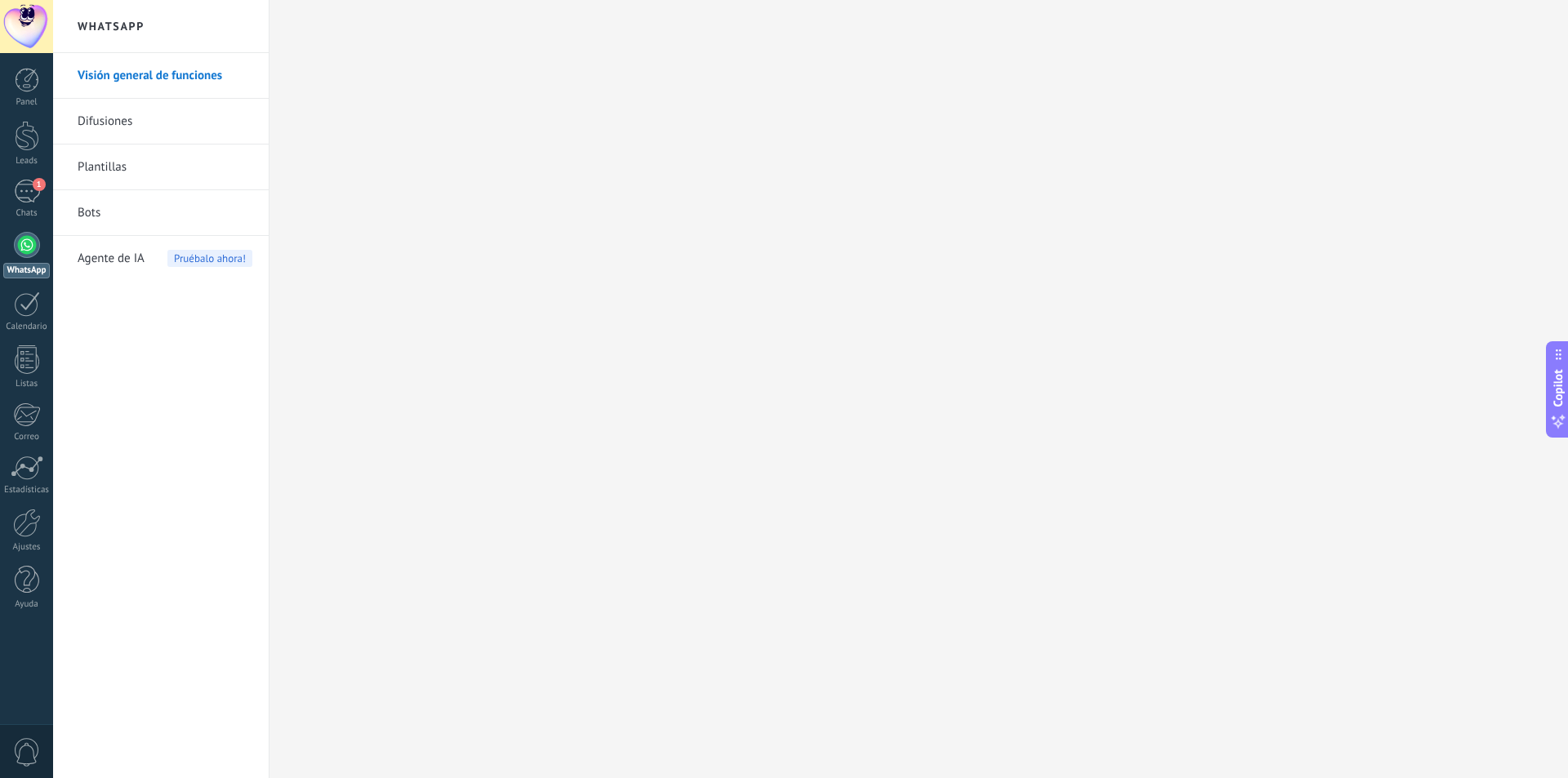
click at [137, 207] on link "Bots" at bounding box center [165, 213] width 175 height 45
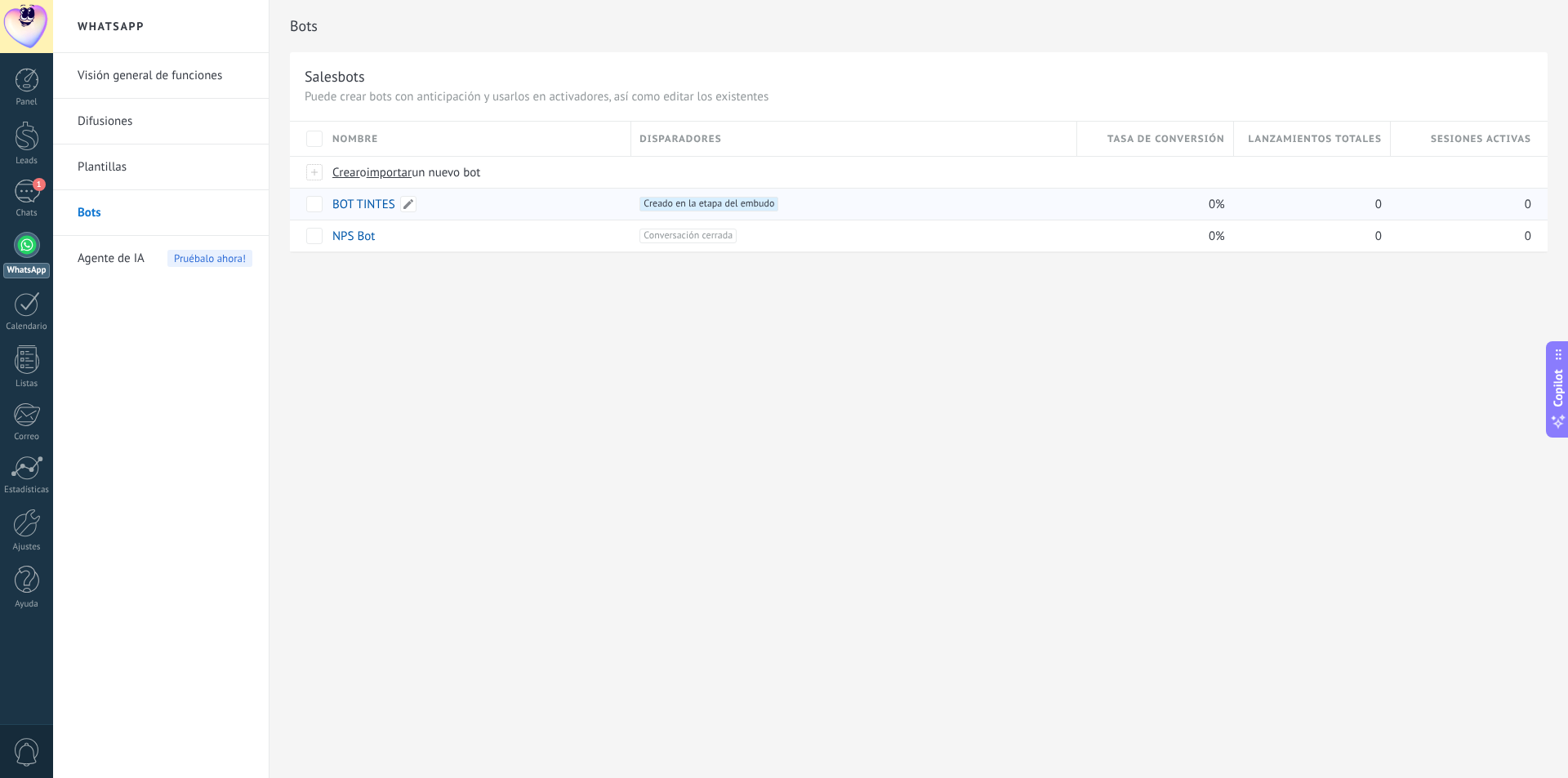
click at [378, 201] on link "BOT TINTES" at bounding box center [363, 204] width 63 height 15
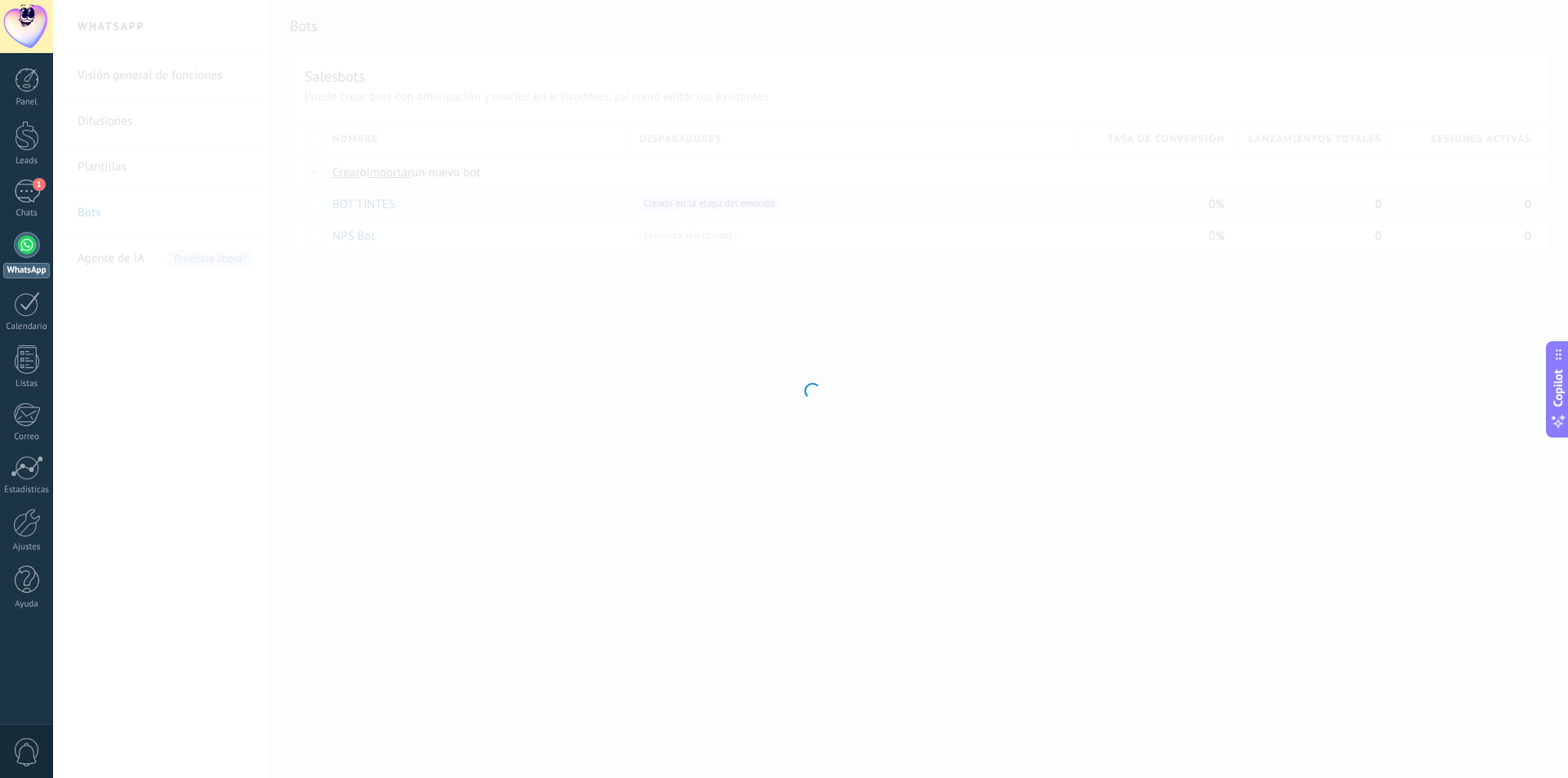
type input "**********"
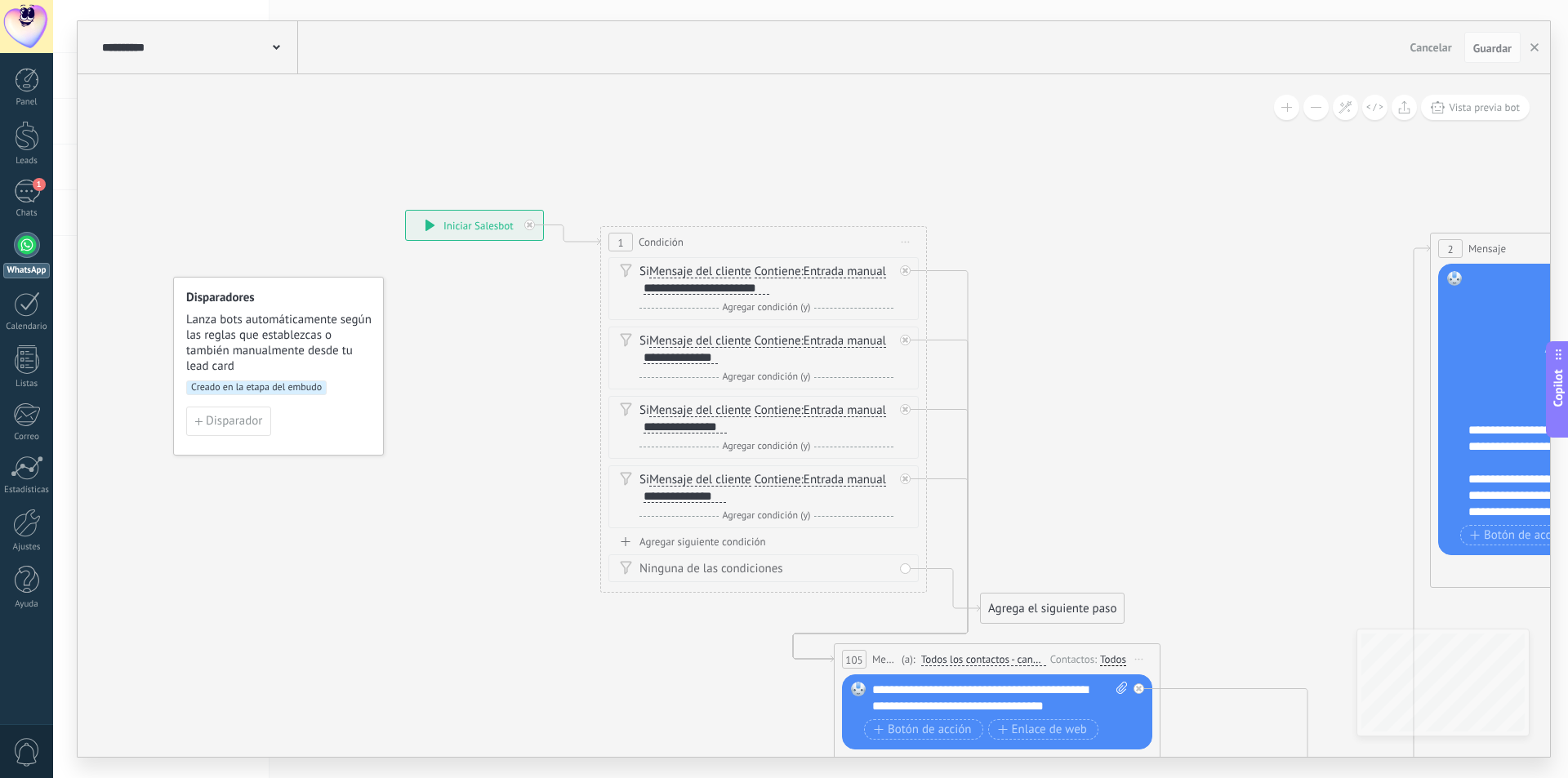
drag, startPoint x: 149, startPoint y: 367, endPoint x: 482, endPoint y: 411, distance: 335.9
click at [276, 387] on span "Creado en la etapa del embudo" at bounding box center [256, 387] width 141 height 15
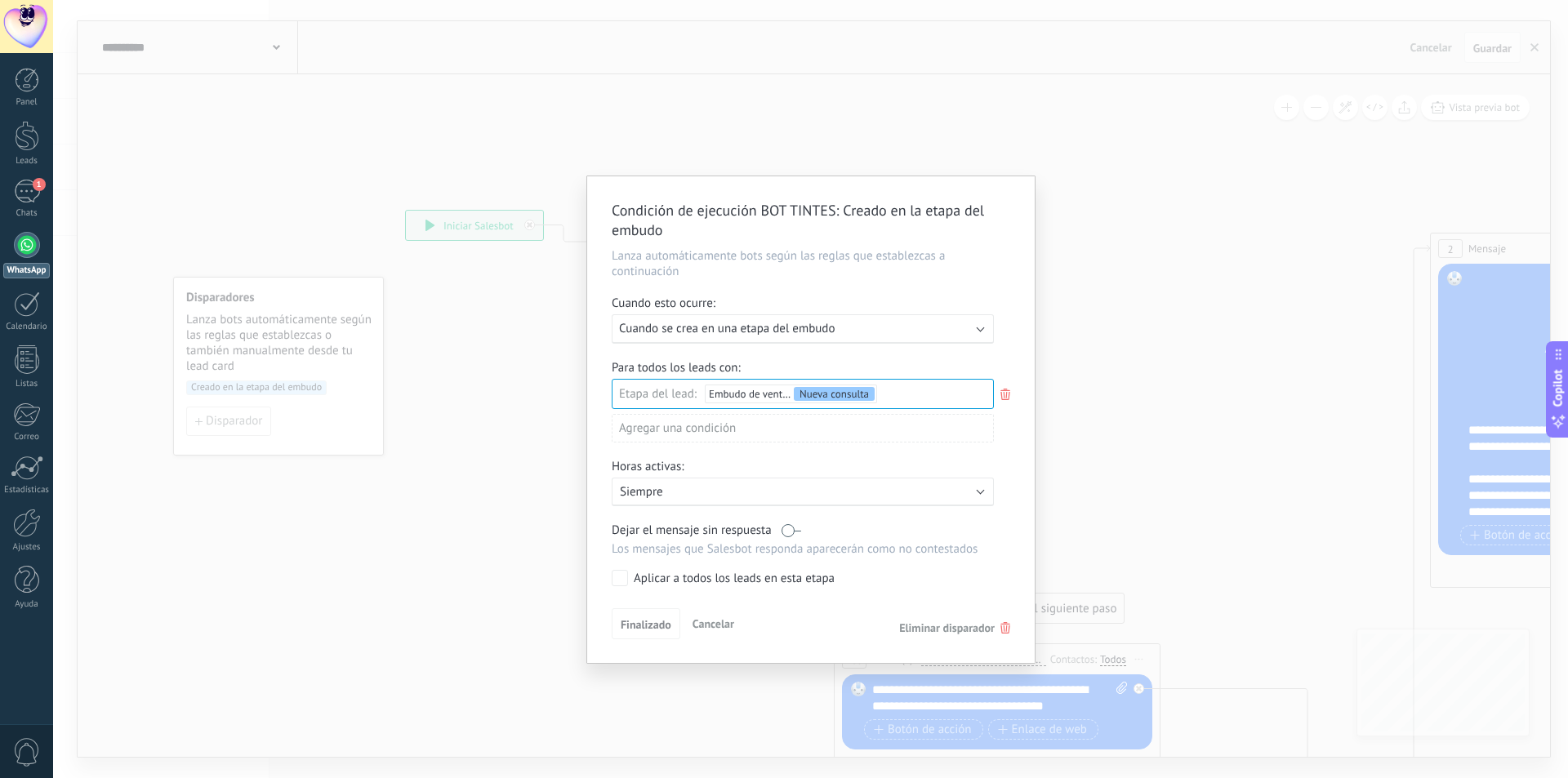
click at [0, 0] on div "Nueva consulta Cualificado Cotización enviada Pedido creado [PERSON_NAME] compl…" at bounding box center [0, 0] width 0 height 0
click at [892, 396] on label at bounding box center [802, 393] width 382 height 28
click at [870, 321] on div at bounding box center [811, 389] width 1515 height 778
click at [870, 322] on div "Ejecutar: Cuando se crea en una etapa del embudo" at bounding box center [796, 328] width 354 height 15
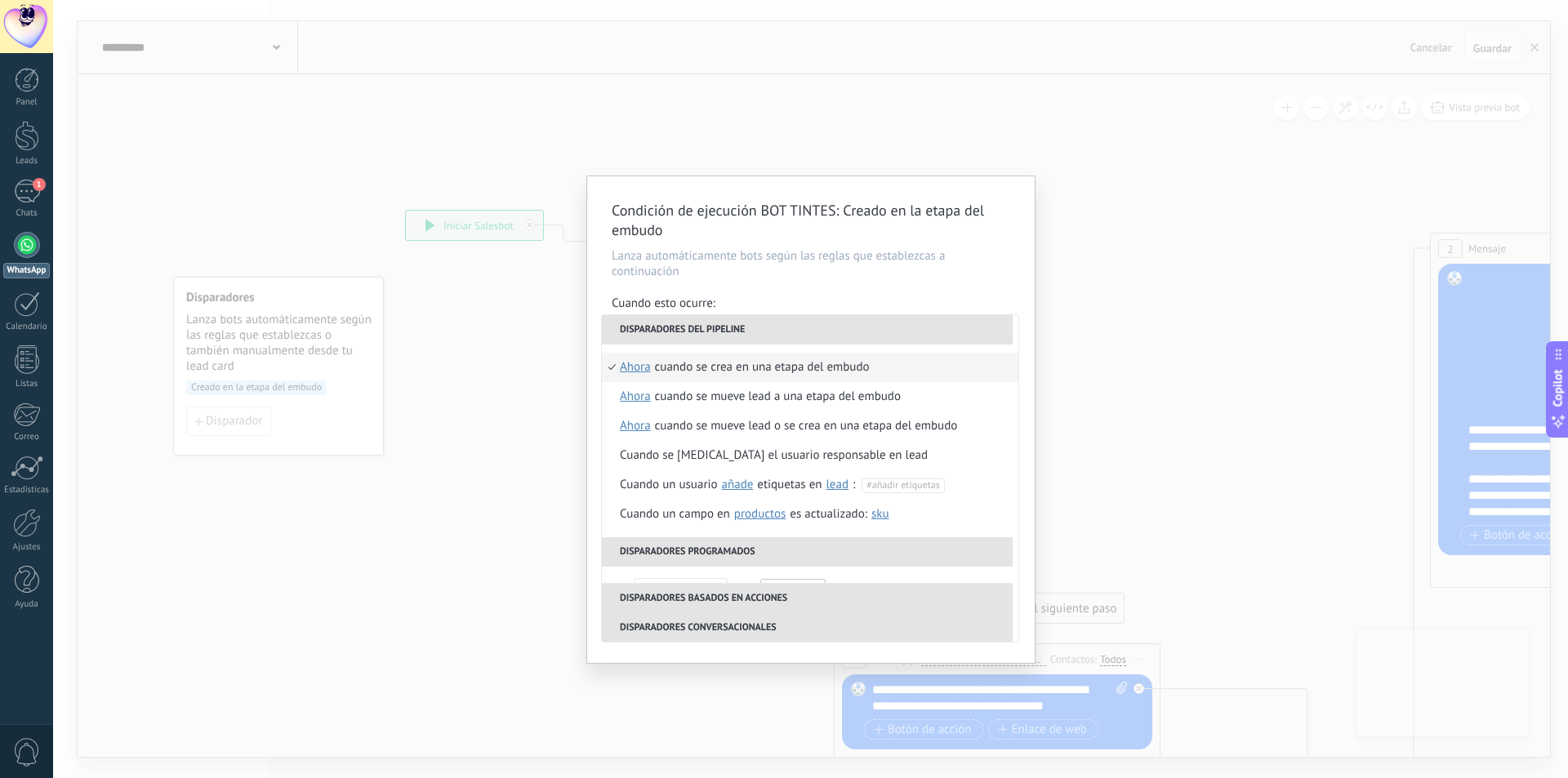
click at [881, 296] on div "Cuando esto ocurre:" at bounding box center [811, 304] width 399 height 19
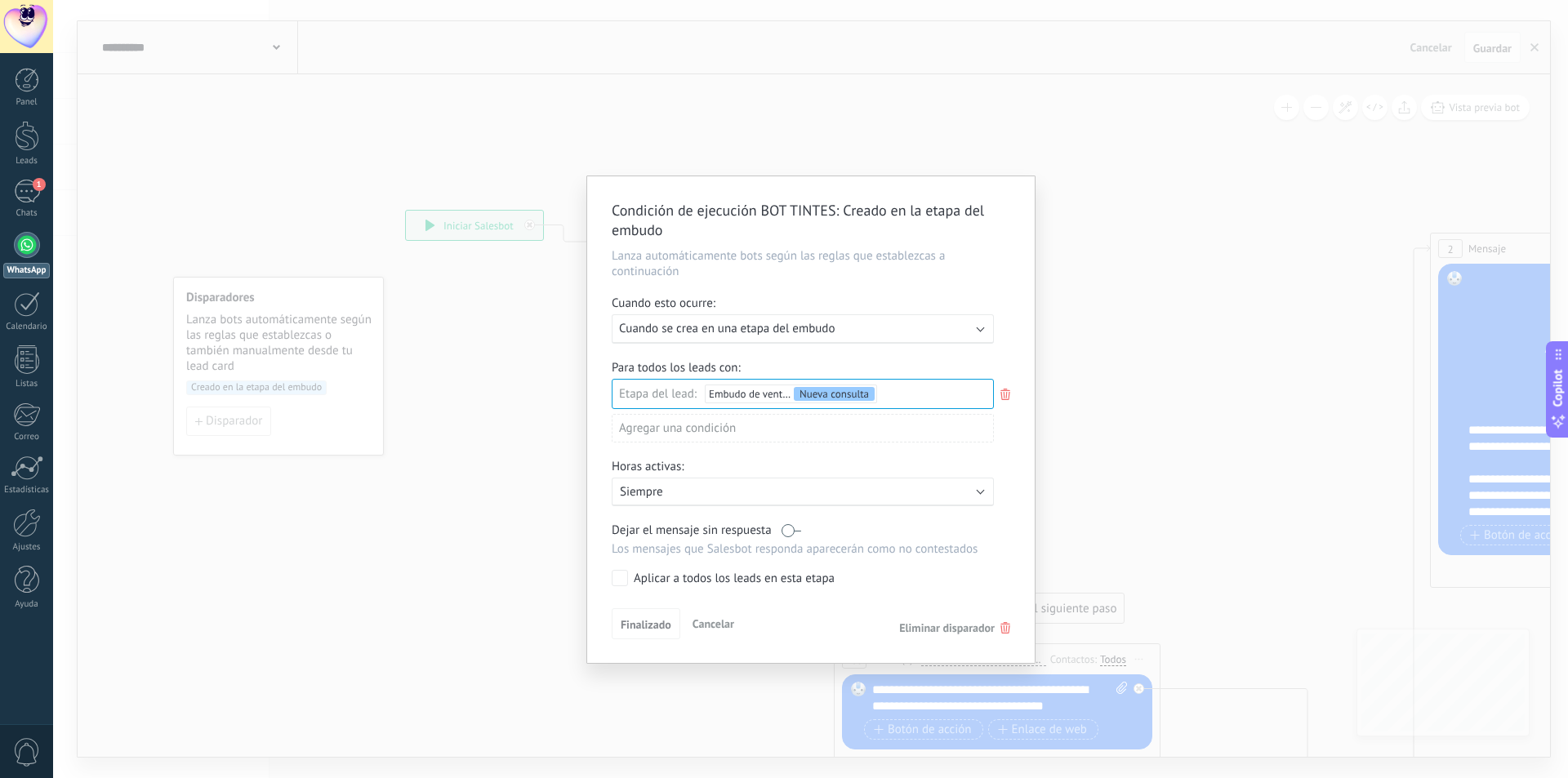
click at [715, 629] on span "Cancelar" at bounding box center [713, 624] width 42 height 15
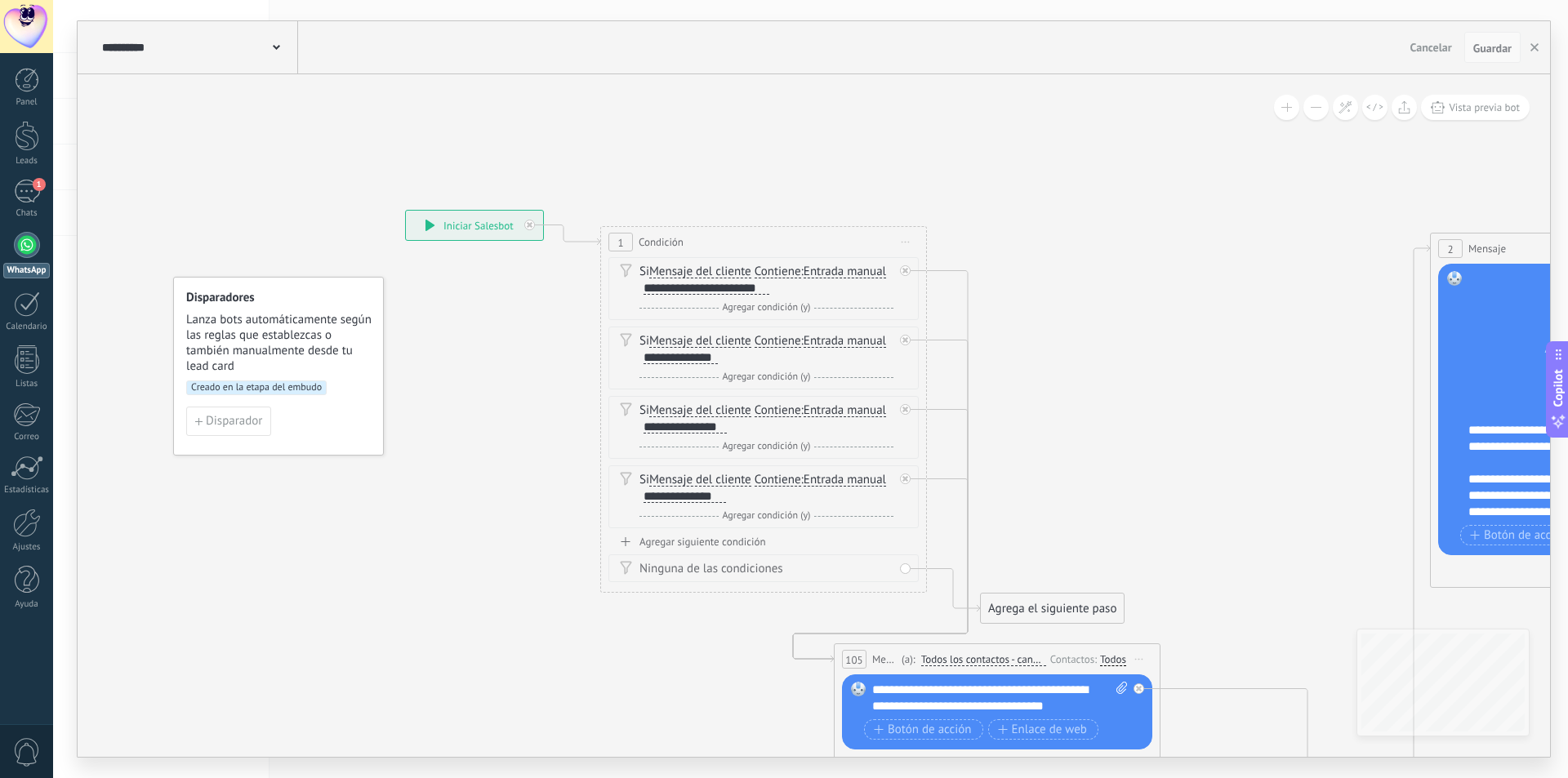
click at [1487, 47] on span "Guardar" at bounding box center [1492, 48] width 38 height 12
click at [33, 206] on link "1 Chats" at bounding box center [27, 199] width 53 height 39
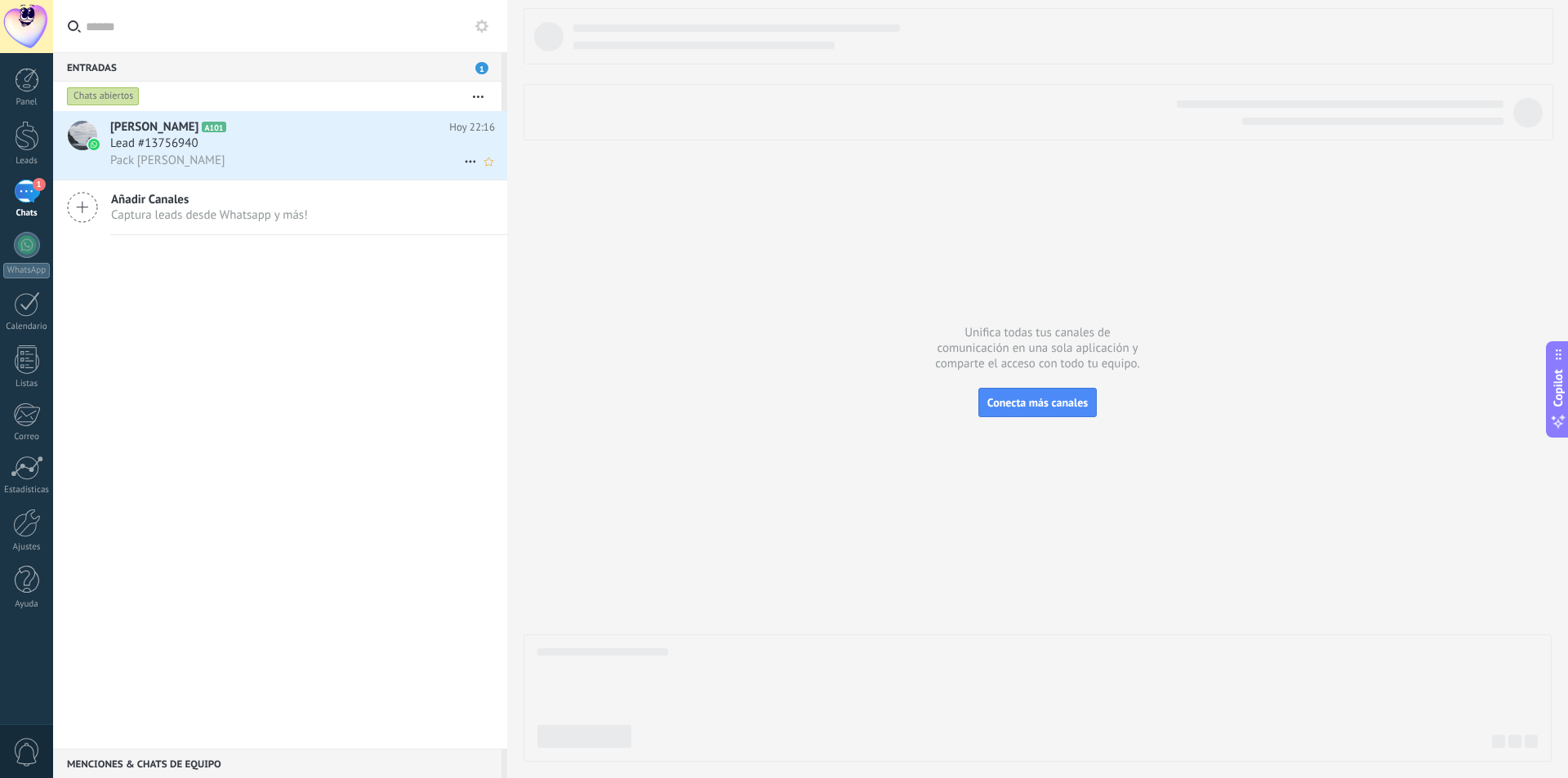
click at [337, 161] on div "Pack [PERSON_NAME]" at bounding box center [303, 160] width 385 height 17
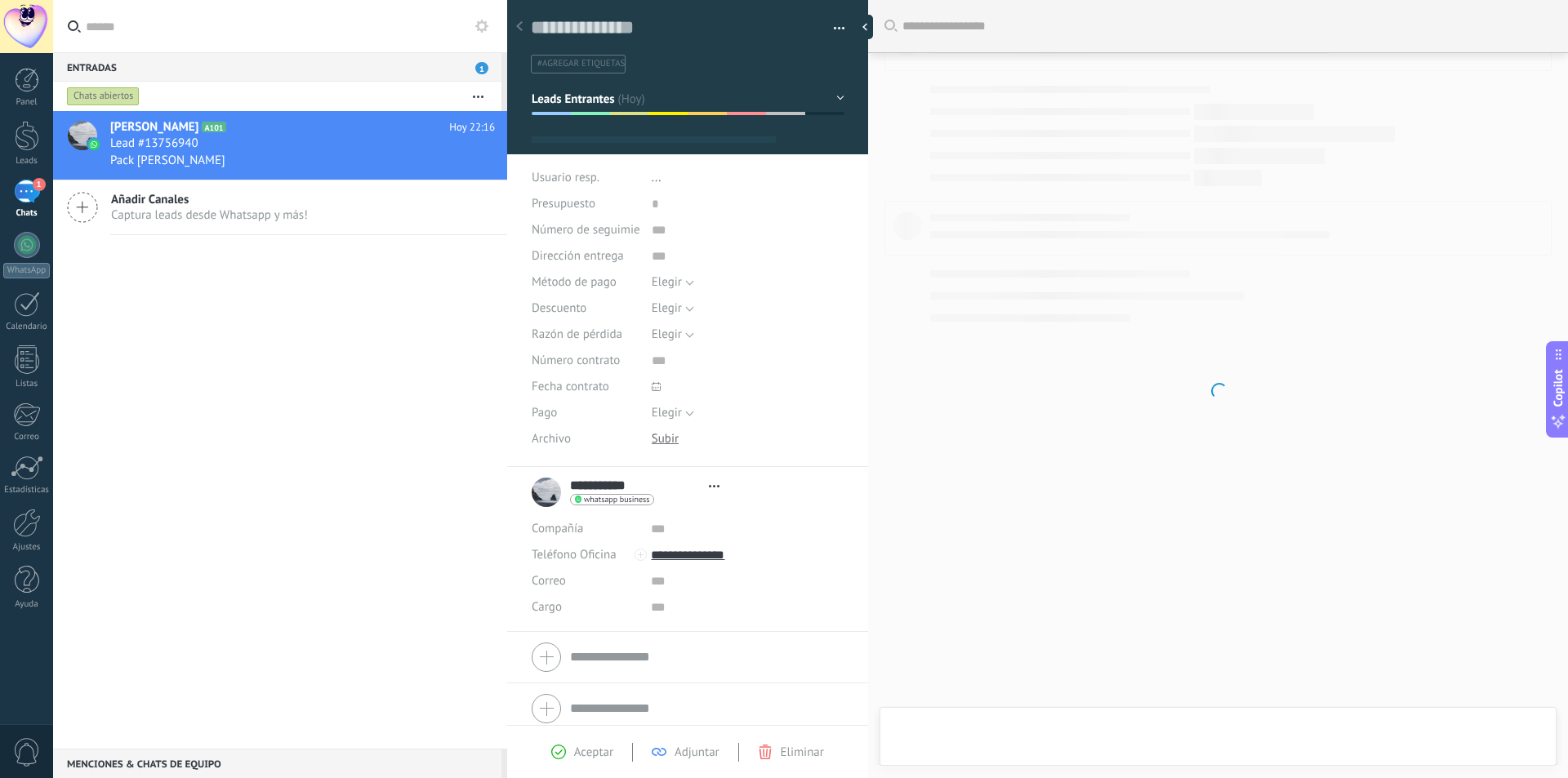
type textarea "**********"
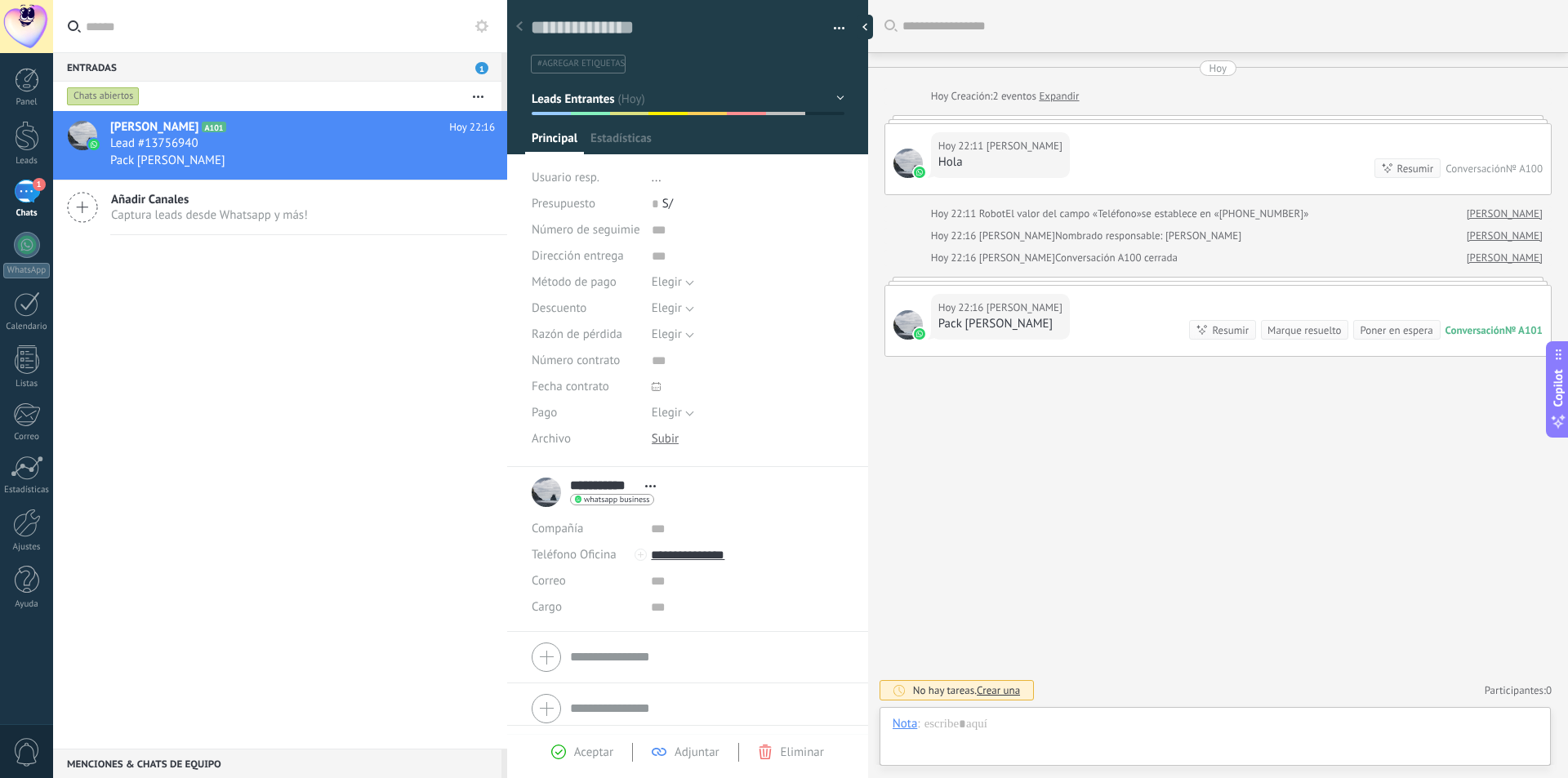
scroll to position [25, 0]
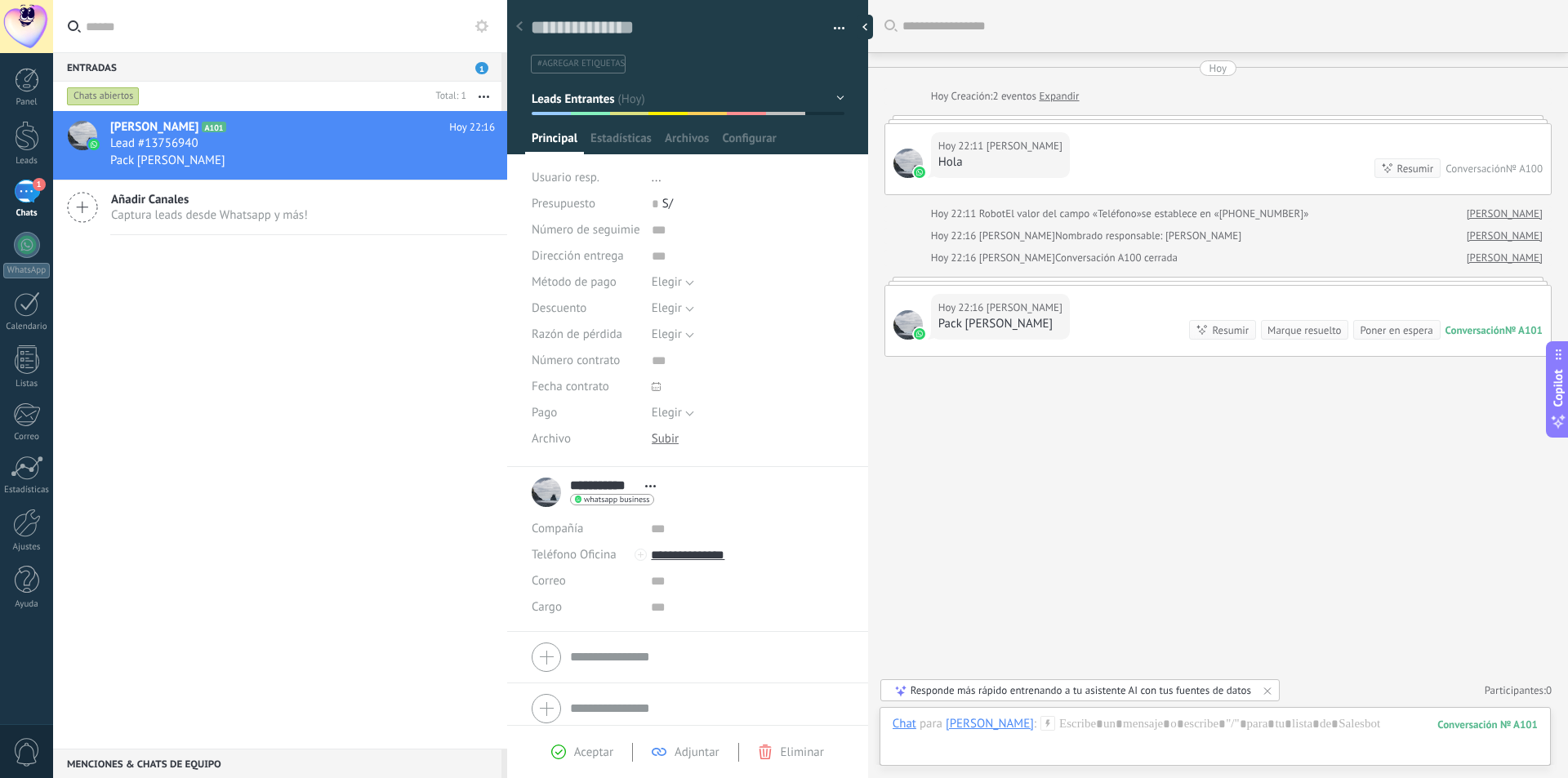
click at [838, 35] on button "button" at bounding box center [833, 28] width 24 height 25
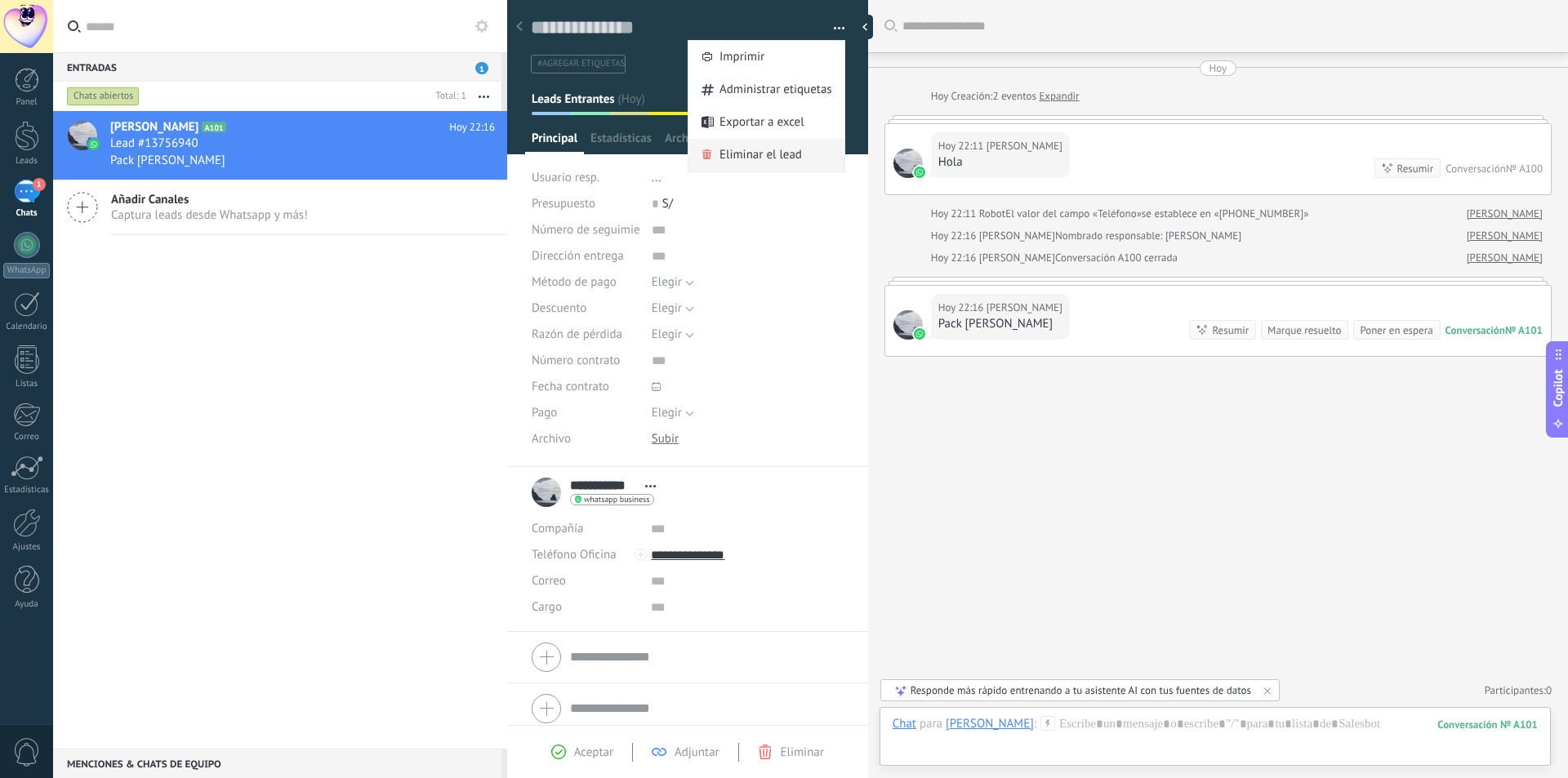
click at [790, 150] on span "Eliminar el lead" at bounding box center [760, 155] width 83 height 33
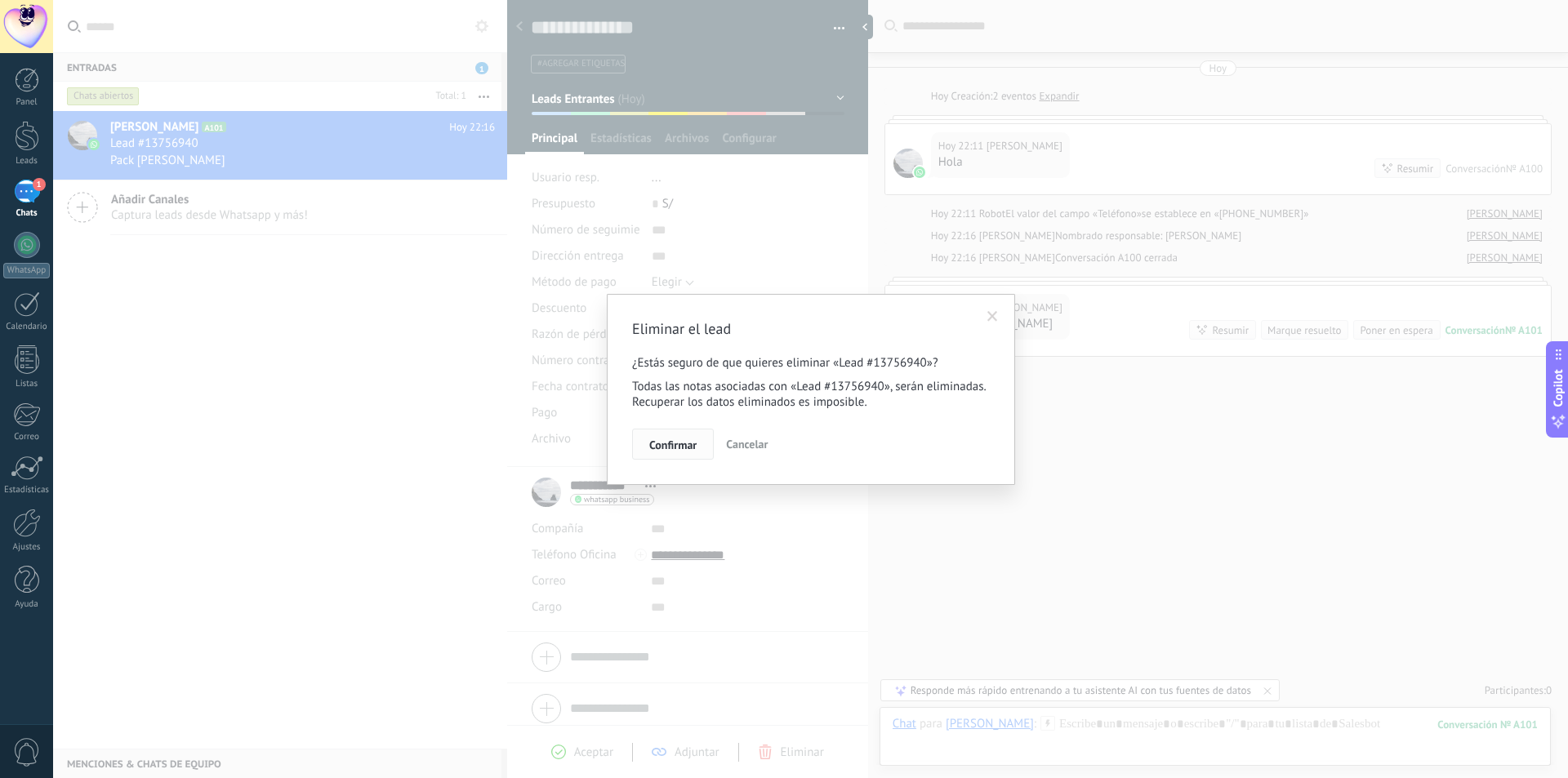
click at [658, 449] on span "Confirmar" at bounding box center [672, 445] width 47 height 12
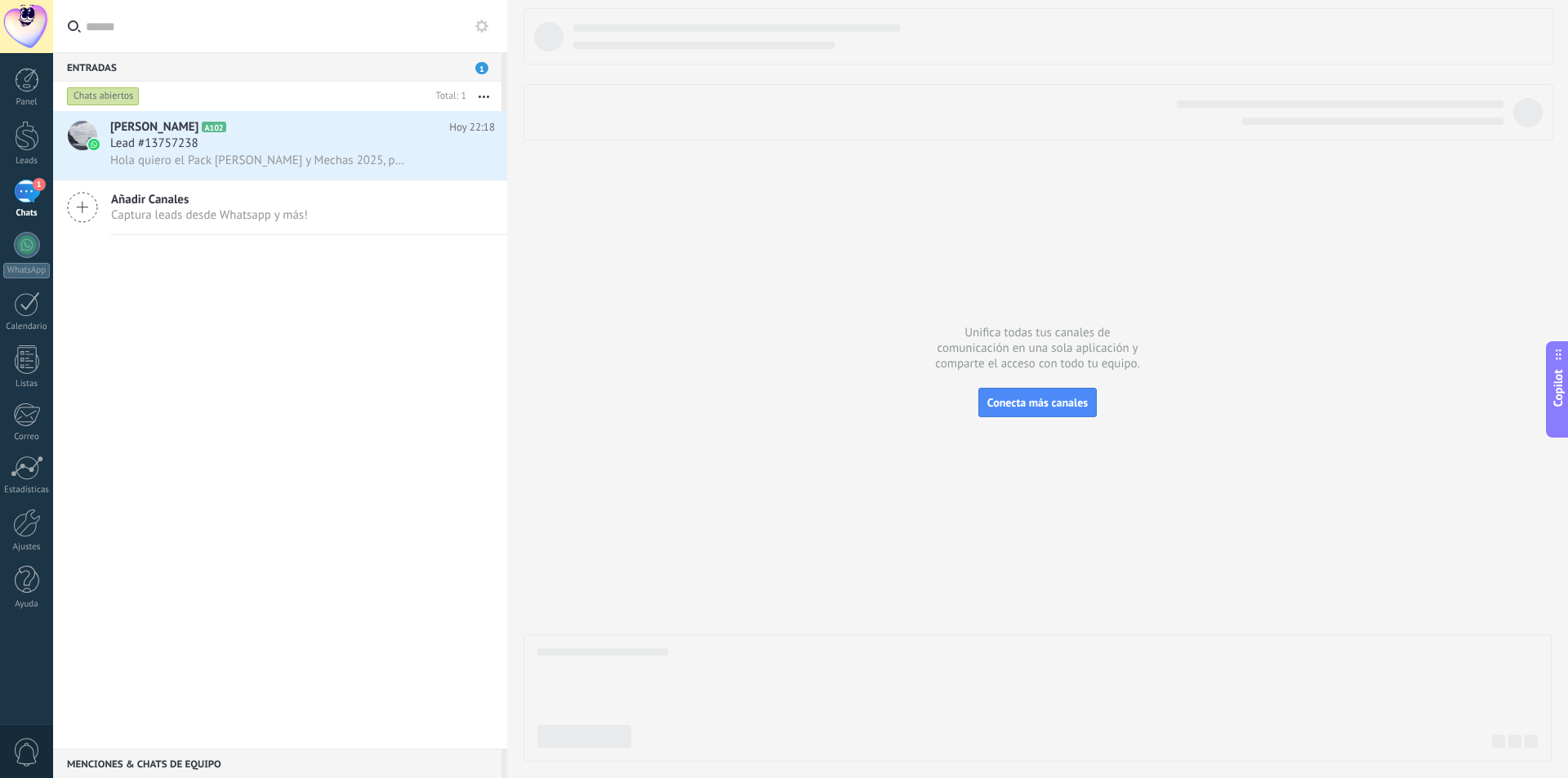
click at [20, 192] on div "1" at bounding box center [27, 191] width 26 height 24
click at [28, 249] on div at bounding box center [27, 245] width 26 height 26
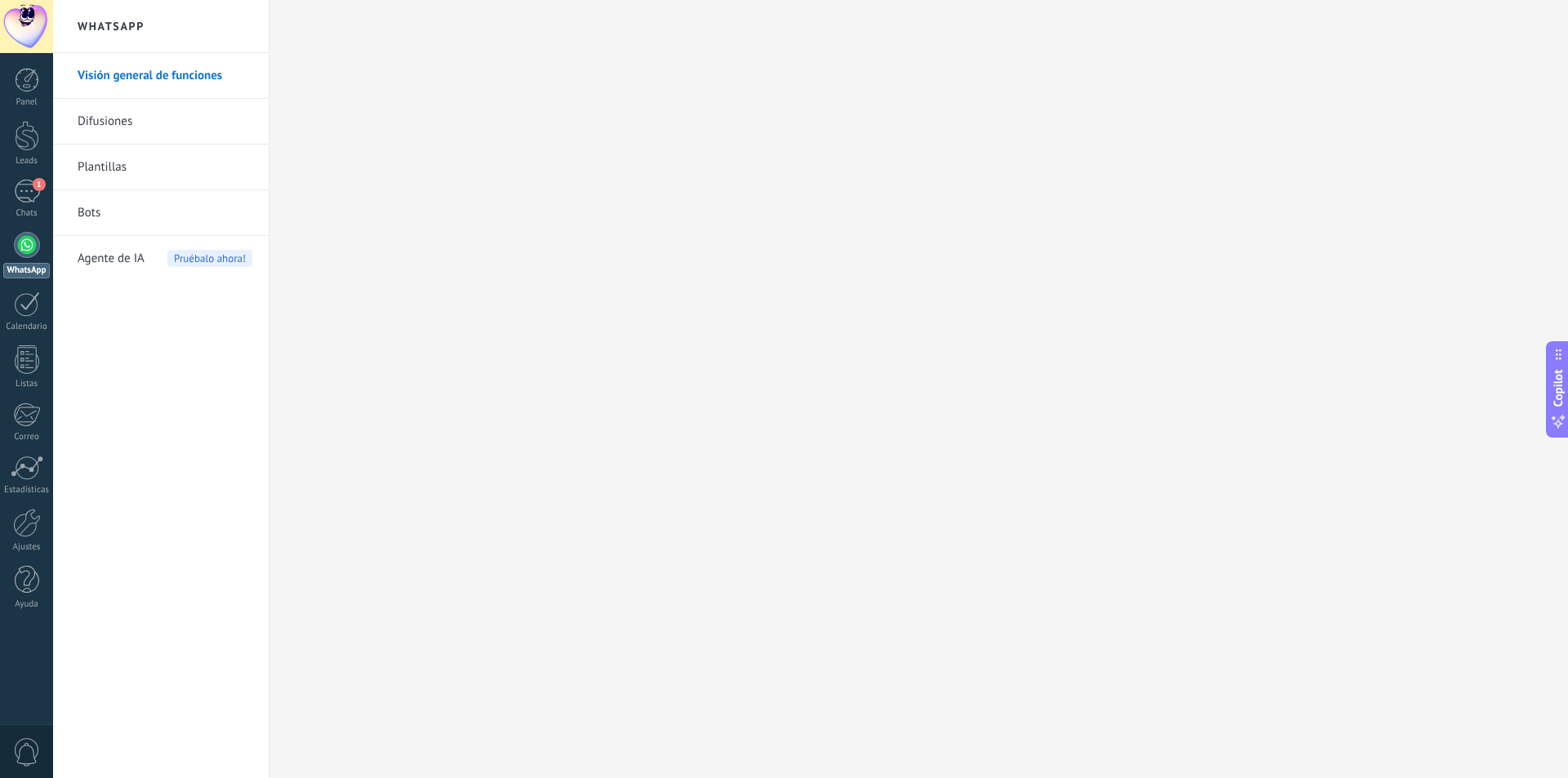
click at [126, 201] on link "Bots" at bounding box center [165, 213] width 175 height 45
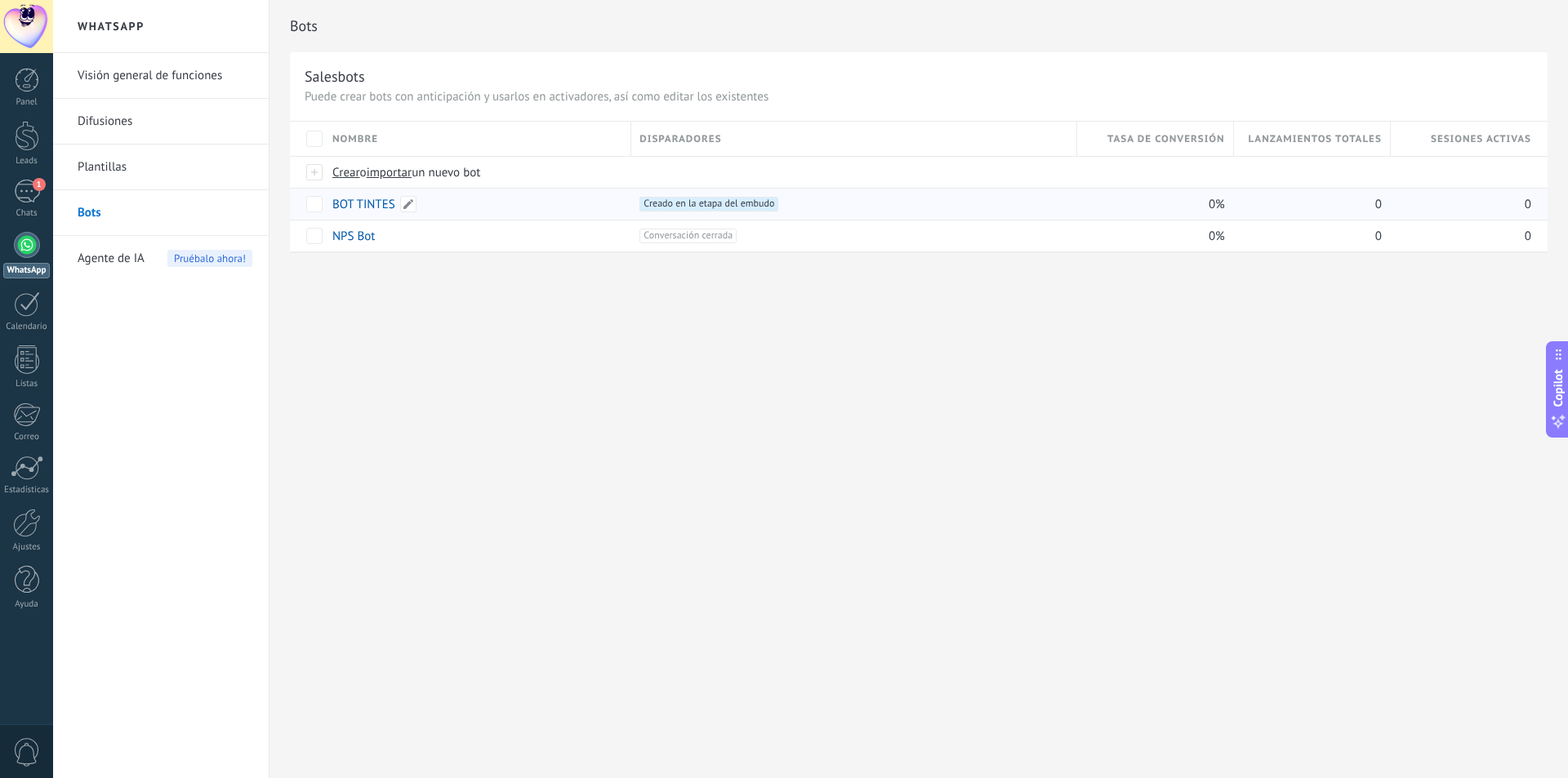
click at [359, 209] on link "BOT TINTES" at bounding box center [363, 204] width 63 height 15
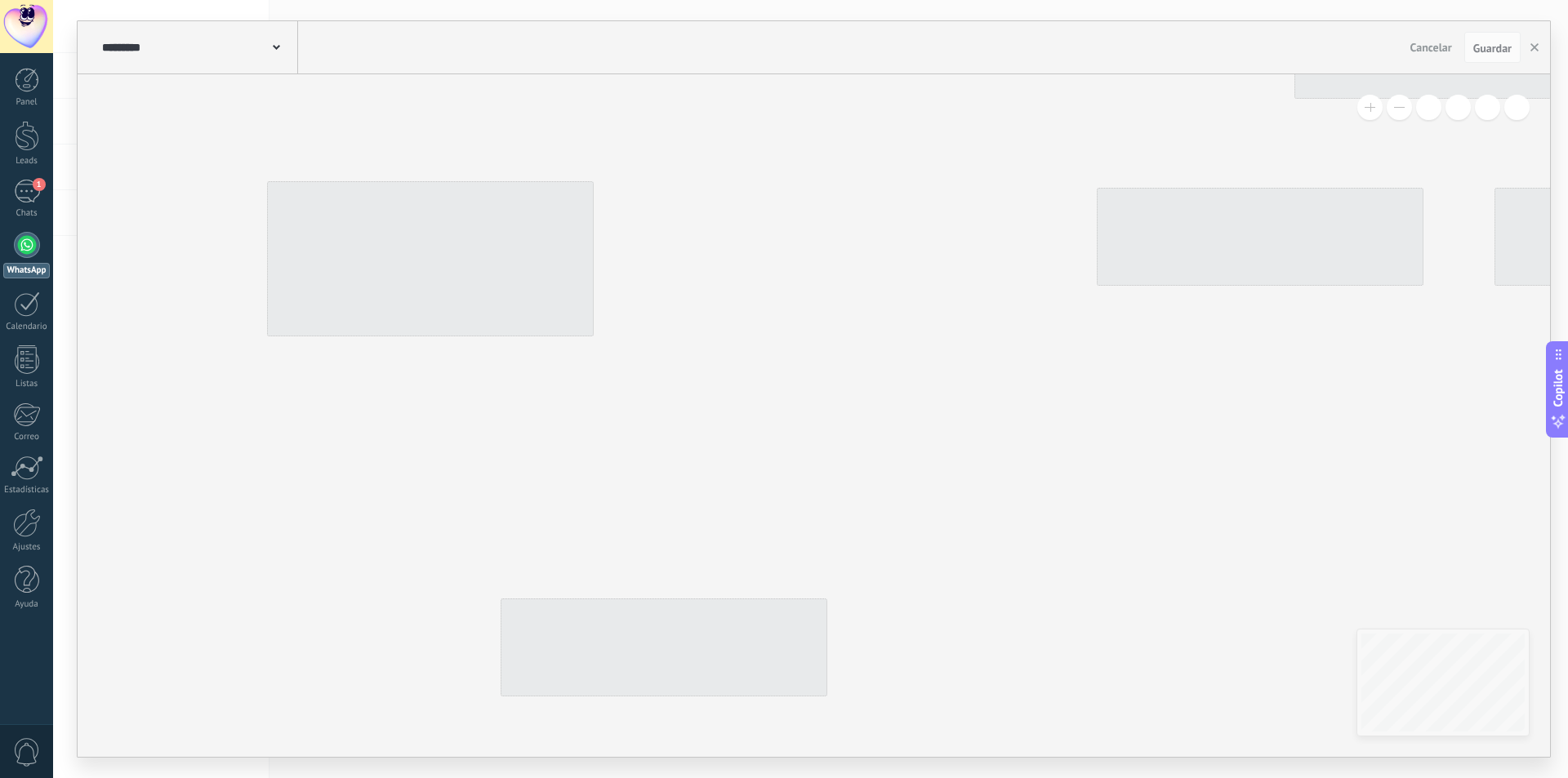
type input "**********"
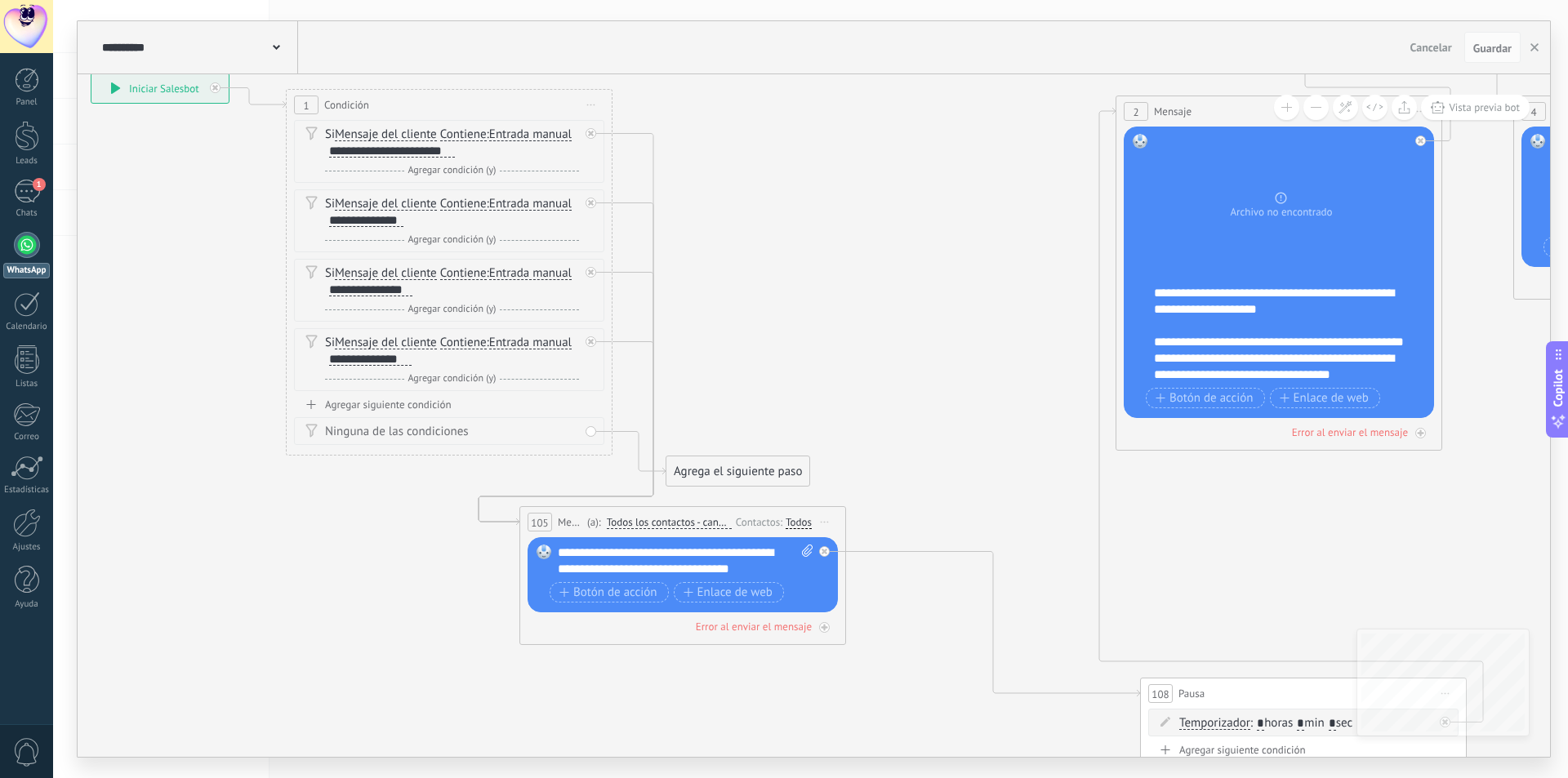
drag, startPoint x: 718, startPoint y: 417, endPoint x: 736, endPoint y: 324, distance: 94.7
drag, startPoint x: 744, startPoint y: 475, endPoint x: 808, endPoint y: 375, distance: 118.7
click at [808, 375] on div "Agrega el siguiente paso" at bounding box center [801, 371] width 143 height 27
click at [808, 374] on div "Agrega el siguiente paso" at bounding box center [801, 371] width 143 height 27
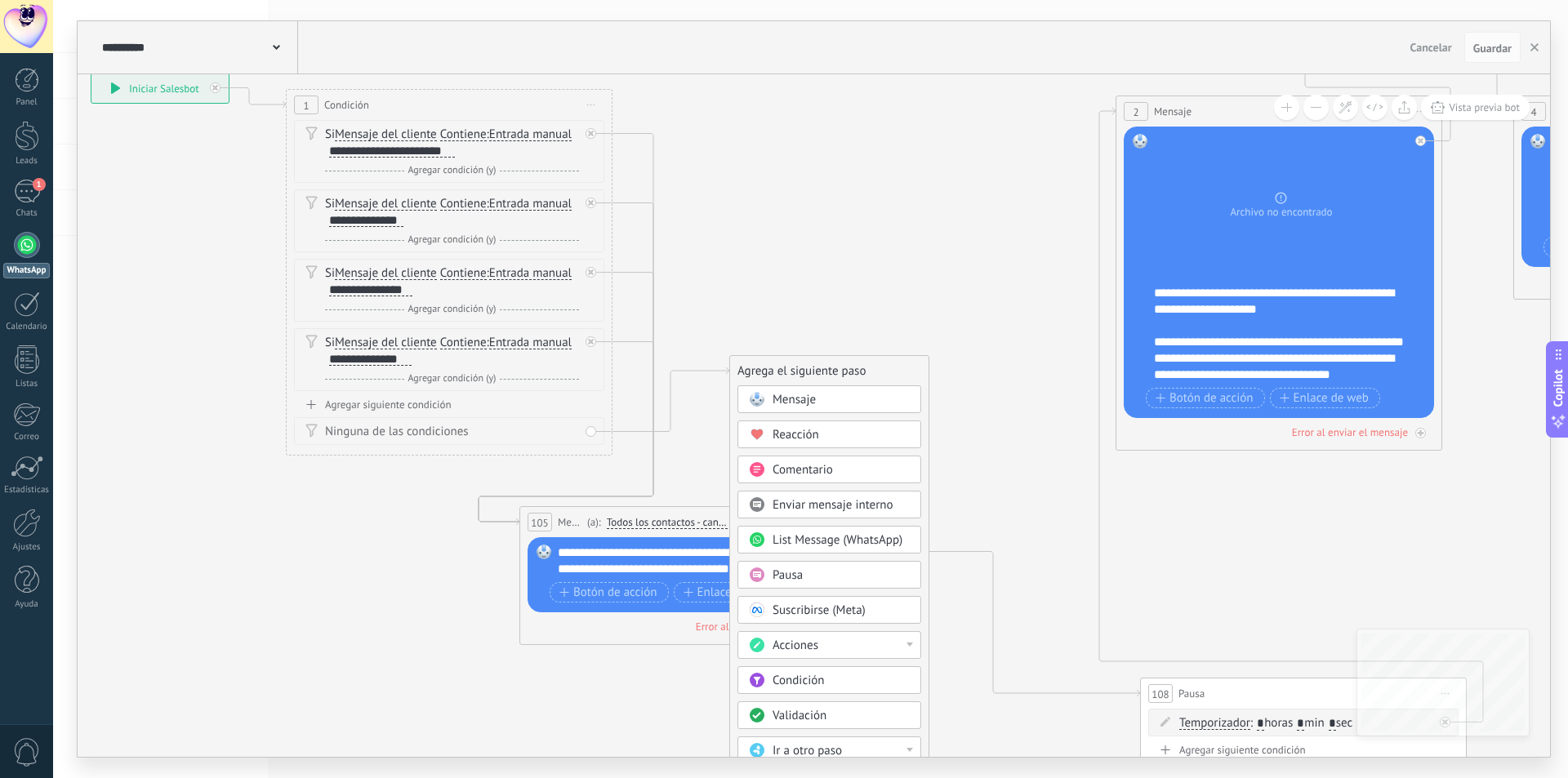
click at [807, 398] on span "Mensaje" at bounding box center [794, 399] width 44 height 15
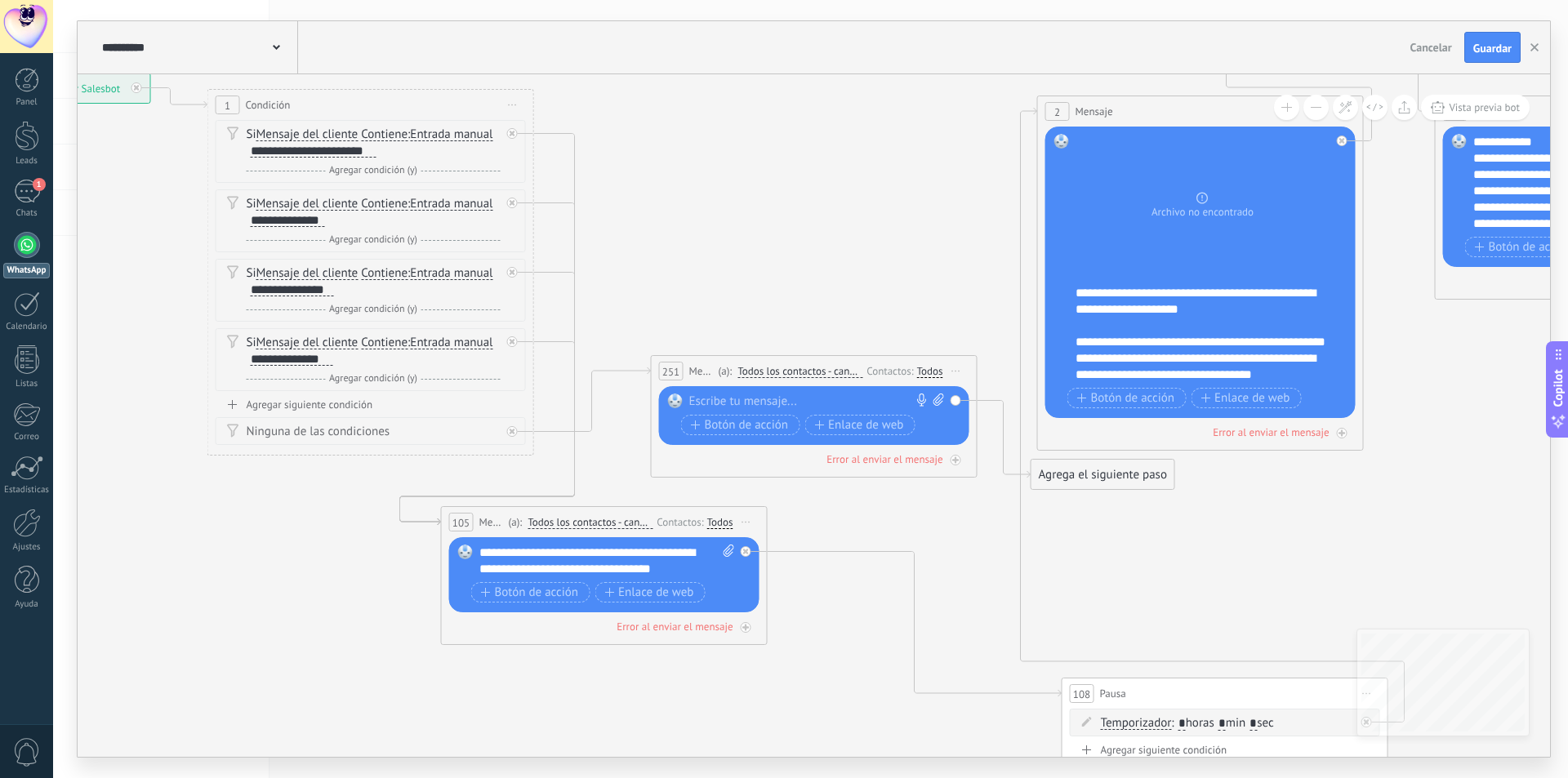
click at [798, 401] on div at bounding box center [810, 401] width 242 height 16
click at [1488, 47] on span "Guardar" at bounding box center [1492, 48] width 38 height 12
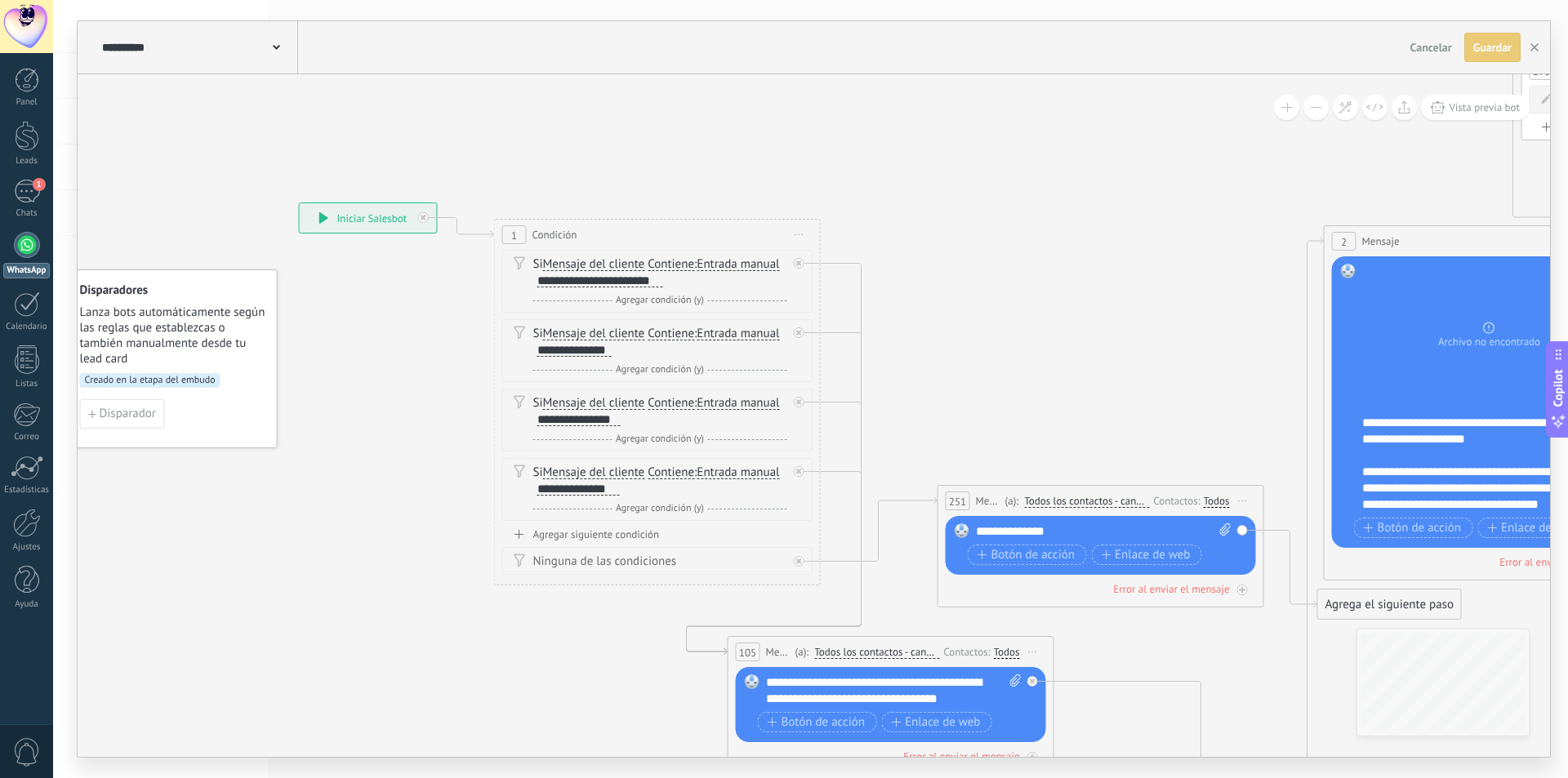
drag, startPoint x: 845, startPoint y: 192, endPoint x: 1132, endPoint y: 320, distance: 314.2
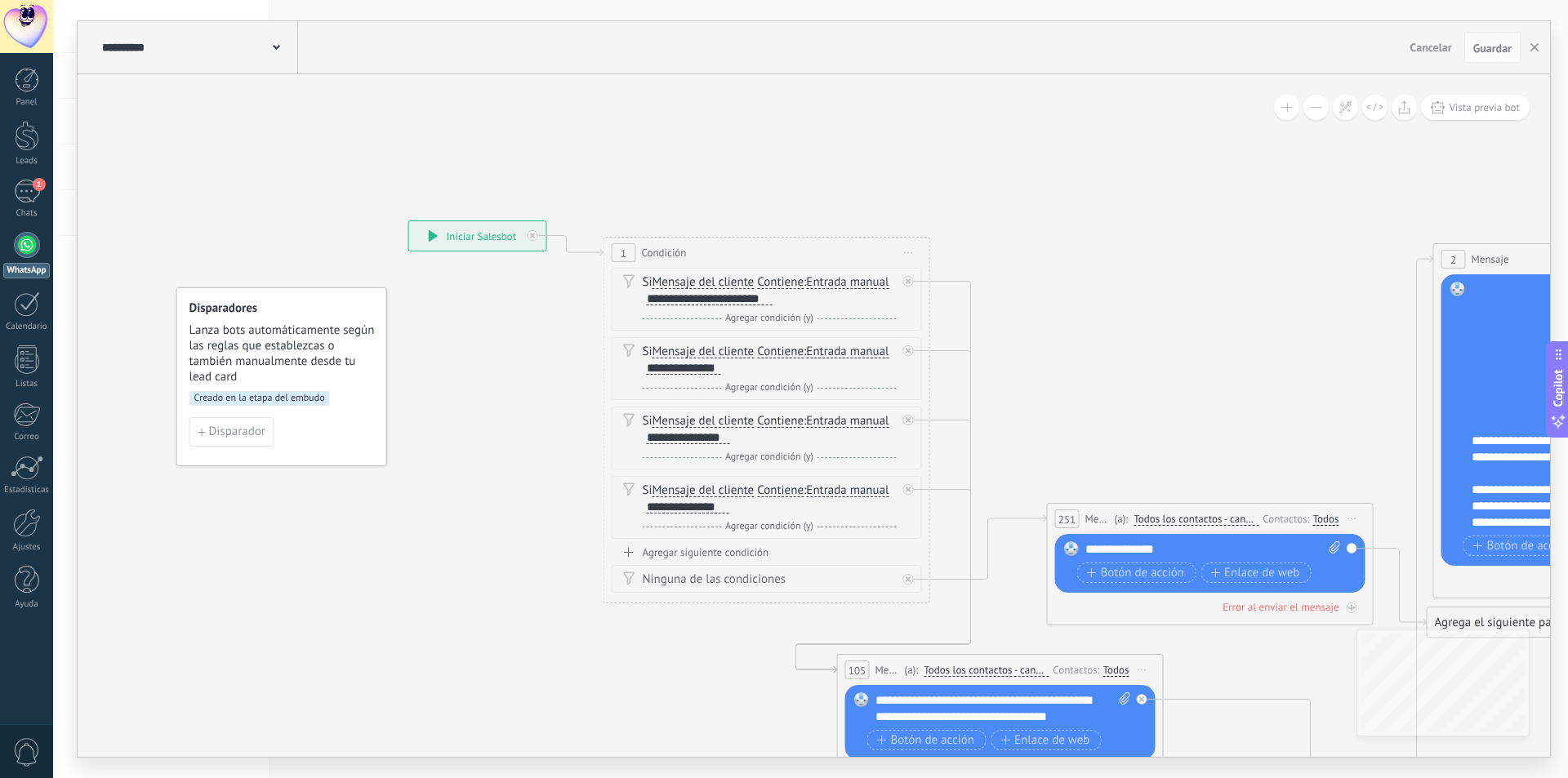
drag, startPoint x: 163, startPoint y: 223, endPoint x: 256, endPoint y: 242, distance: 94.9
click at [35, 192] on div "1" at bounding box center [27, 191] width 26 height 24
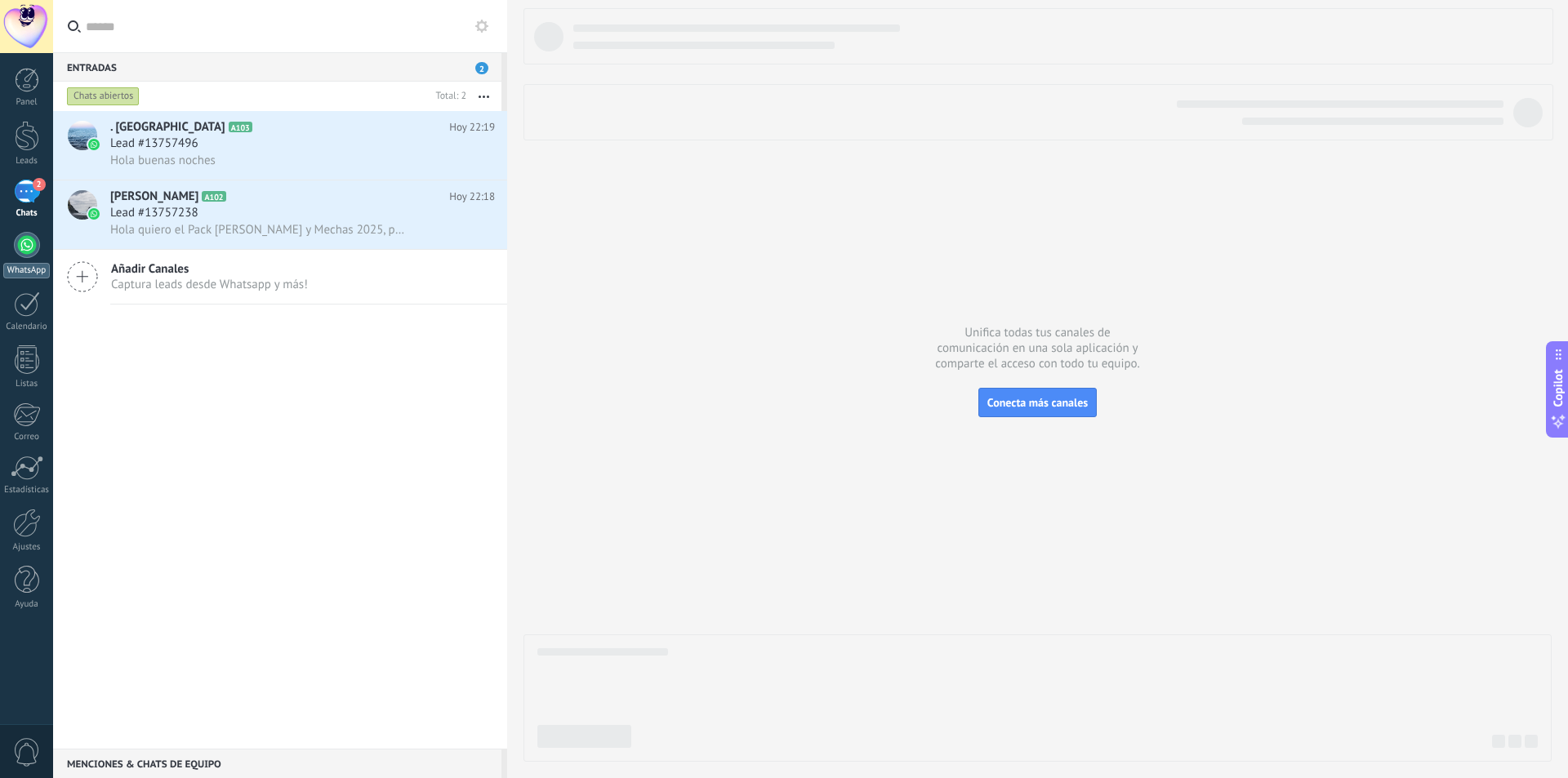
click at [21, 240] on div at bounding box center [27, 245] width 26 height 26
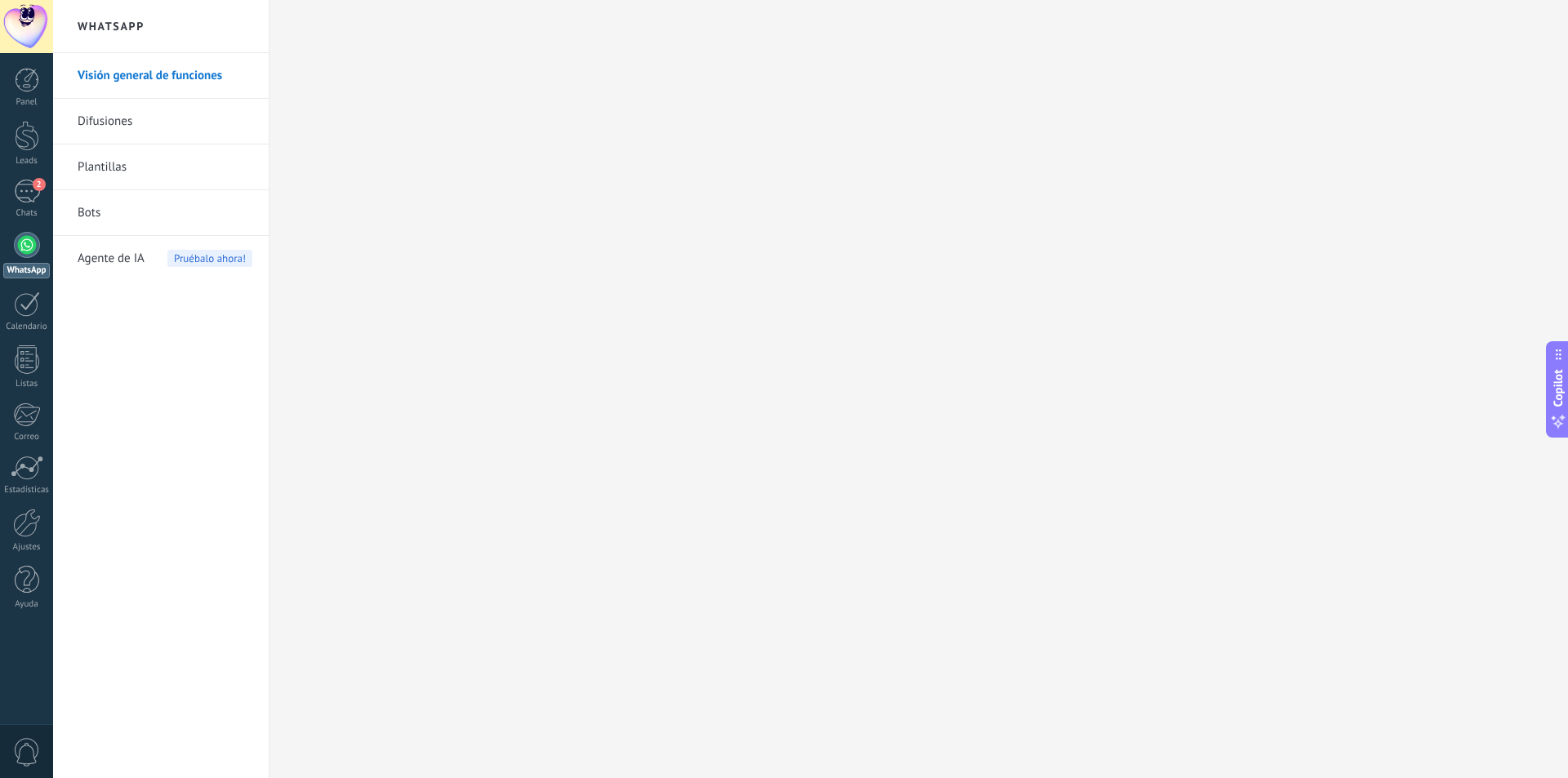
click at [143, 202] on link "Bots" at bounding box center [165, 213] width 175 height 45
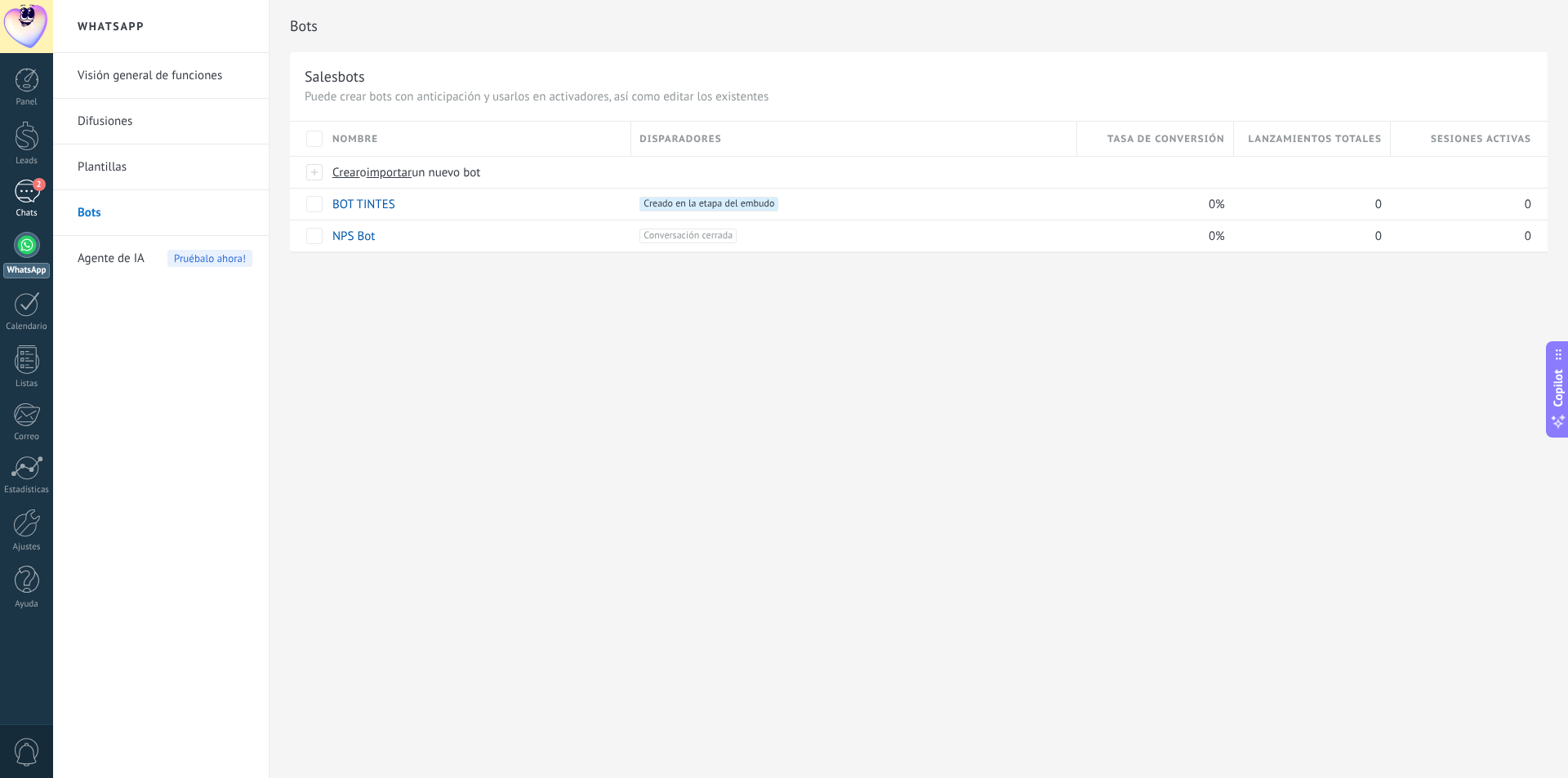
click at [15, 199] on div "2" at bounding box center [27, 191] width 26 height 24
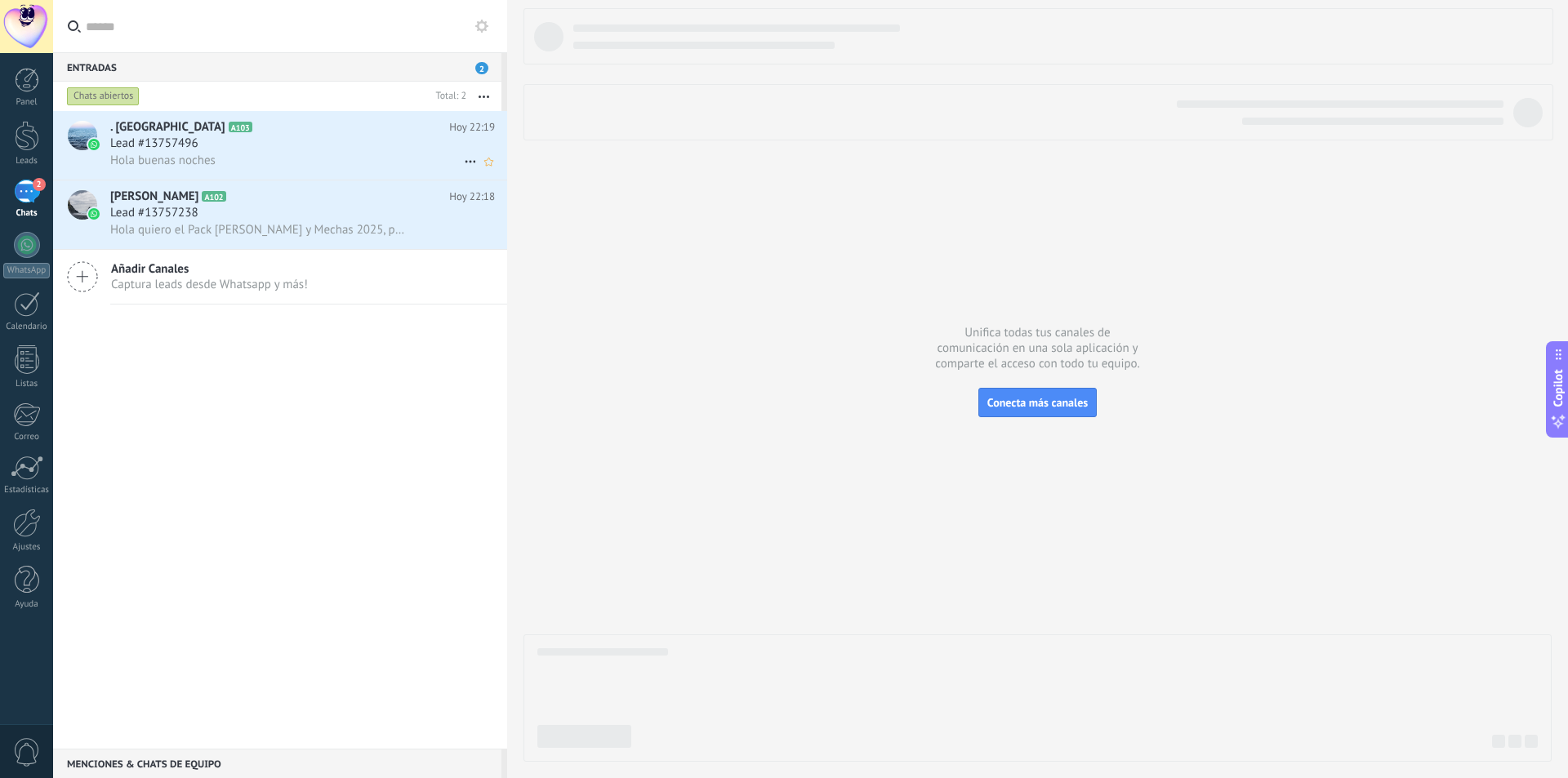
click at [257, 150] on div "Lead #13757496" at bounding box center [303, 143] width 385 height 16
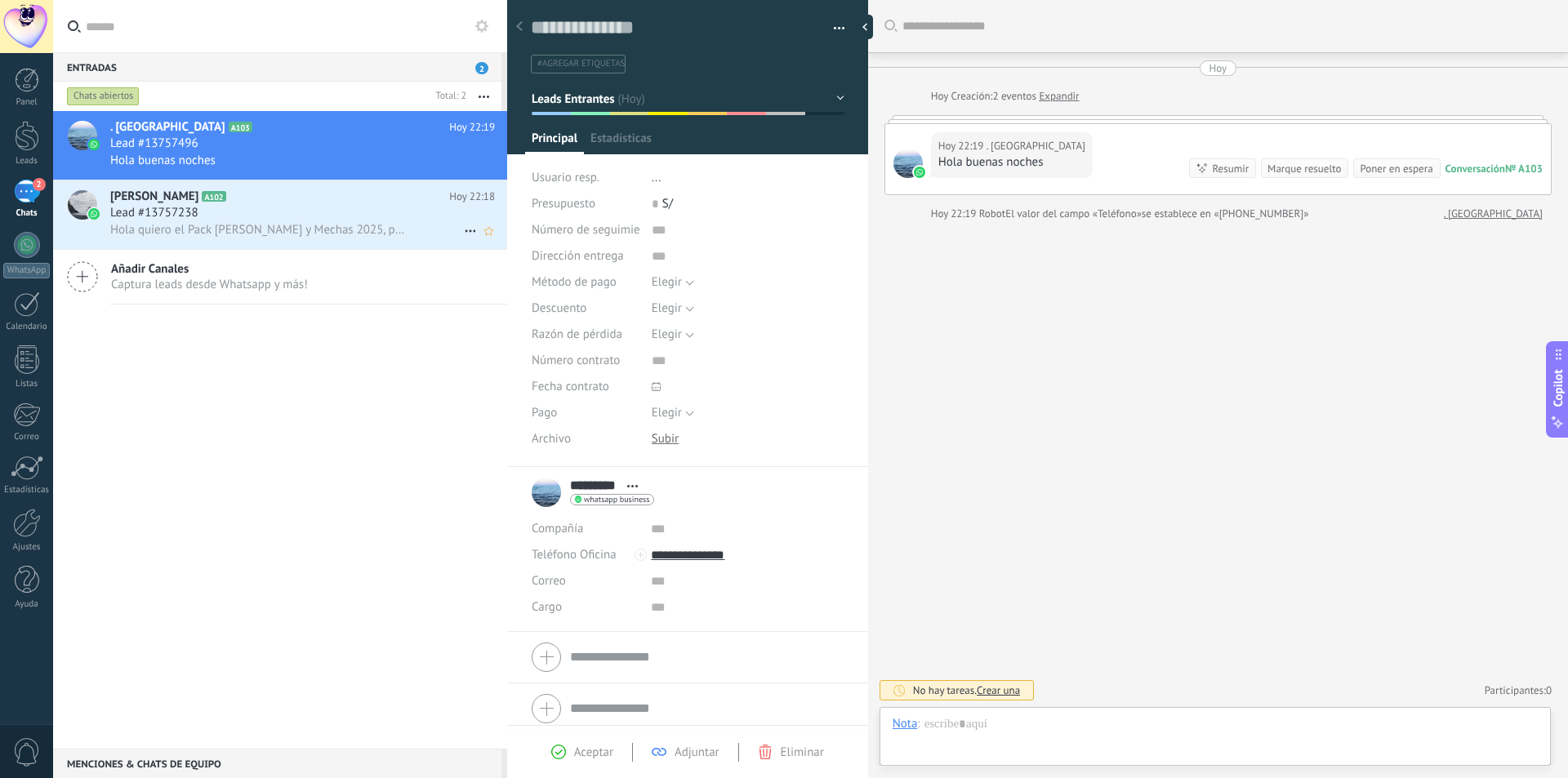
scroll to position [25, 0]
click at [236, 198] on h2 "[PERSON_NAME] A102" at bounding box center [280, 197] width 339 height 16
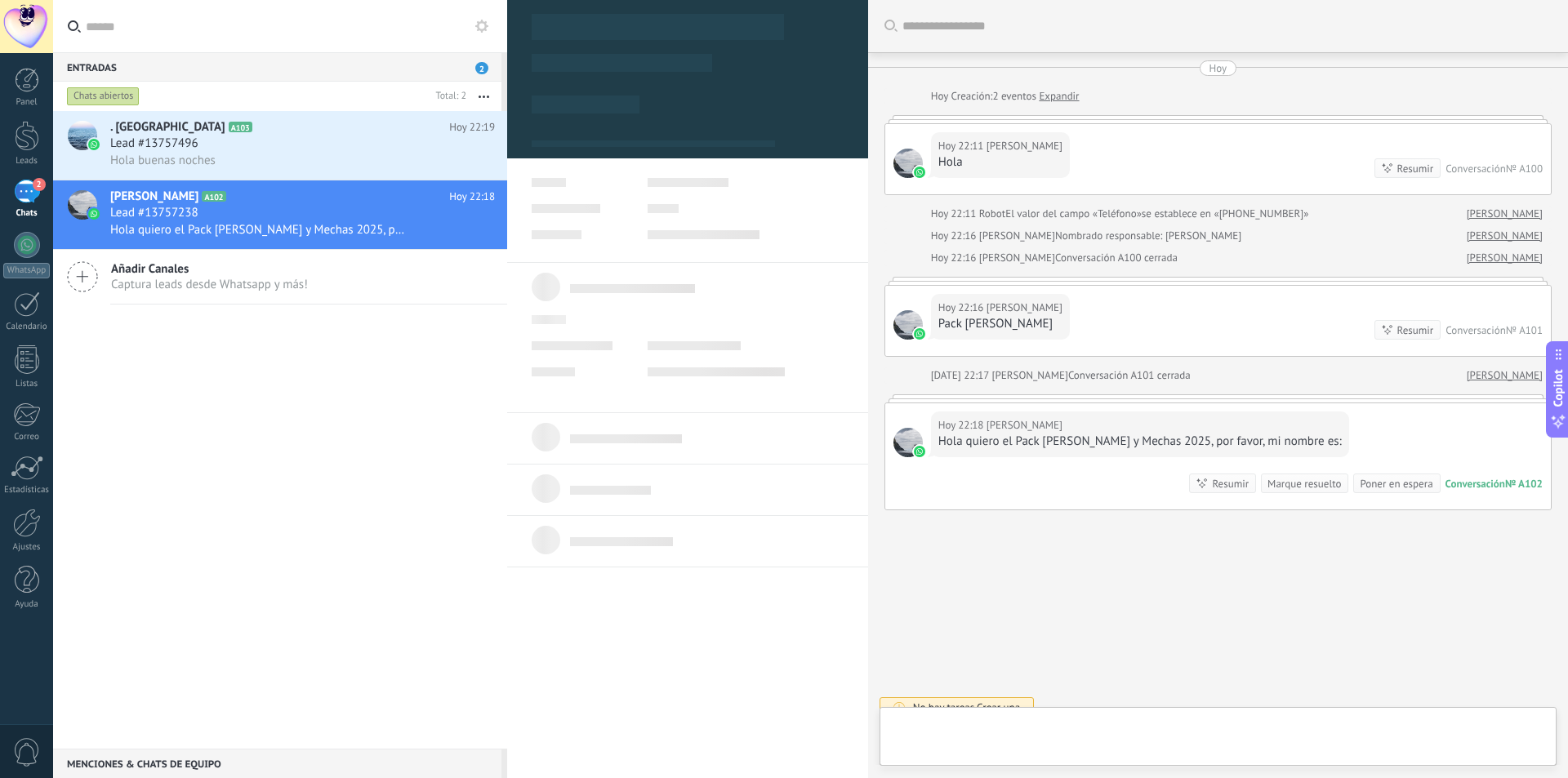
type textarea "**********"
